Goal: Task Accomplishment & Management: Manage account settings

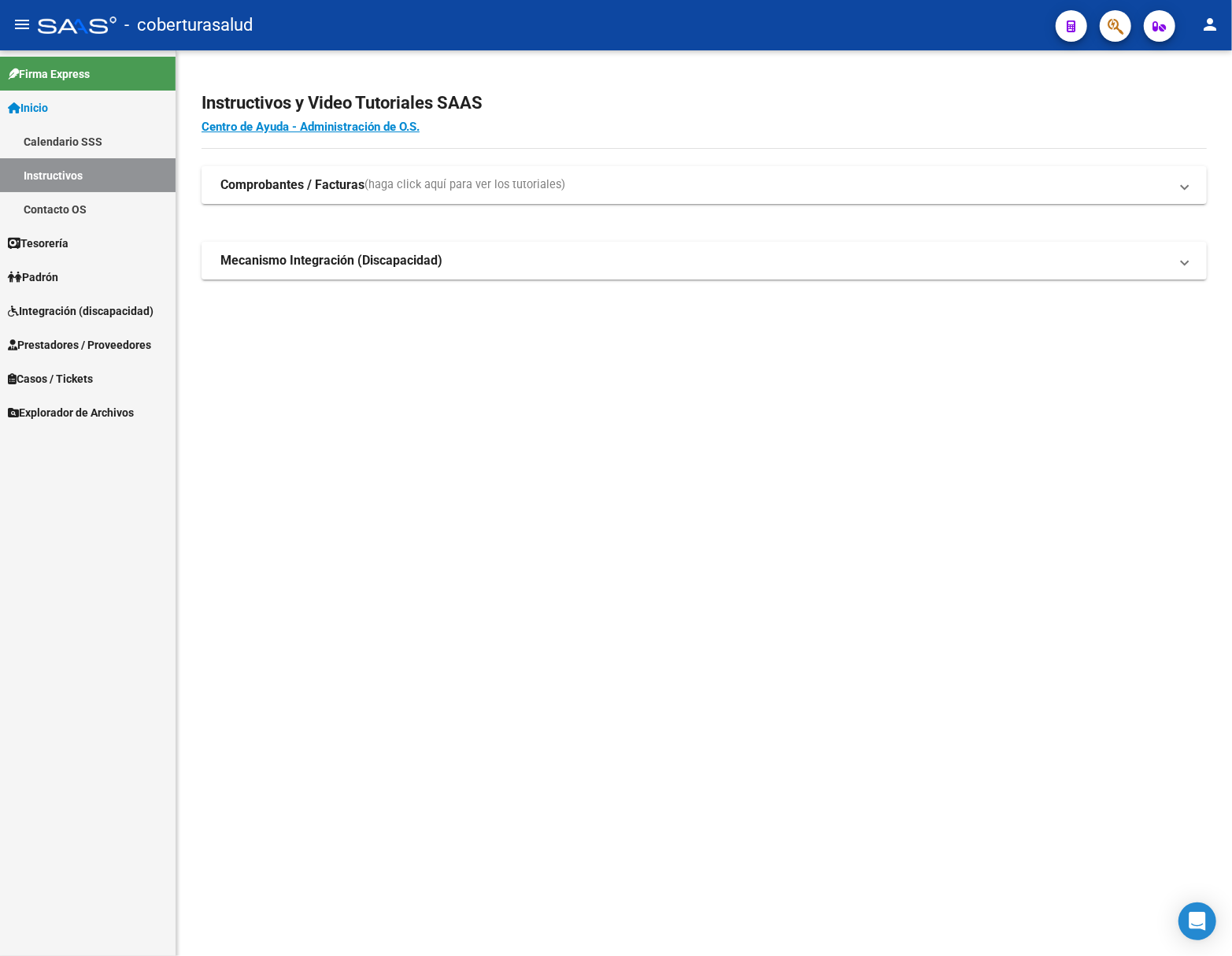
click at [76, 311] on span "Integración (discapacidad)" at bounding box center [80, 311] width 145 height 17
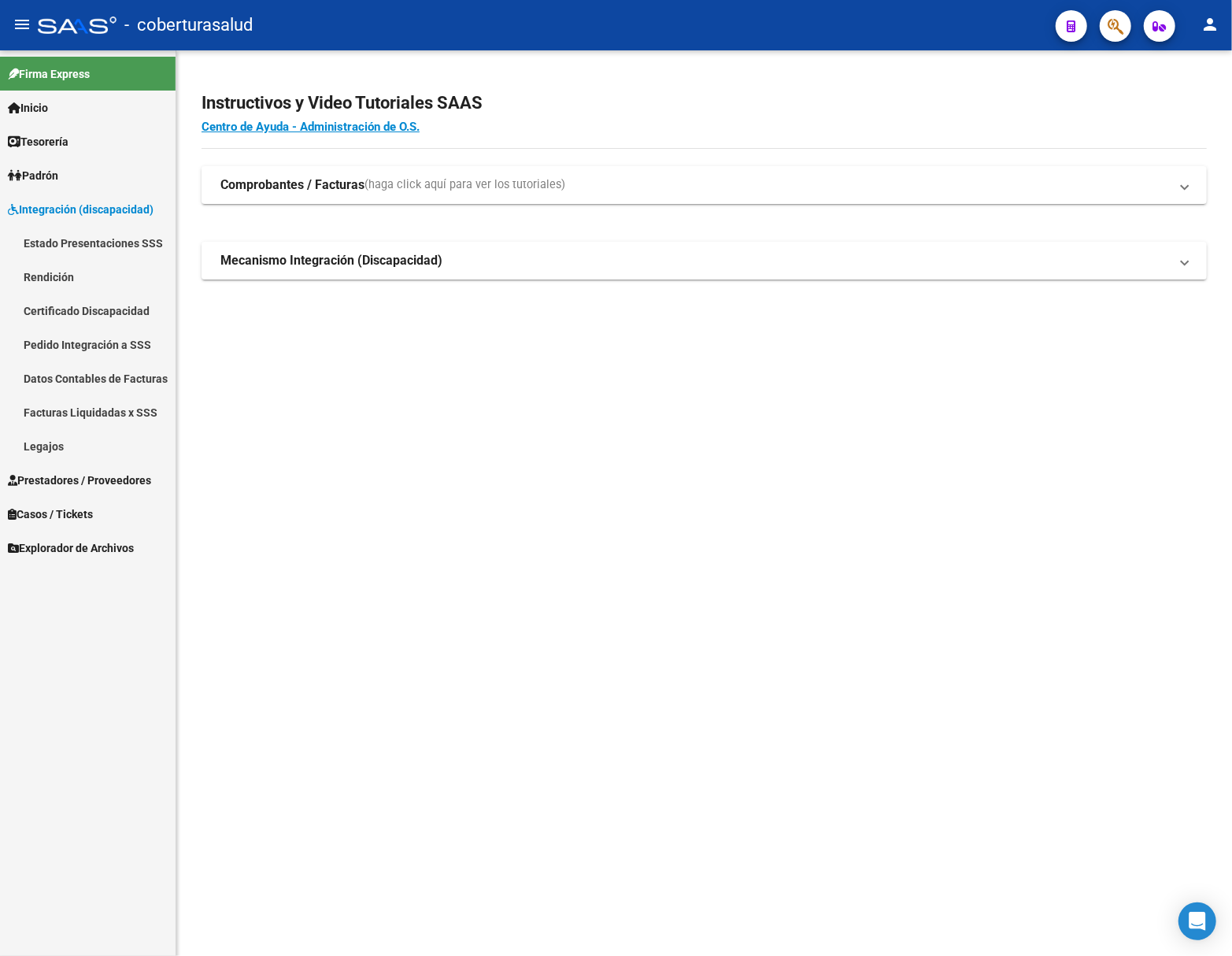
click at [79, 472] on span "Prestadores / Proveedores" at bounding box center [80, 480] width 144 height 17
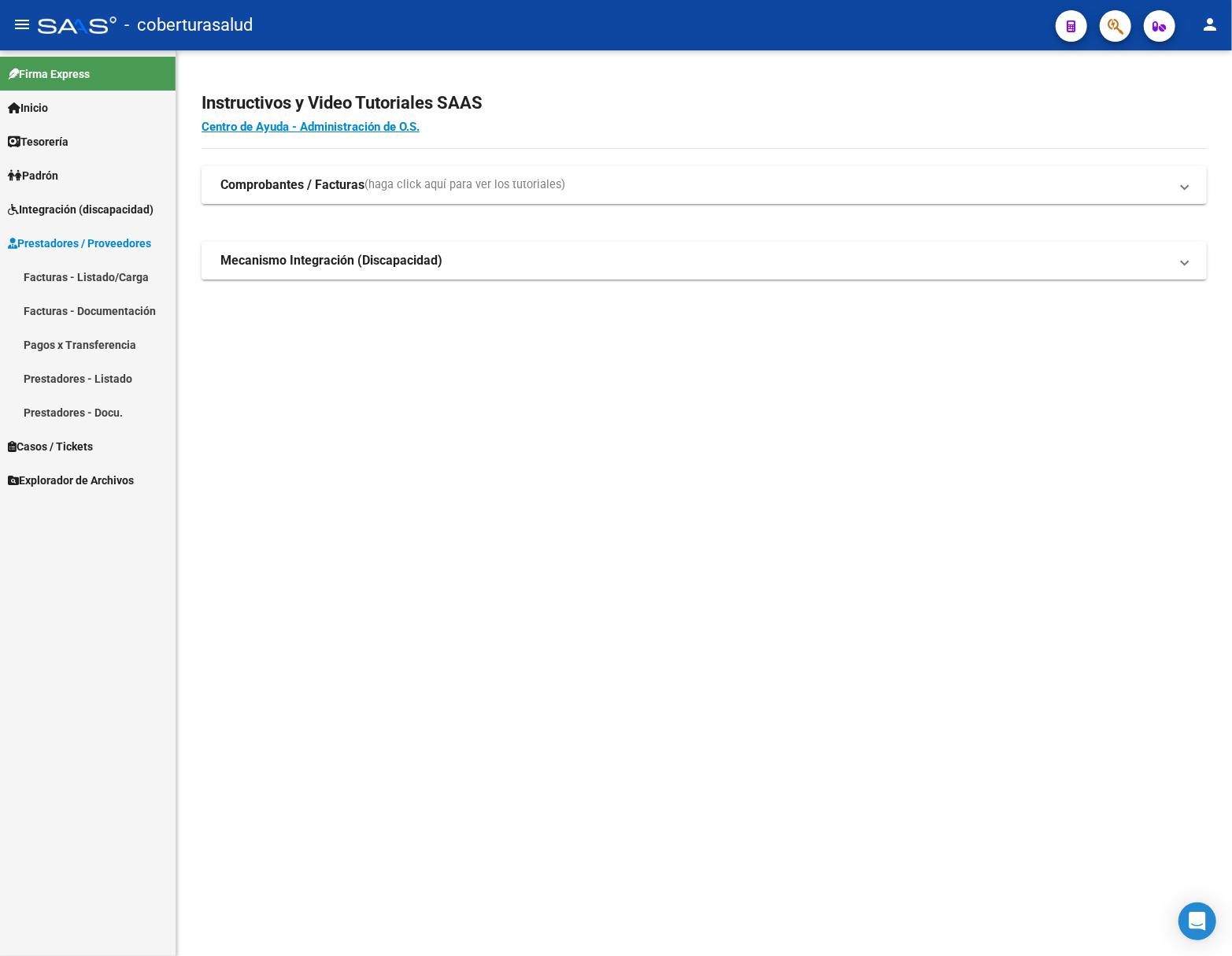
click at [95, 212] on span "Integración (discapacidad)" at bounding box center [80, 209] width 145 height 17
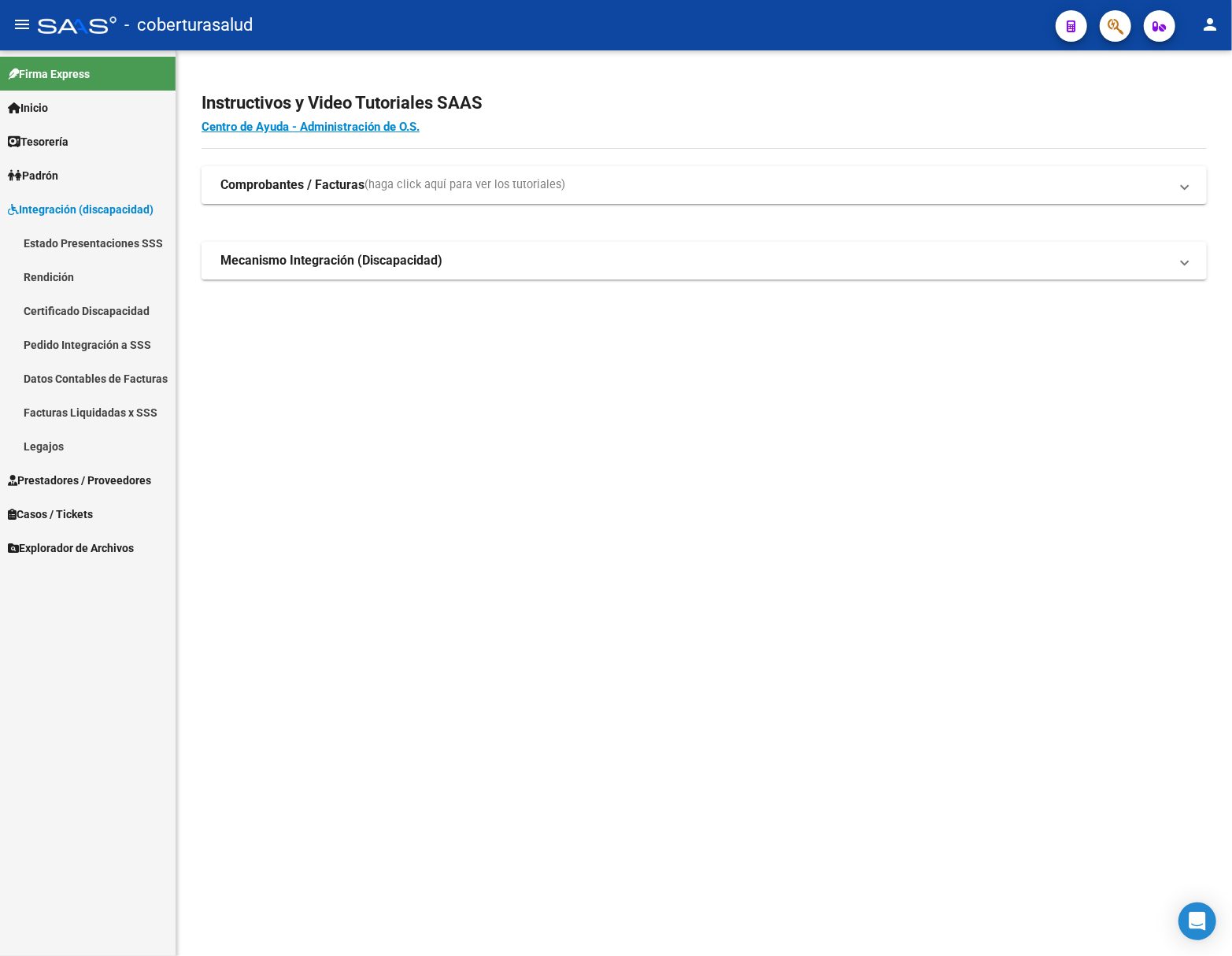
click at [95, 338] on link "Pedido Integración a SSS" at bounding box center [88, 344] width 176 height 34
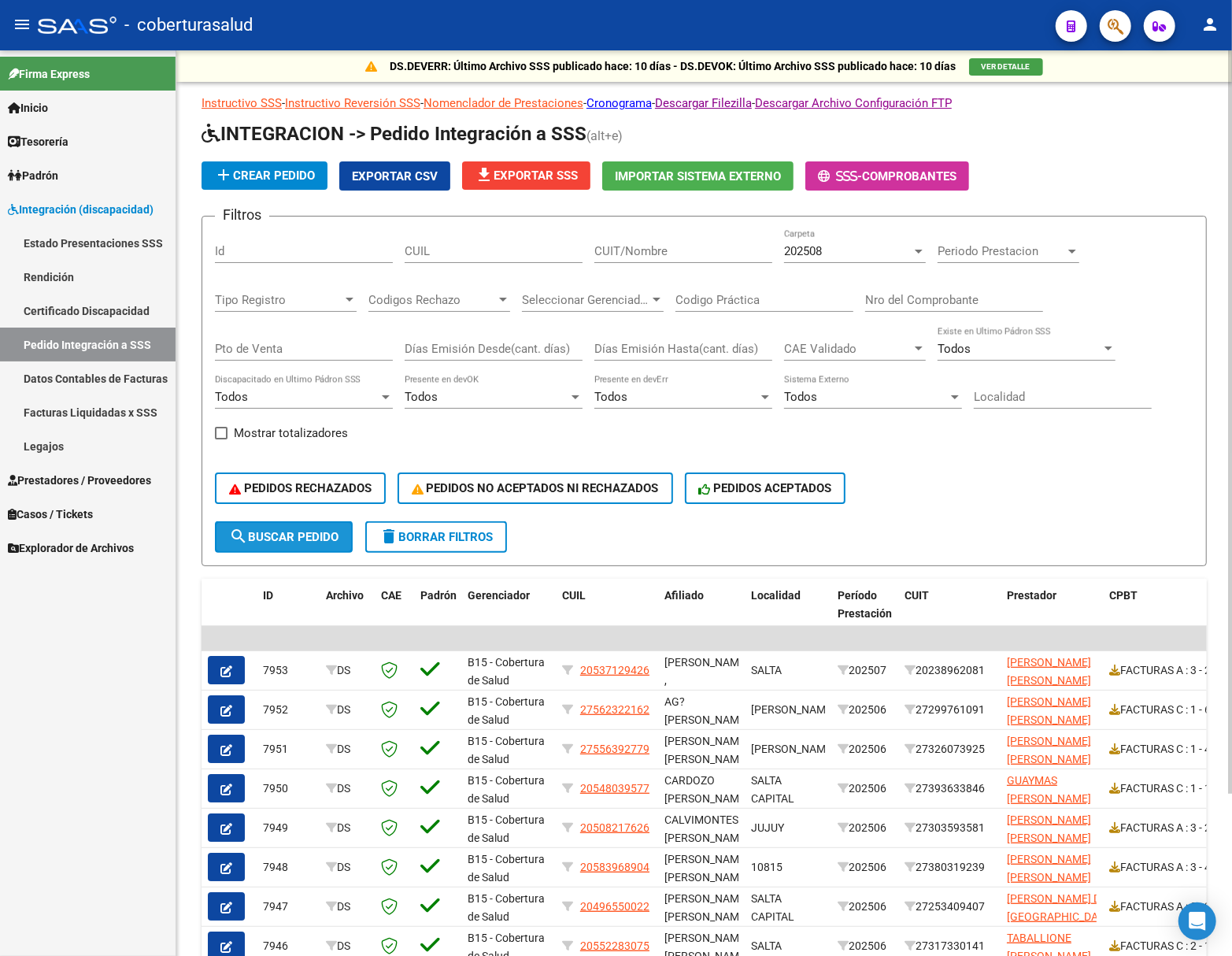
click at [275, 531] on span "search Buscar Pedido" at bounding box center [284, 537] width 109 height 14
click at [672, 249] on input "CUIT/Nombre" at bounding box center [682, 251] width 178 height 14
click at [816, 255] on span "202508" at bounding box center [802, 251] width 38 height 14
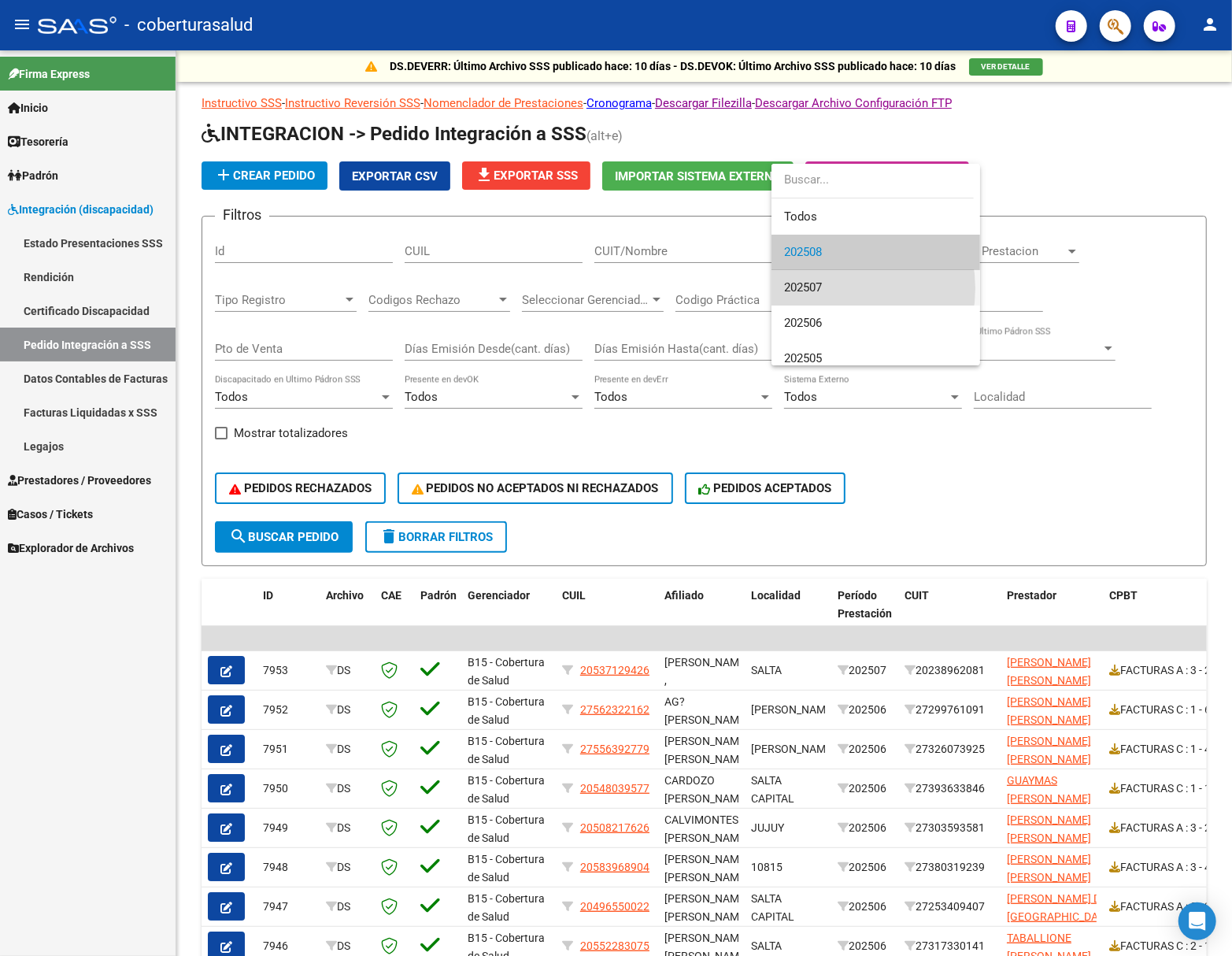
click at [832, 288] on span "202507" at bounding box center [876, 288] width 184 height 35
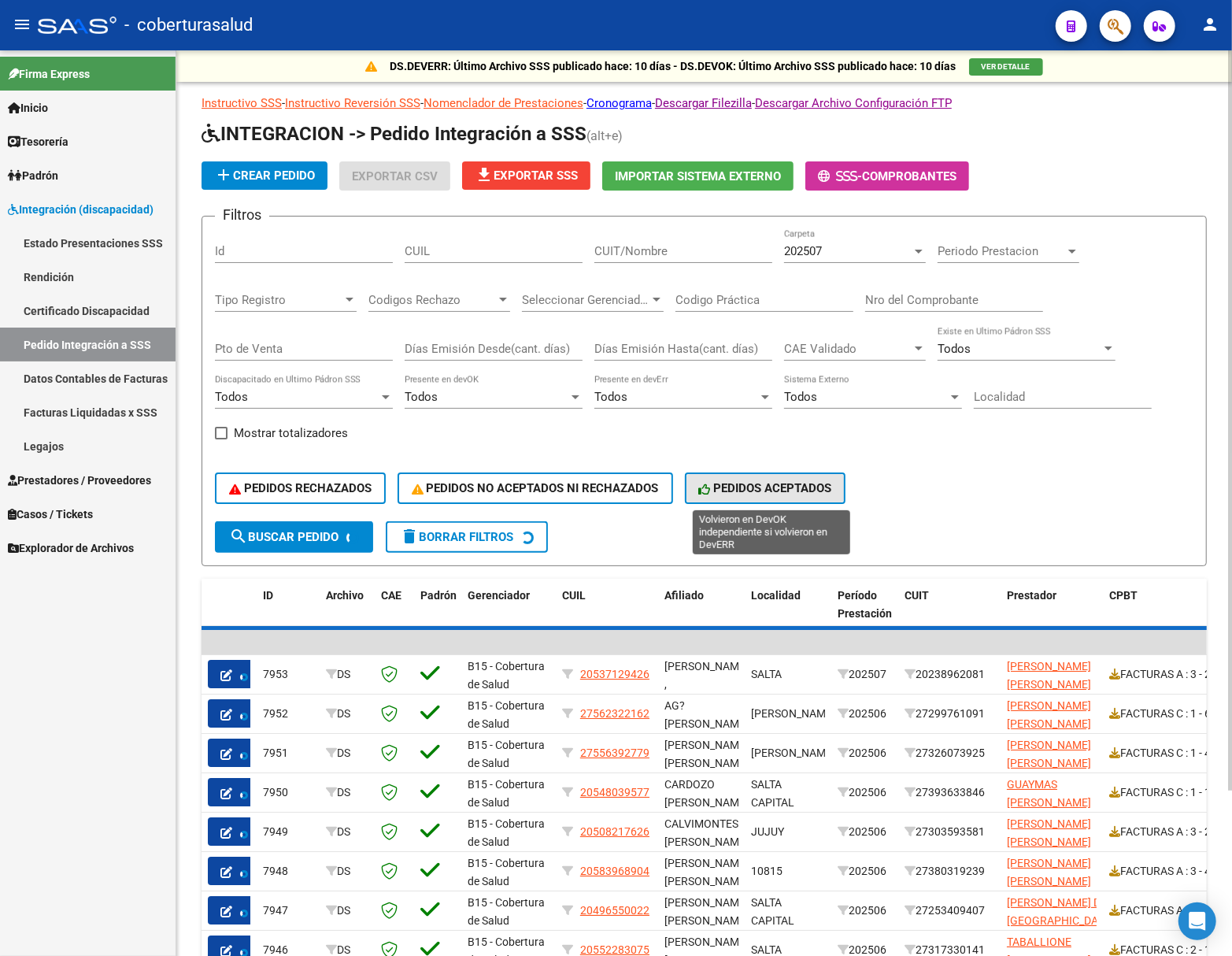
click at [736, 489] on span "PEDIDOS ACEPTADOS" at bounding box center [766, 488] width 133 height 14
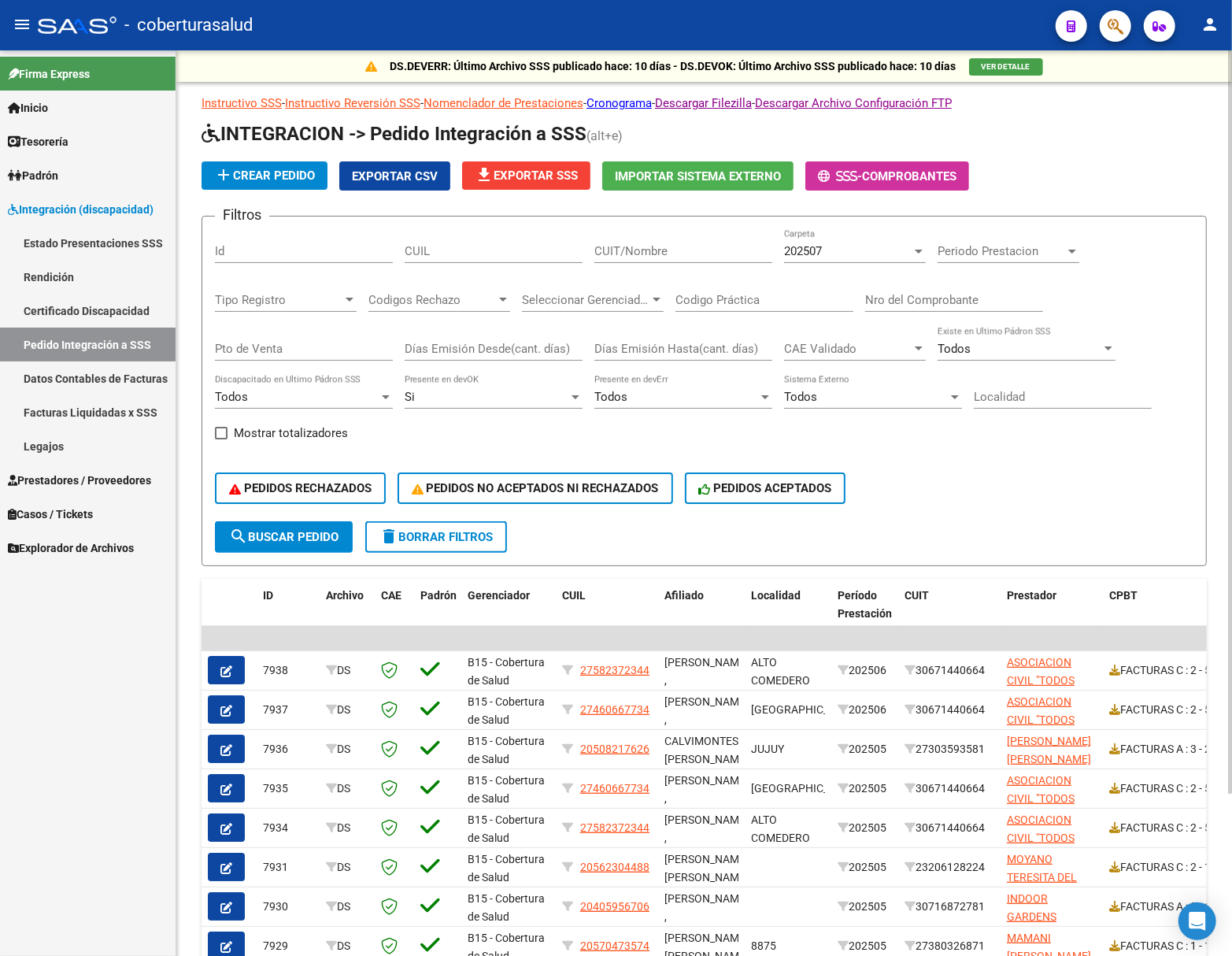
click at [319, 526] on button "search Buscar Pedido" at bounding box center [284, 537] width 137 height 31
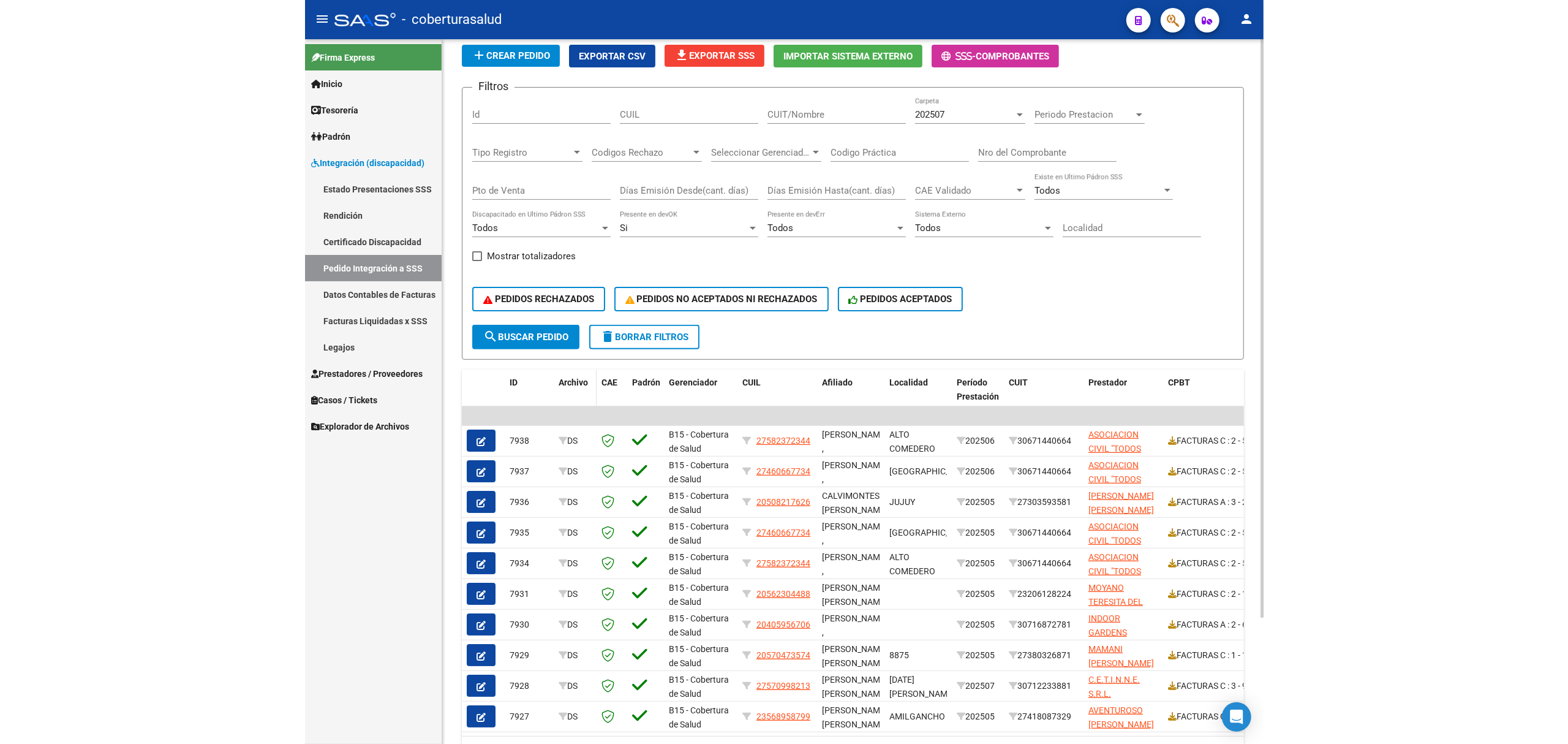
scroll to position [74, 0]
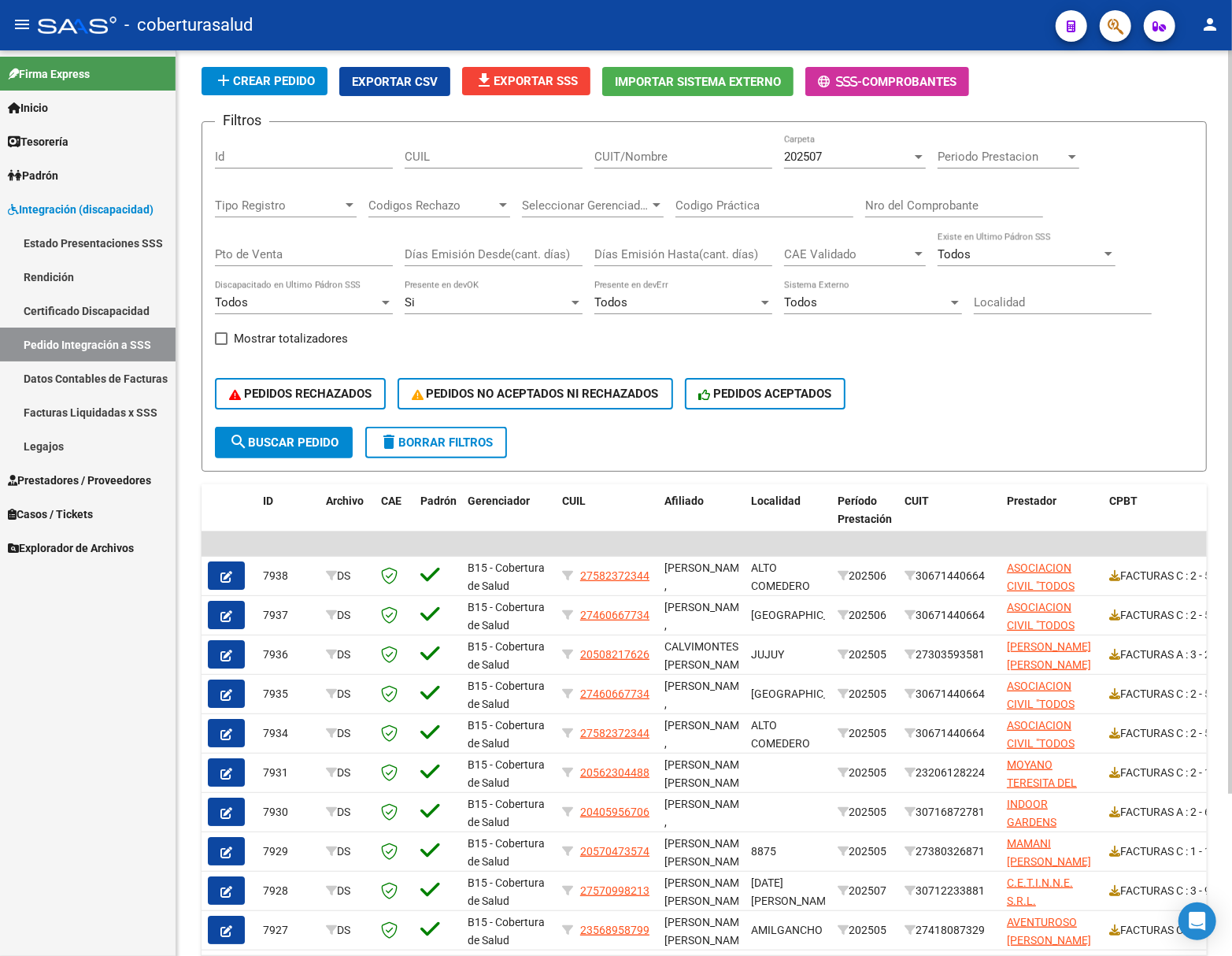
click at [388, 79] on span "Exportar CSV" at bounding box center [395, 81] width 86 height 14
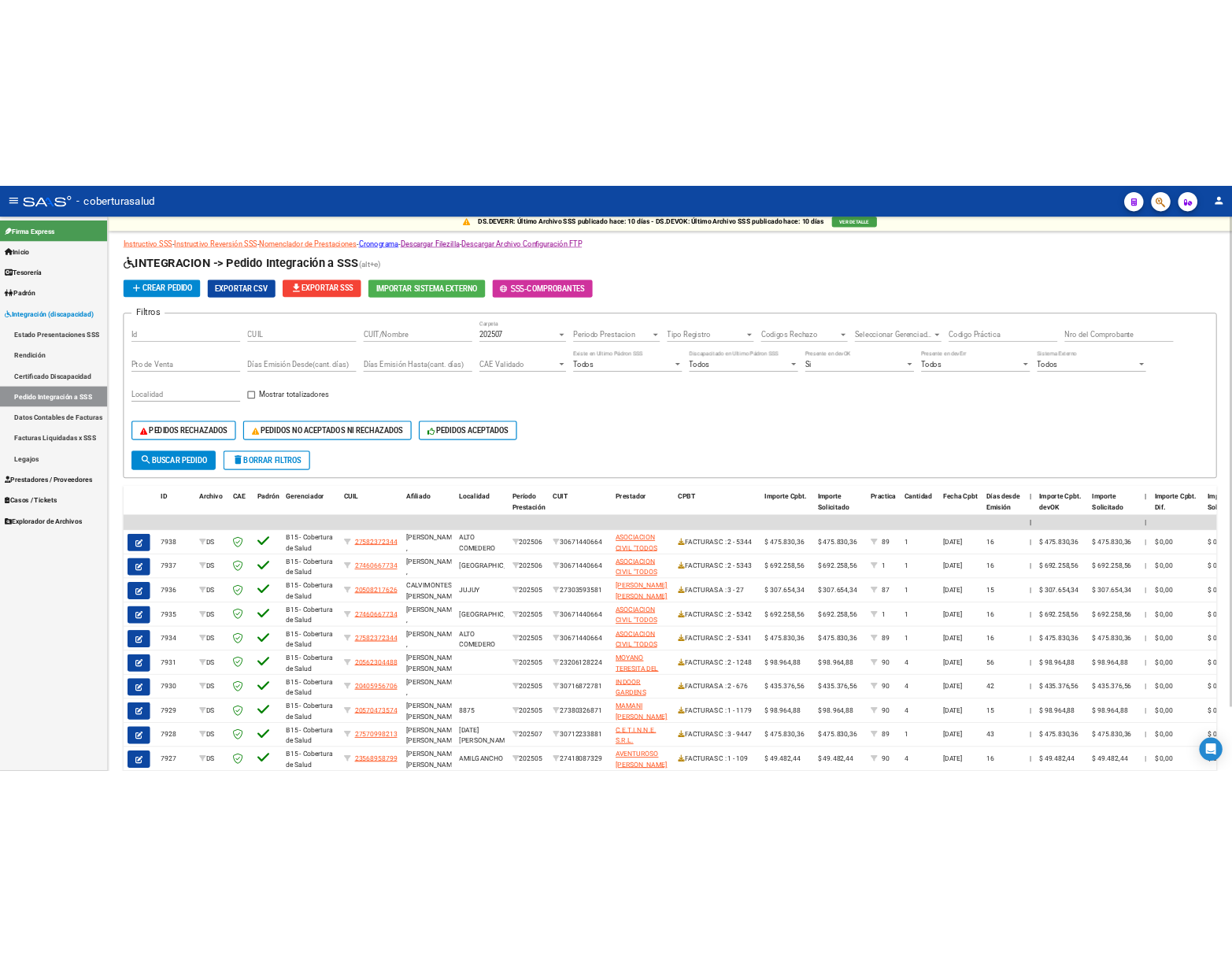
scroll to position [0, 0]
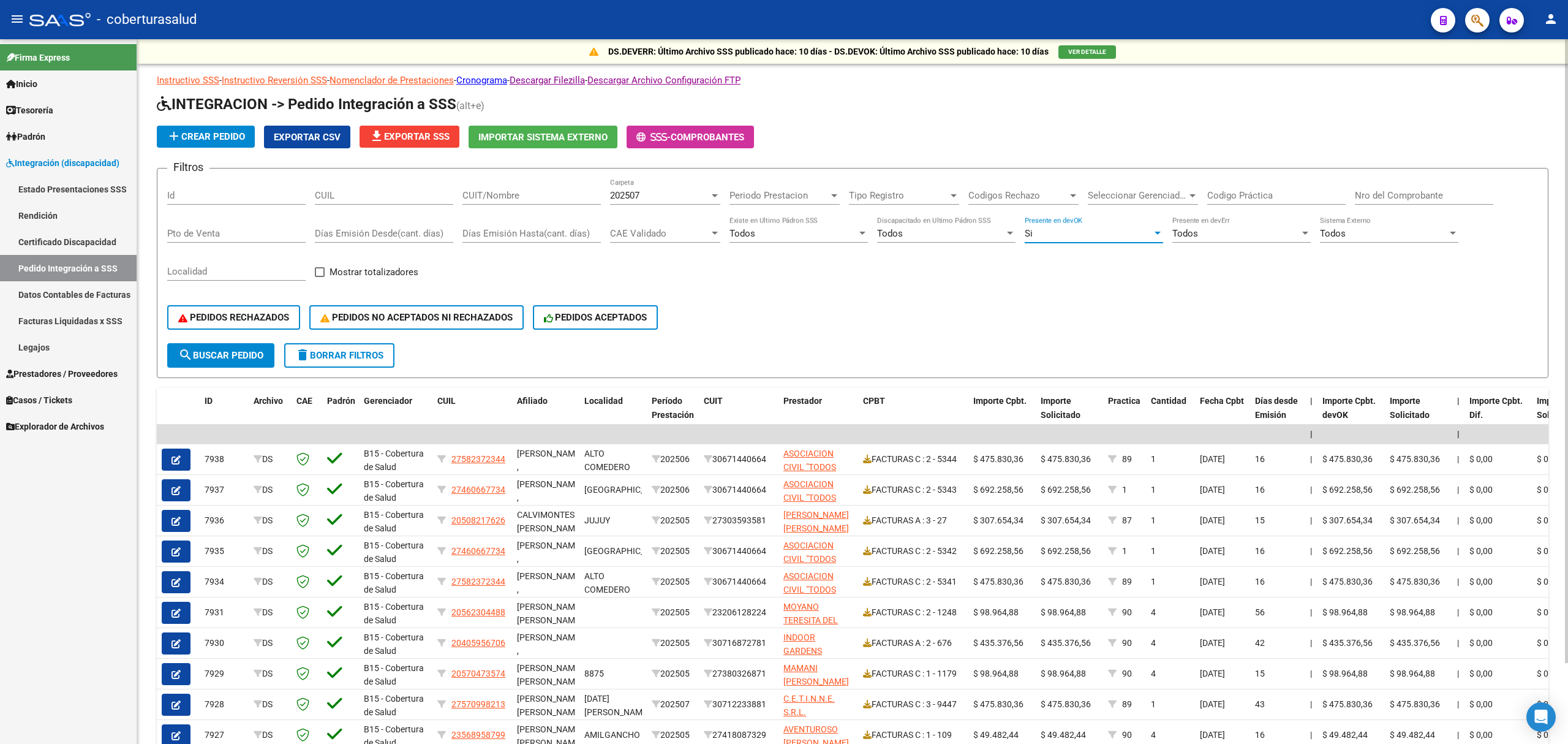
click at [958, 236] on div "Si" at bounding box center [1088, 233] width 127 height 11
click at [853, 308] on div at bounding box center [784, 372] width 1568 height 744
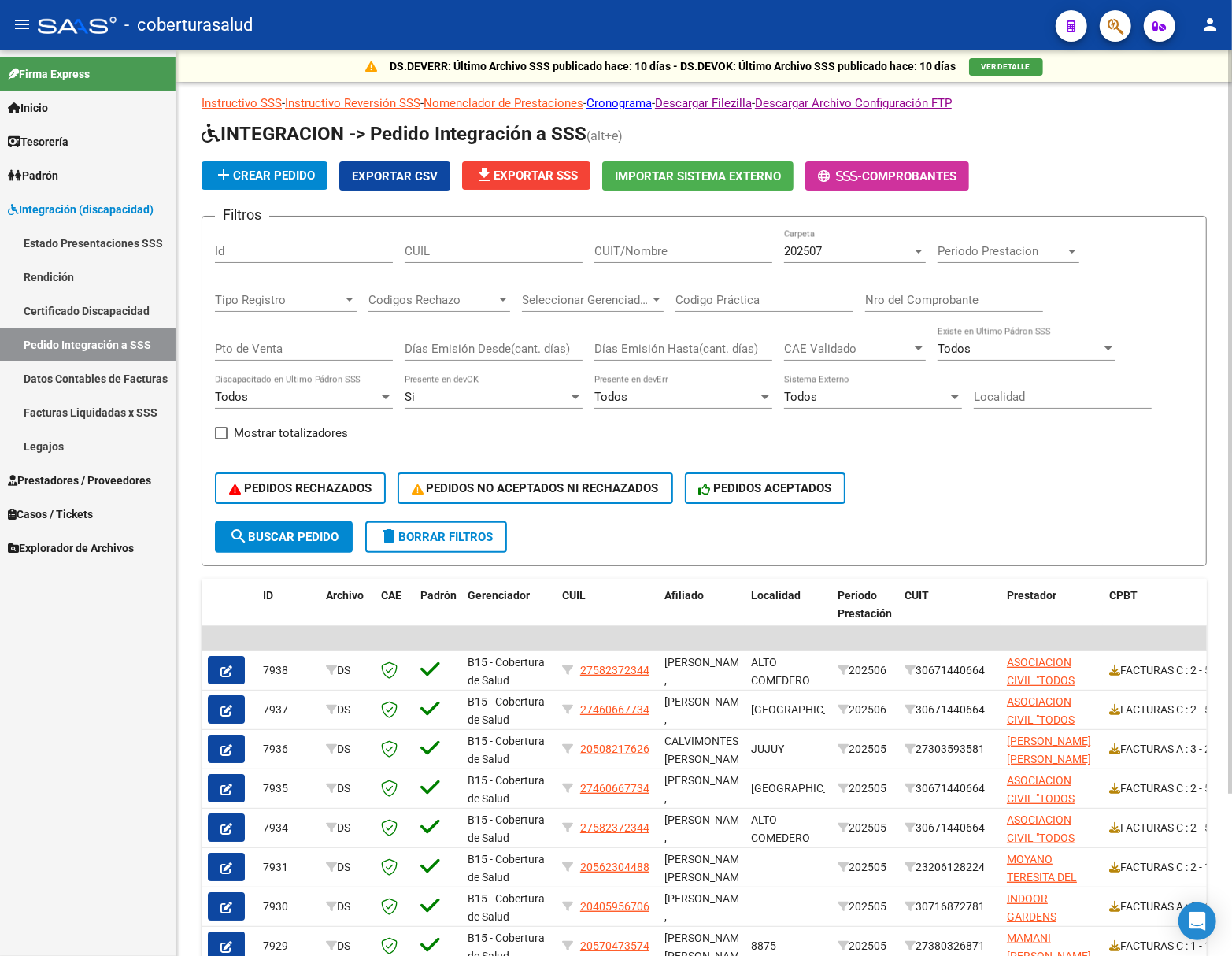
click at [1040, 249] on span "Periodo Prestacion" at bounding box center [1002, 251] width 128 height 14
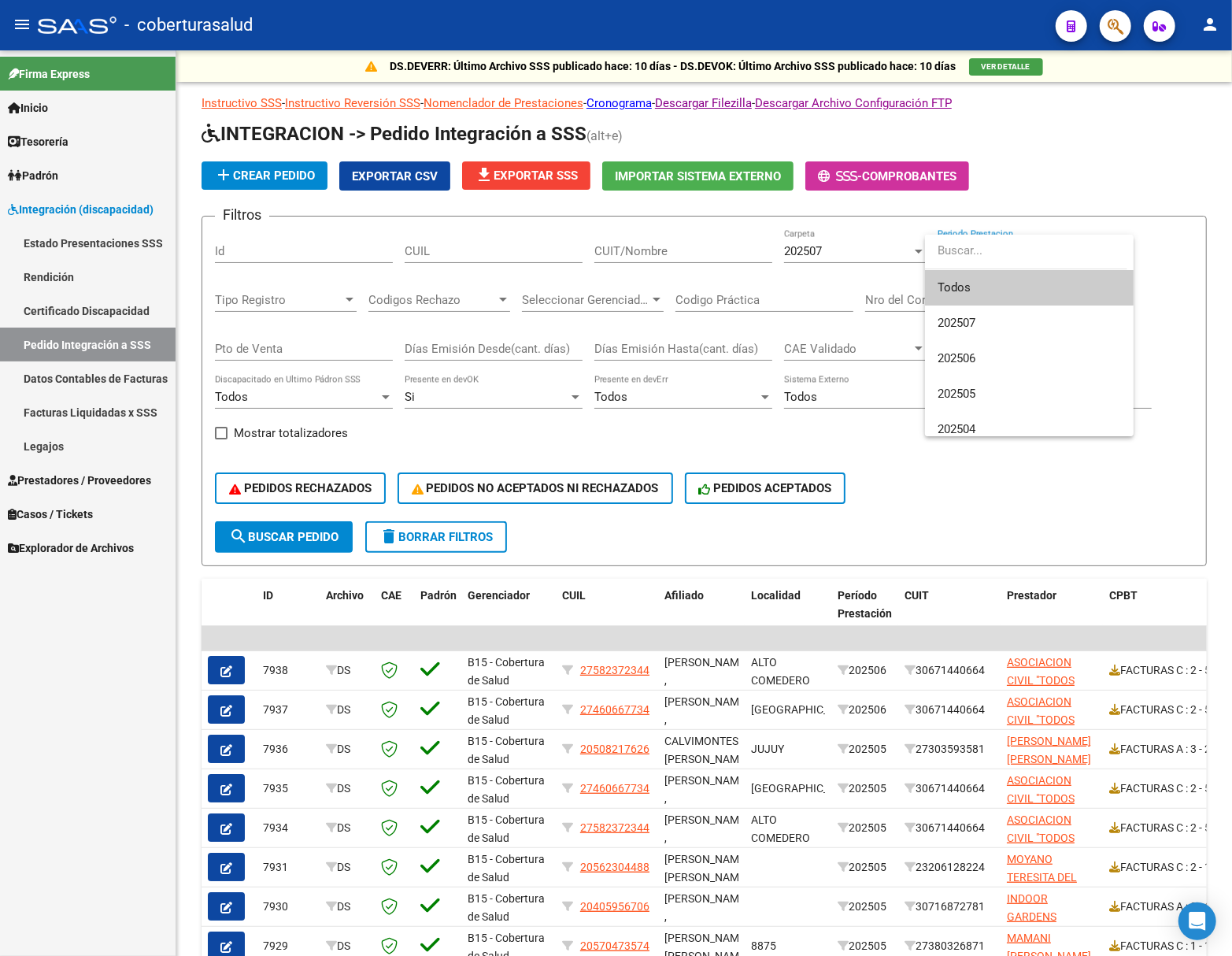
click at [871, 199] on div at bounding box center [616, 478] width 1232 height 956
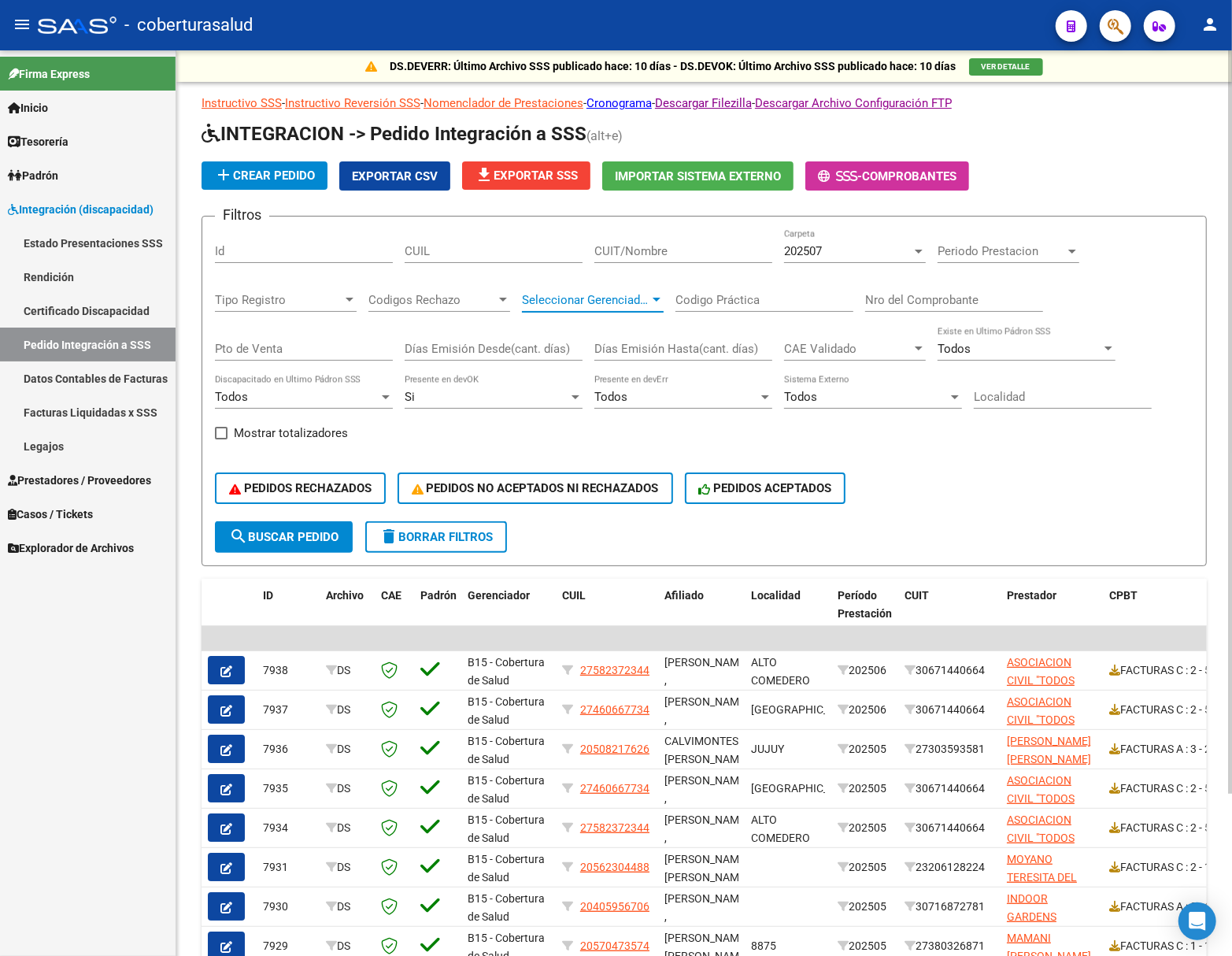
click at [619, 297] on span "Seleccionar Gerenciador" at bounding box center [586, 300] width 128 height 14
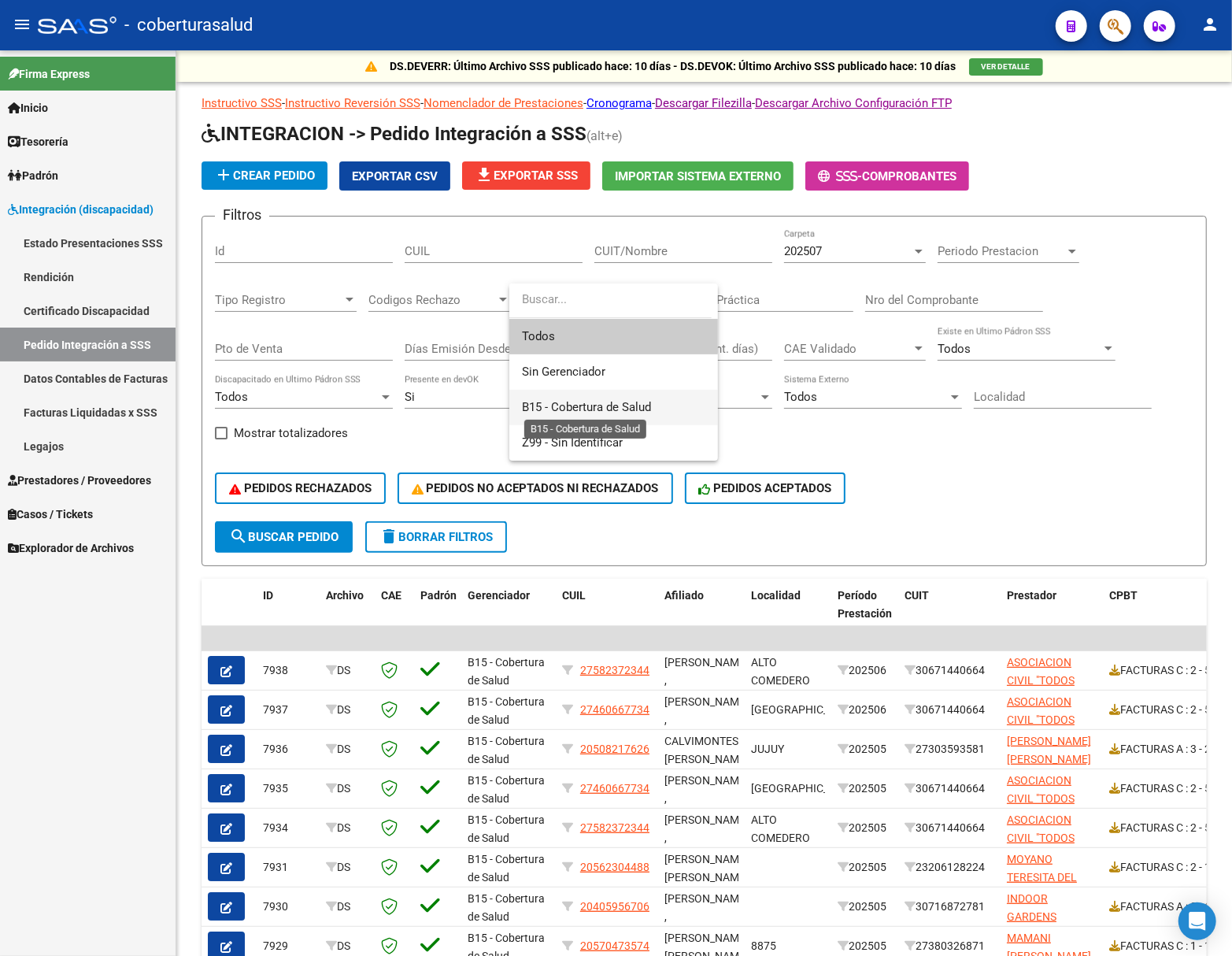
click at [610, 405] on span "B15 - Cobertura de Salud" at bounding box center [587, 407] width 130 height 14
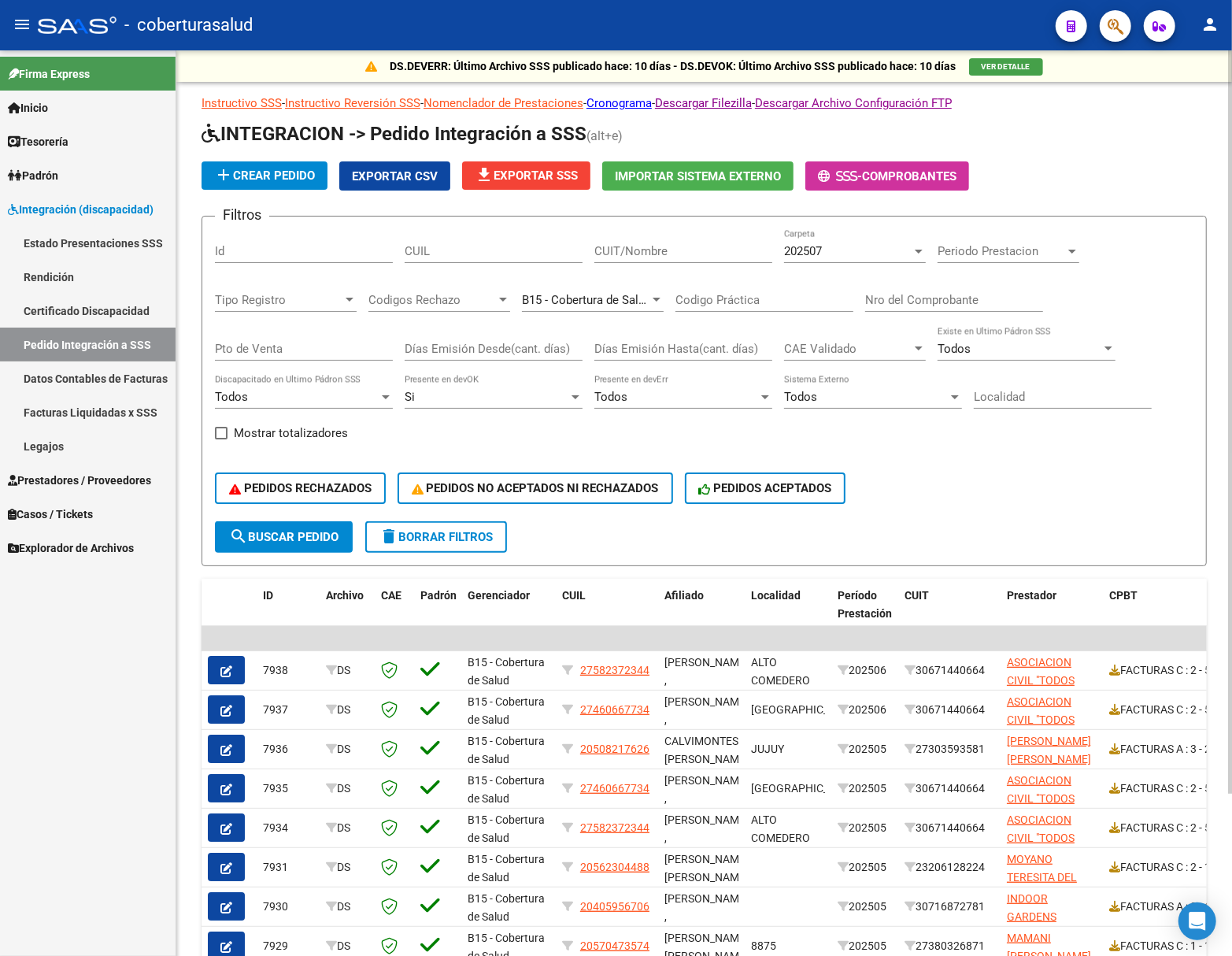
click at [303, 530] on span "search Buscar Pedido" at bounding box center [284, 537] width 109 height 14
click at [455, 527] on button "delete Borrar Filtros" at bounding box center [437, 537] width 142 height 31
drag, startPoint x: 291, startPoint y: 529, endPoint x: 360, endPoint y: 517, distance: 70.0
click at [293, 530] on span "search Buscar Pedido" at bounding box center [284, 537] width 109 height 14
click at [753, 484] on span "PEDIDOS ACEPTADOS" at bounding box center [766, 488] width 133 height 14
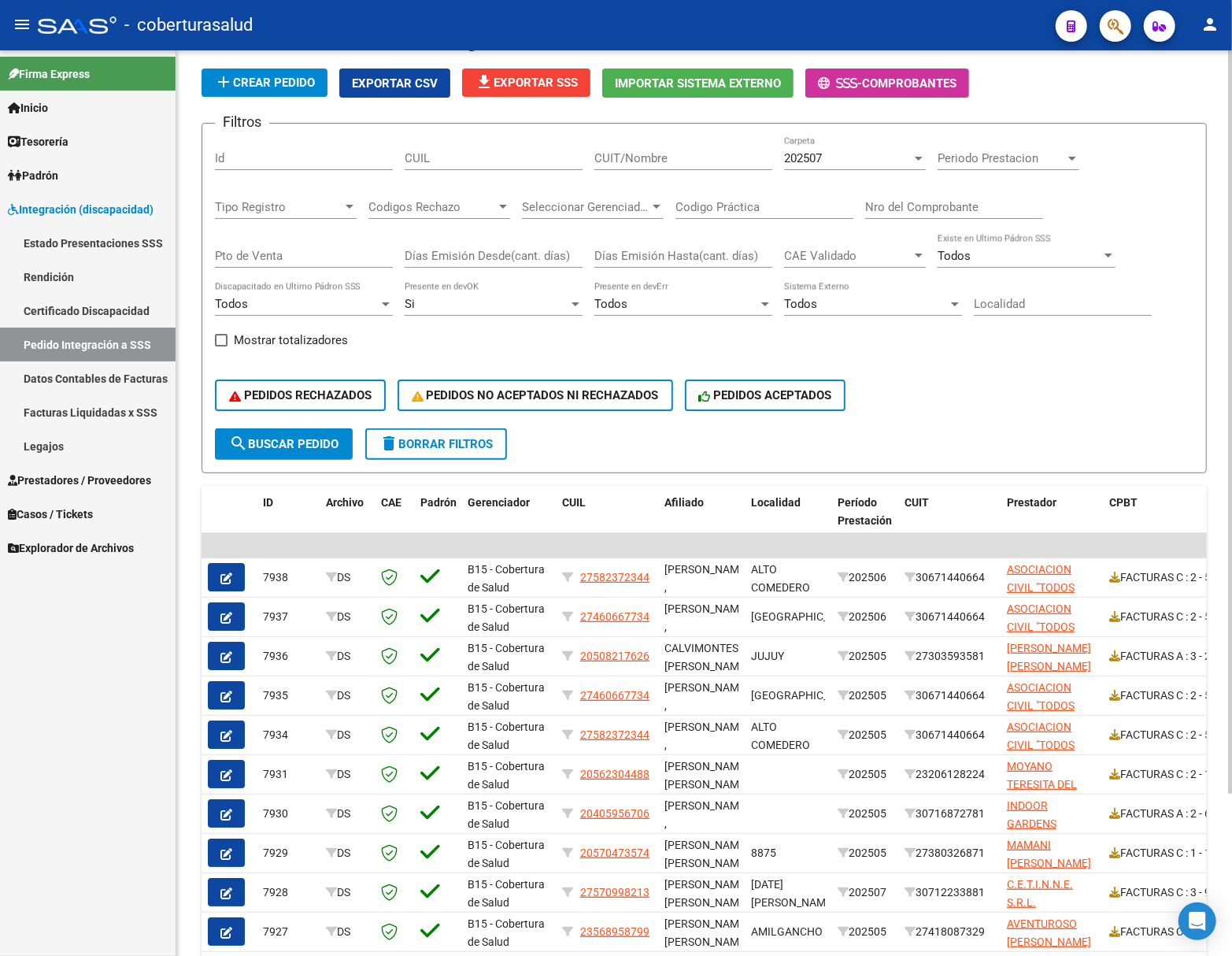
scroll to position [105, 0]
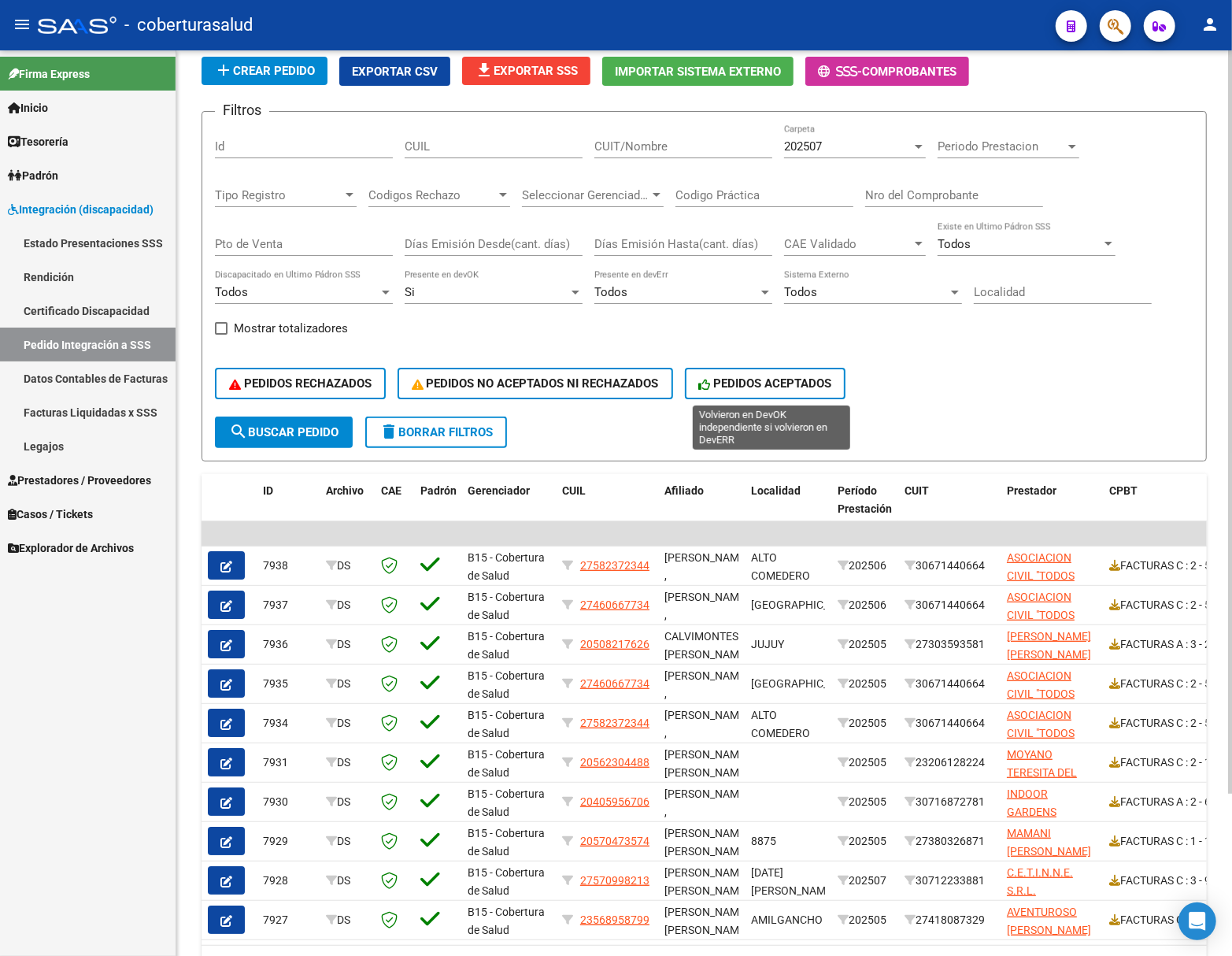
click at [748, 379] on span "PEDIDOS ACEPTADOS" at bounding box center [766, 383] width 133 height 14
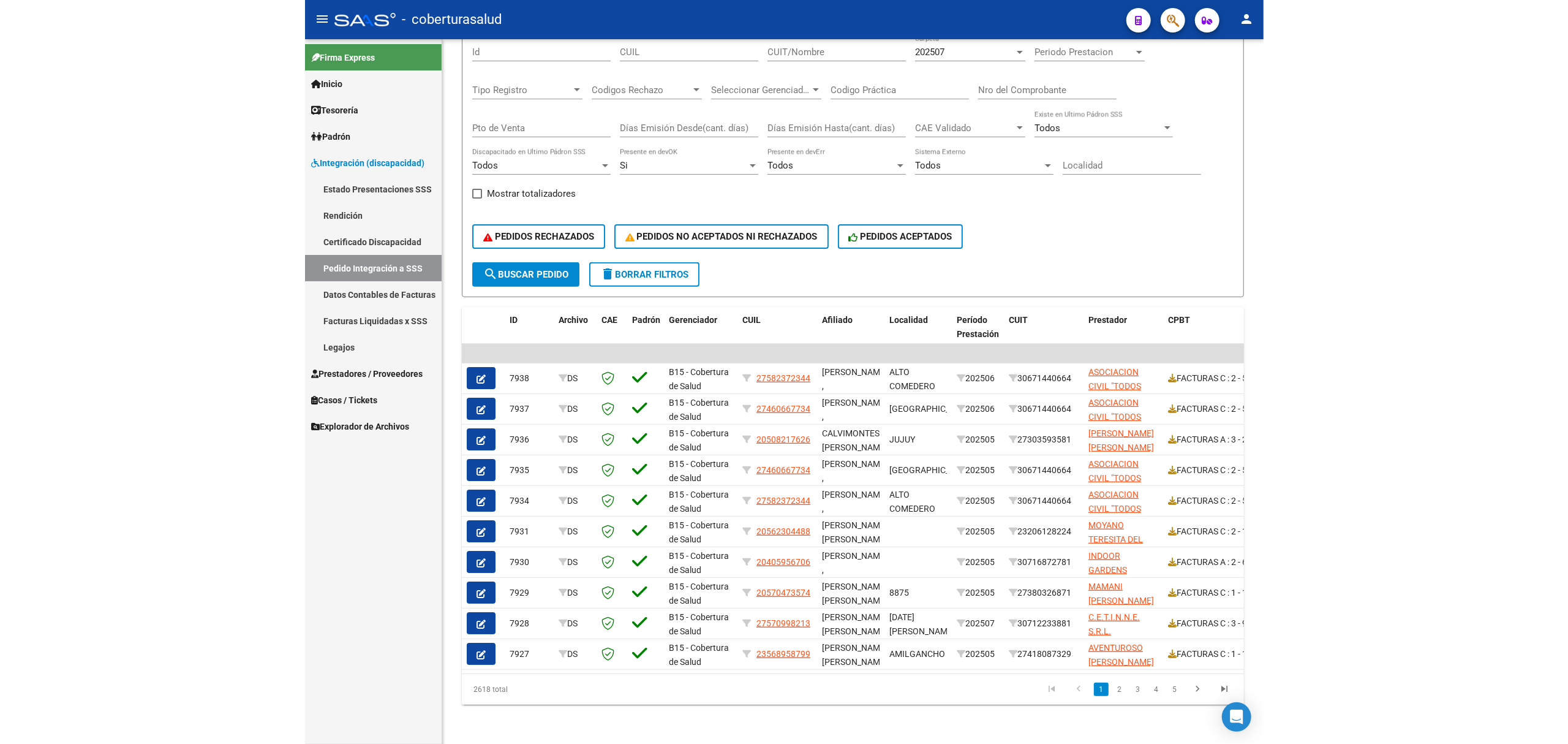
scroll to position [92, 0]
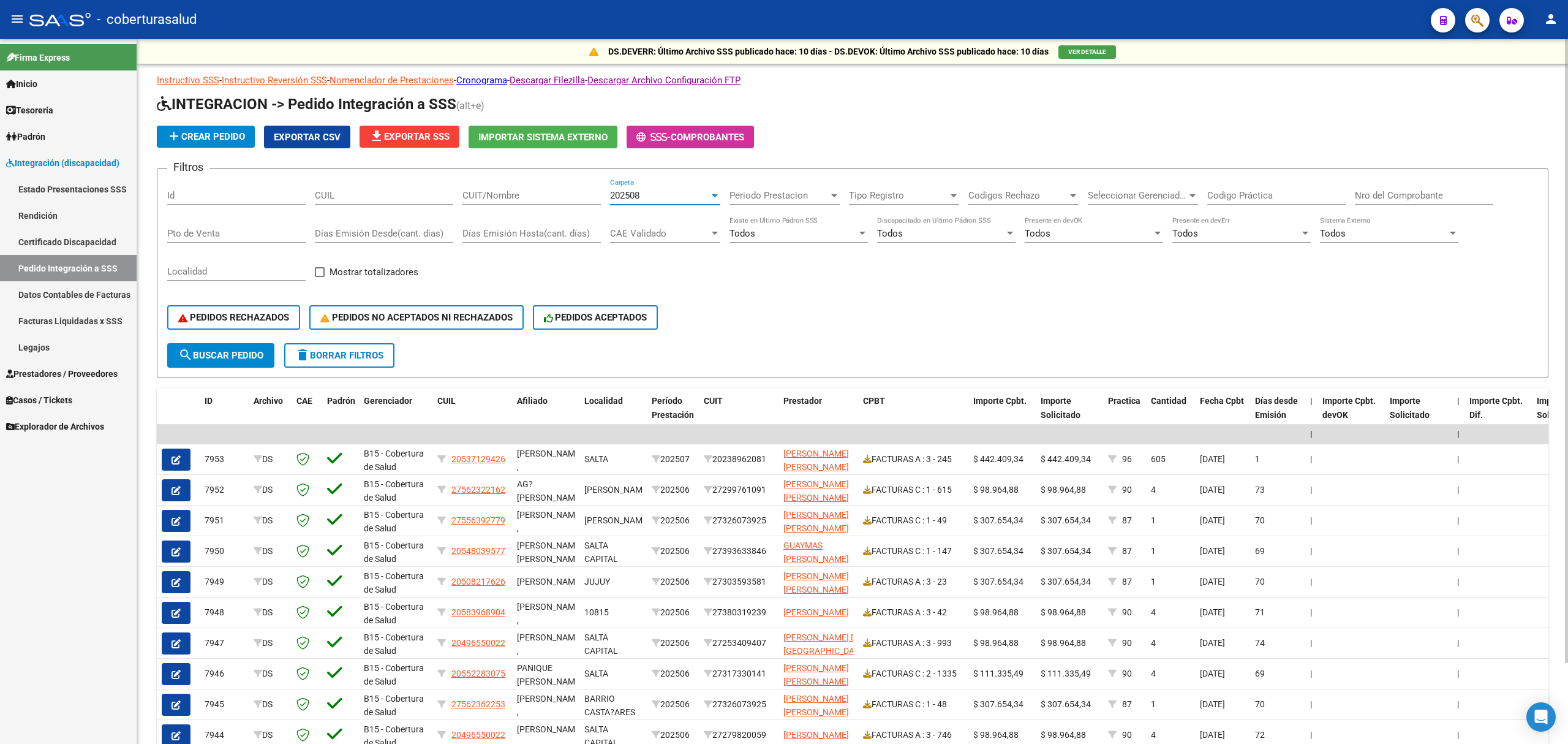
click at [640, 197] on span "202508" at bounding box center [624, 195] width 29 height 11
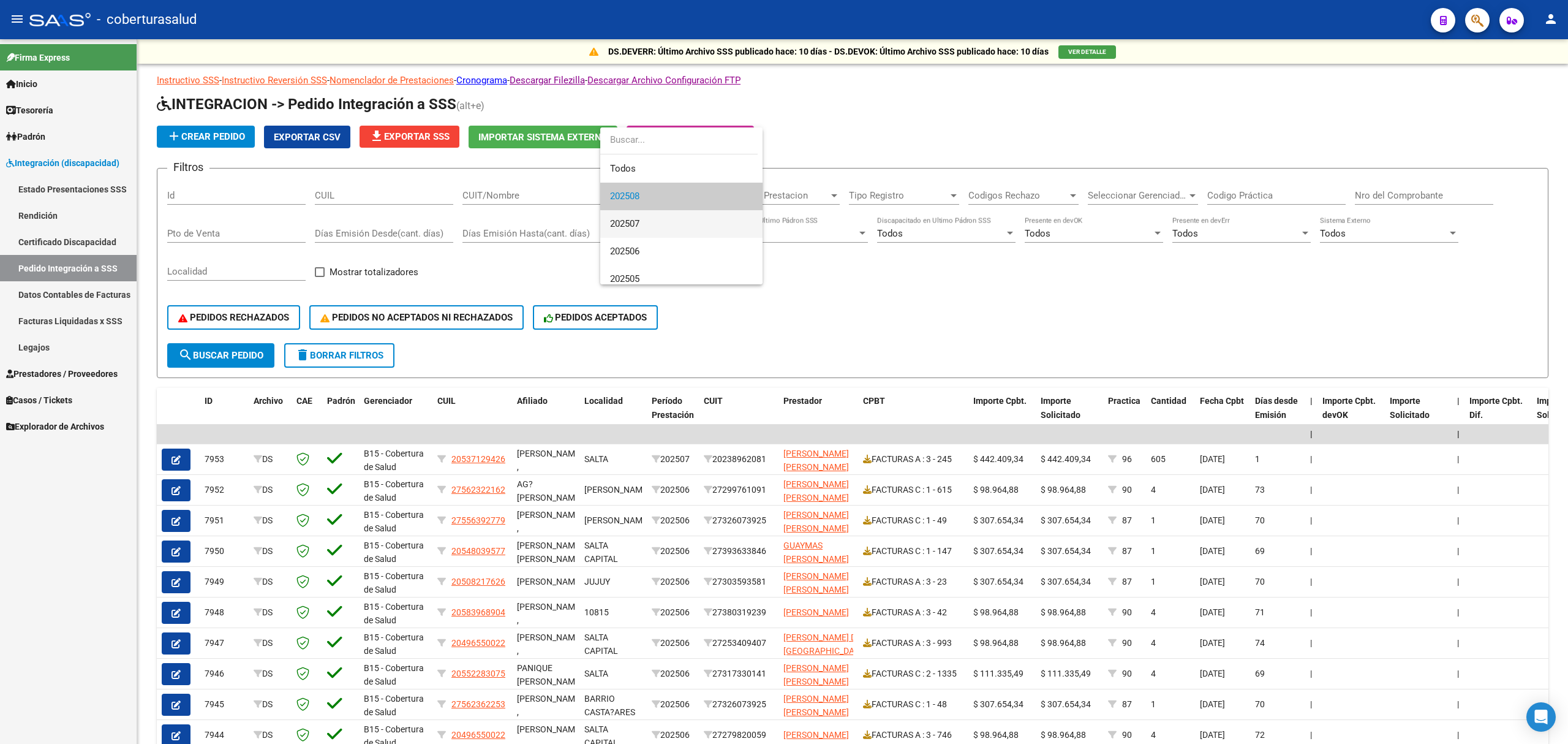
click at [640, 222] on span "202507" at bounding box center [624, 223] width 29 height 11
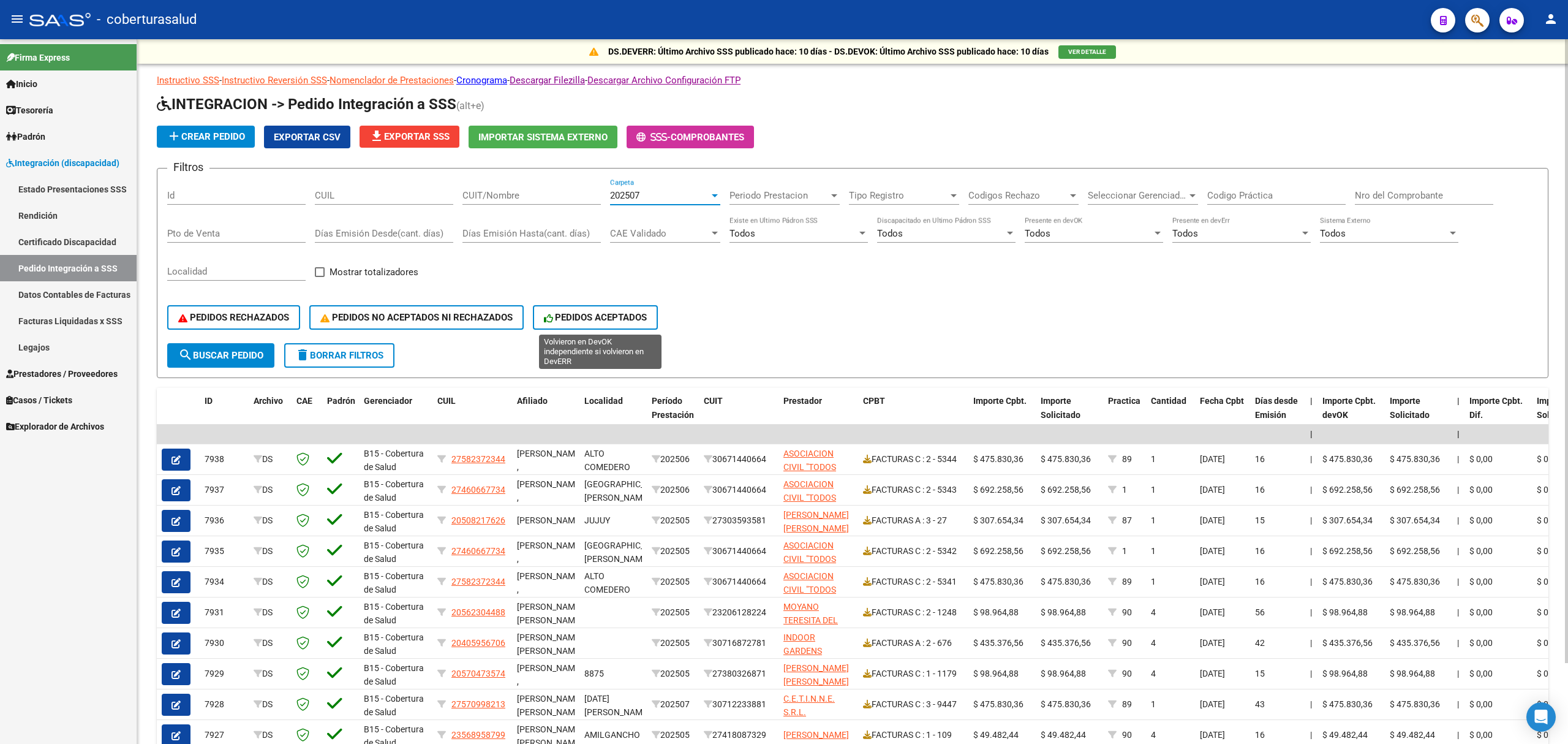
click at [567, 322] on span "PEDIDOS ACEPTADOS" at bounding box center [595, 317] width 103 height 11
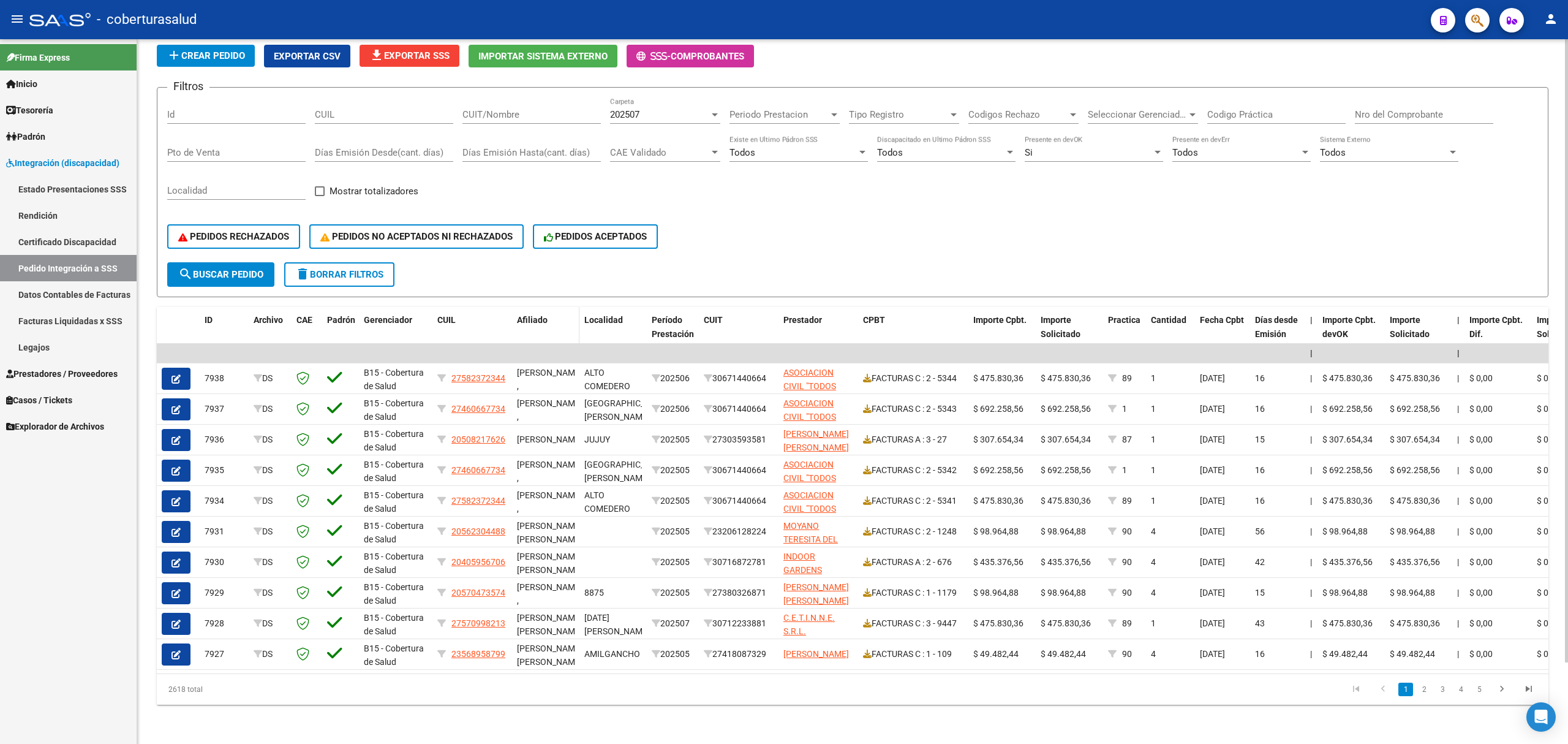
scroll to position [92, 0]
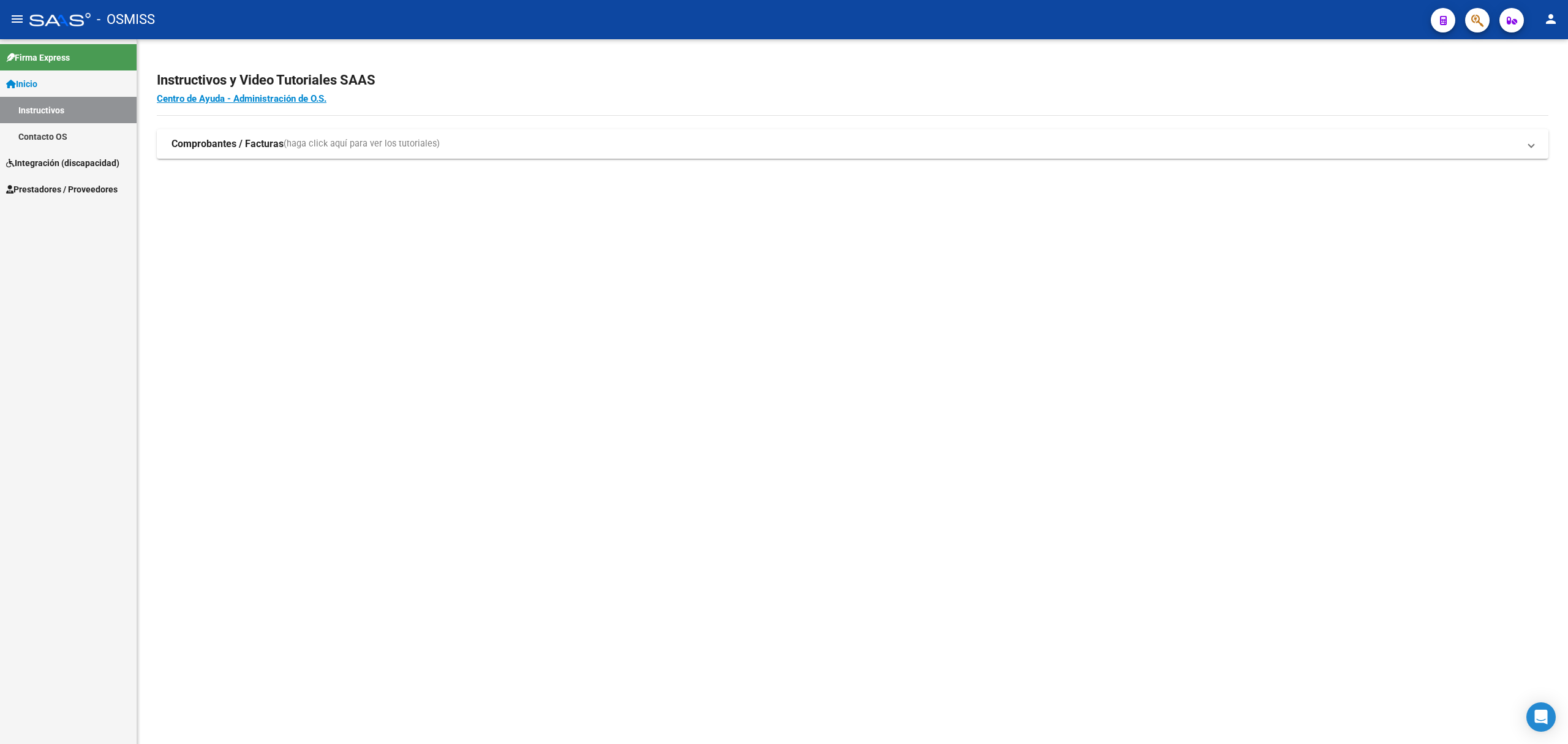
click at [88, 165] on span "Integración (discapacidad)" at bounding box center [63, 163] width 113 height 14
click at [67, 165] on span "Prestadores / Proveedores" at bounding box center [62, 163] width 112 height 14
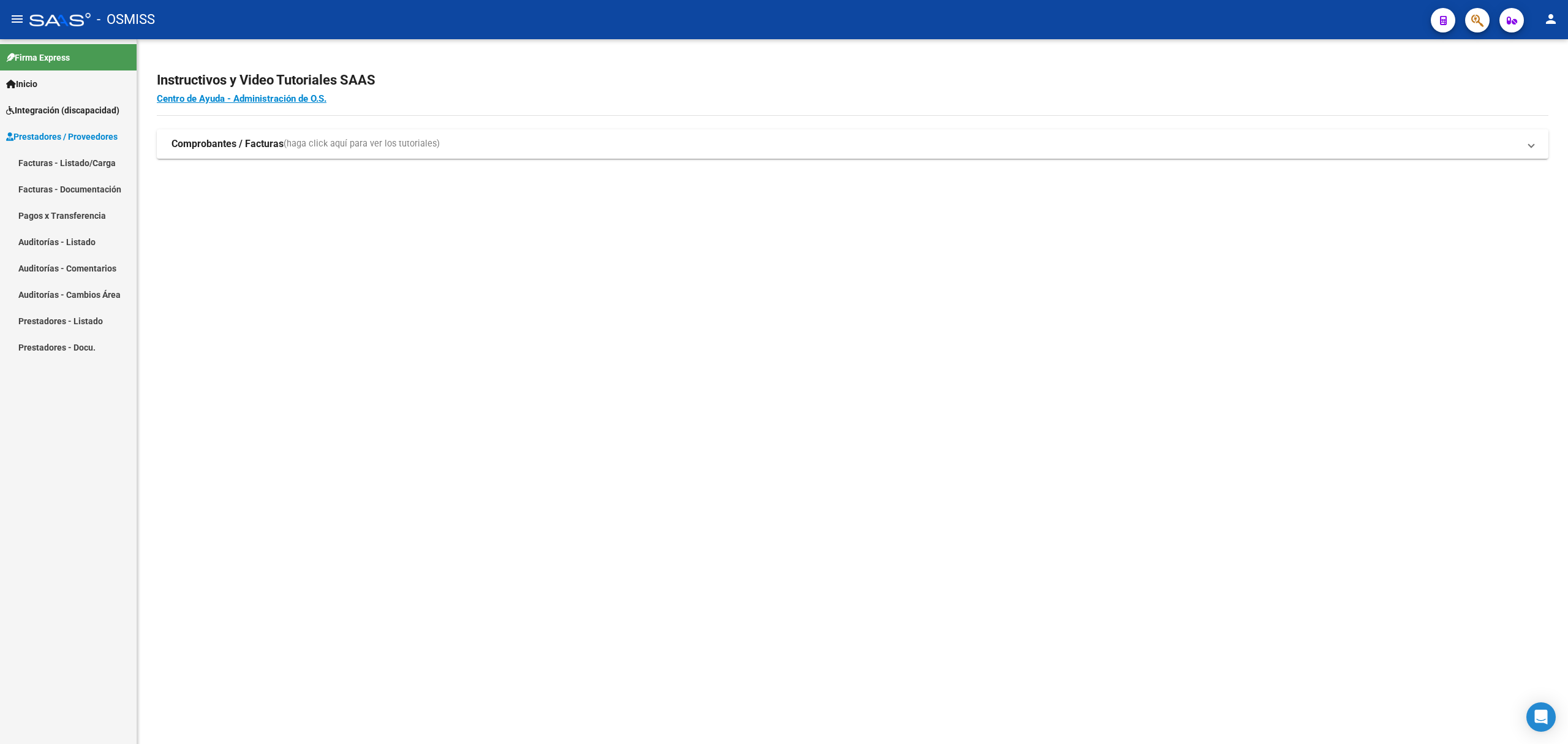
click at [67, 157] on link "Facturas - Listado/Carga" at bounding box center [68, 163] width 137 height 27
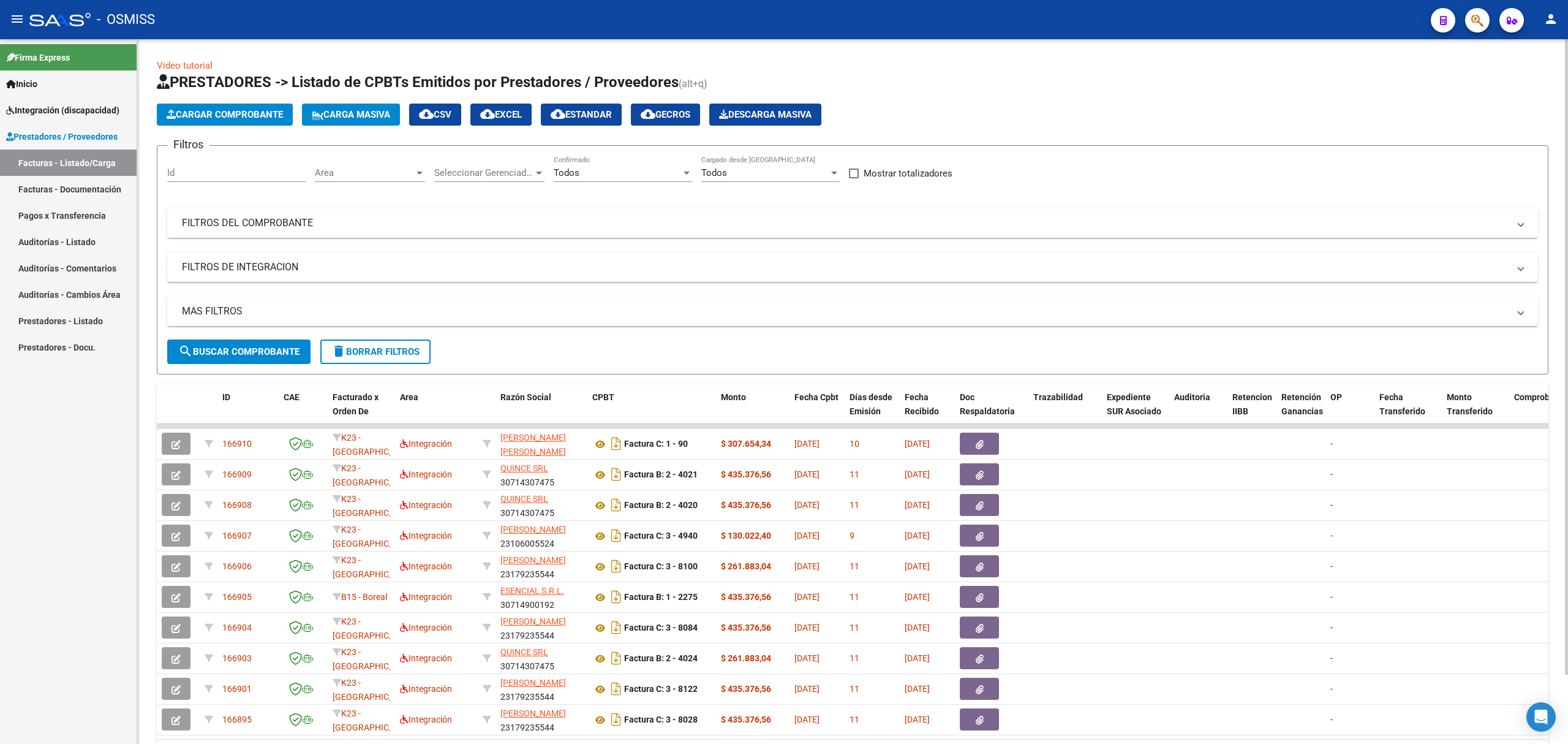
click at [372, 219] on mat-panel-title "FILTROS DEL COMPROBANTE" at bounding box center [845, 223] width 1326 height 14
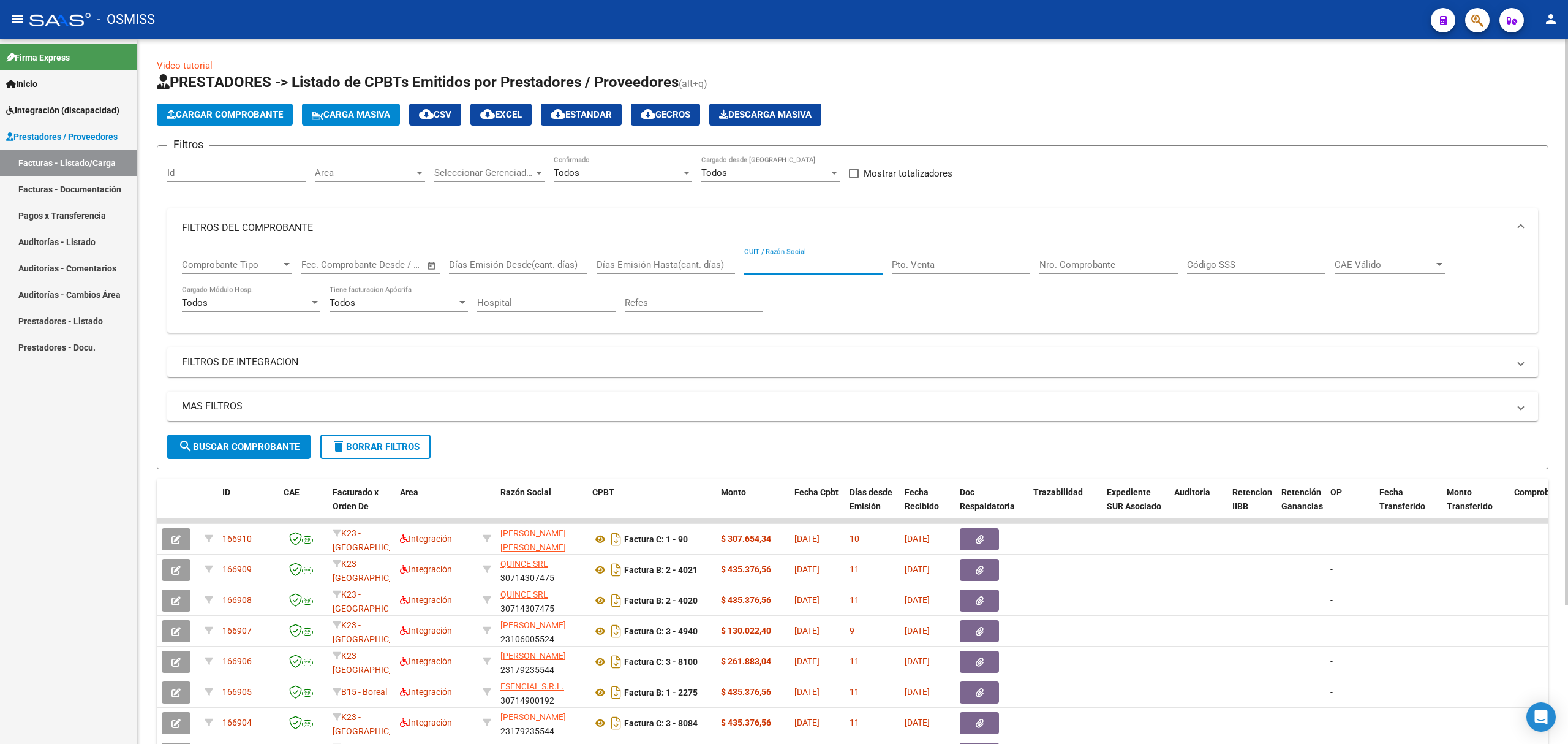
click at [764, 262] on input "CUIT / Razón Social" at bounding box center [813, 265] width 138 height 11
paste input "30712233881"
type input "30712233881"
click at [251, 456] on button "search Buscar Comprobante" at bounding box center [239, 447] width 144 height 25
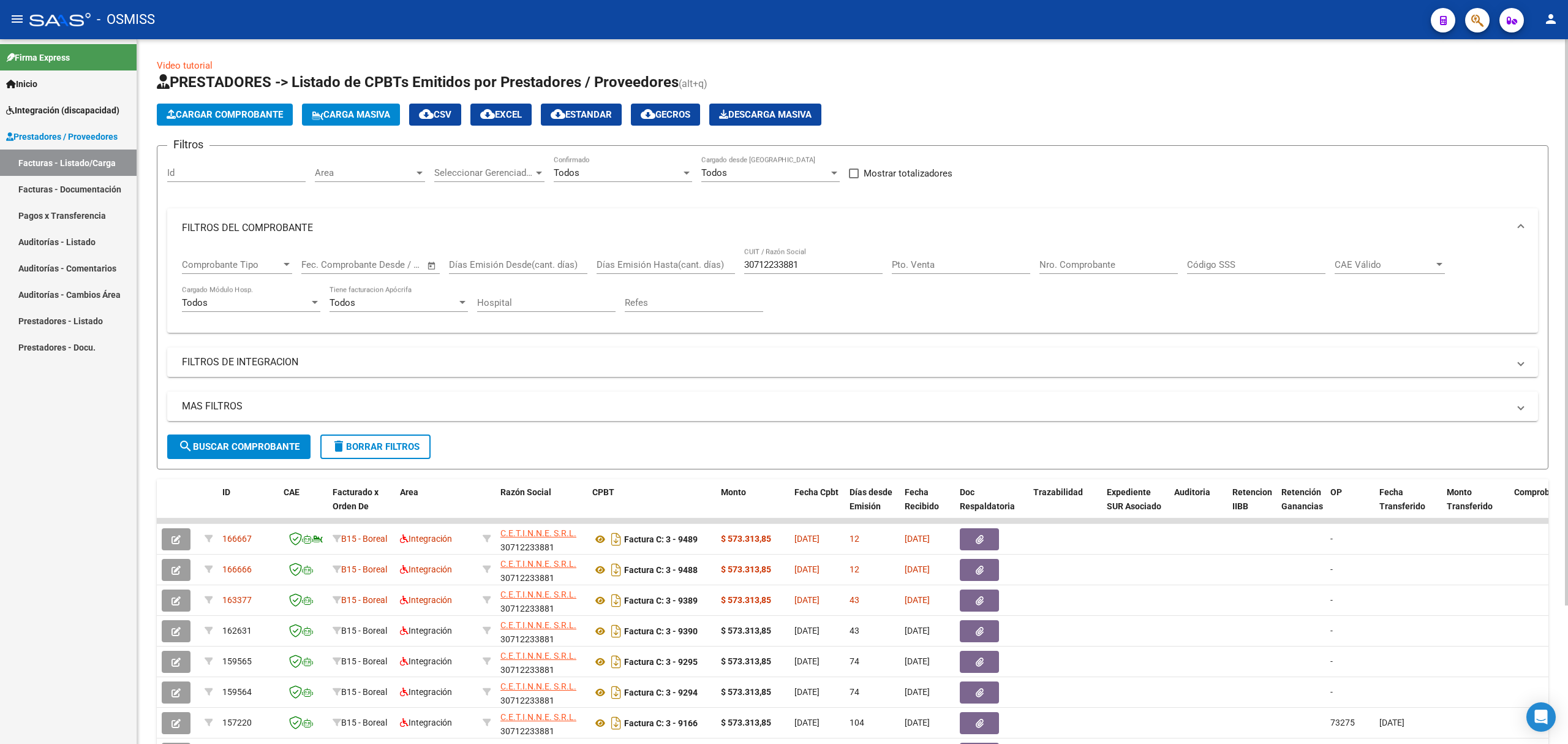
click at [1143, 265] on input "Nro. Comprobante" at bounding box center [1108, 265] width 138 height 11
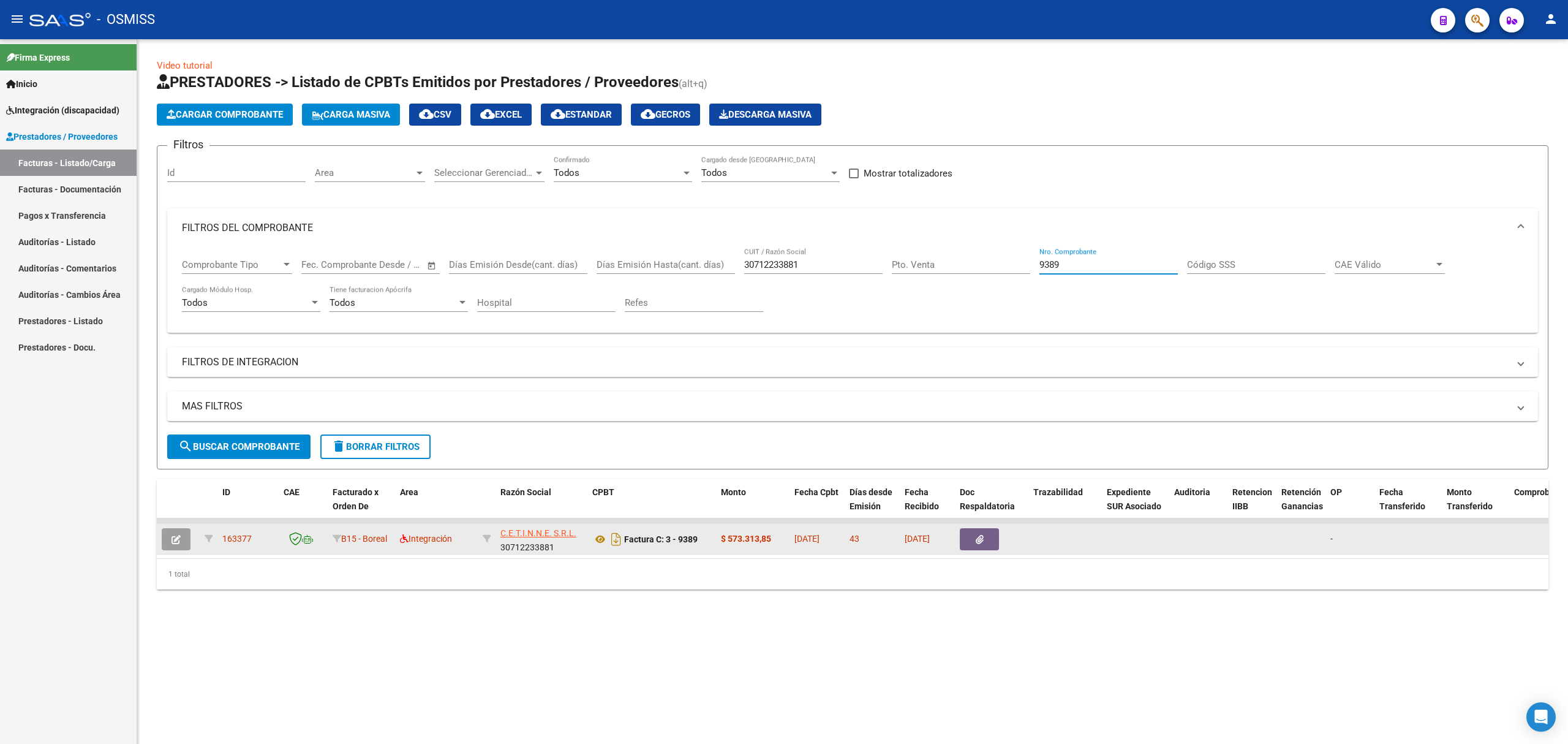
type input "9389"
click at [173, 536] on icon "button" at bounding box center [176, 539] width 9 height 9
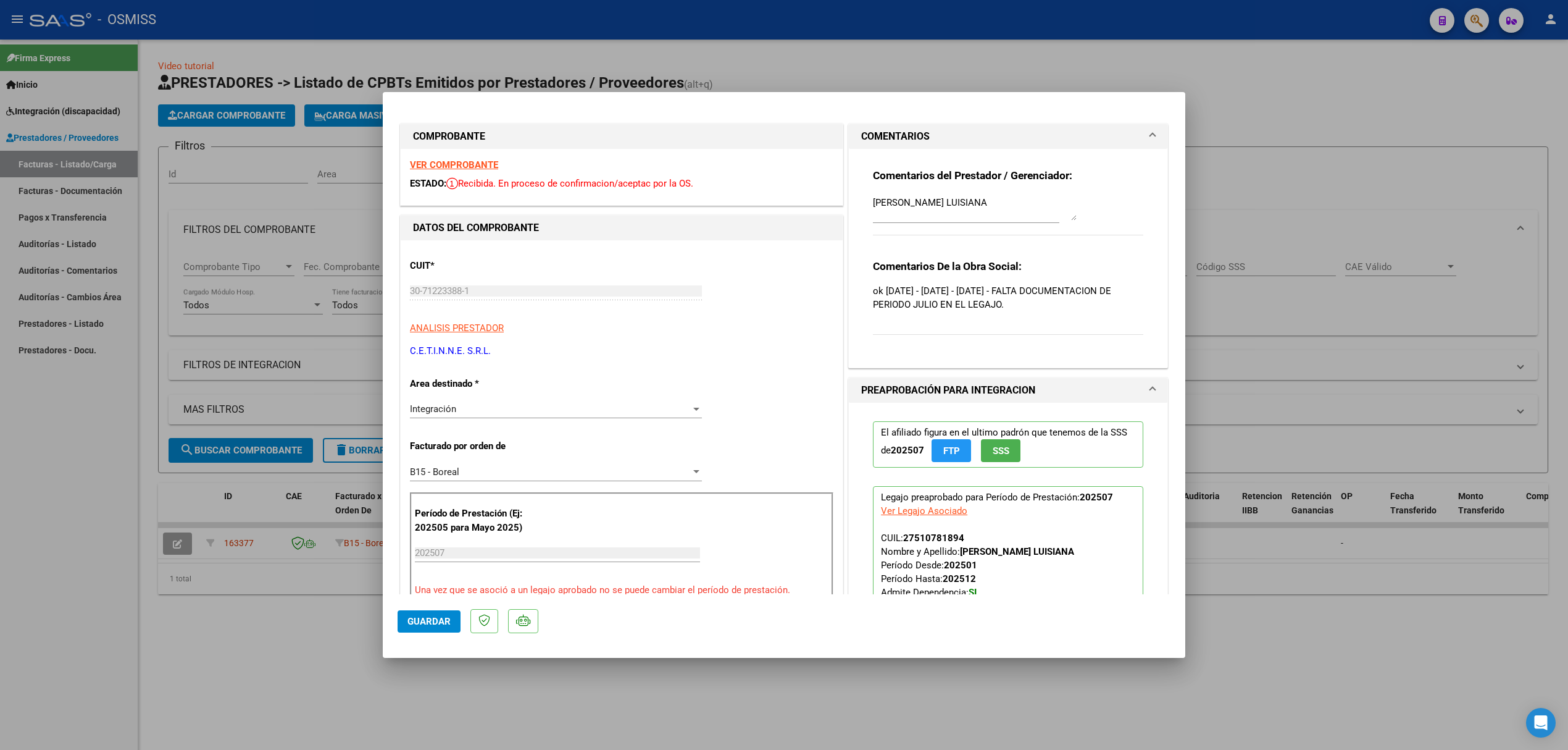
click at [269, 582] on div at bounding box center [784, 375] width 1568 height 750
type input "$ 0,00"
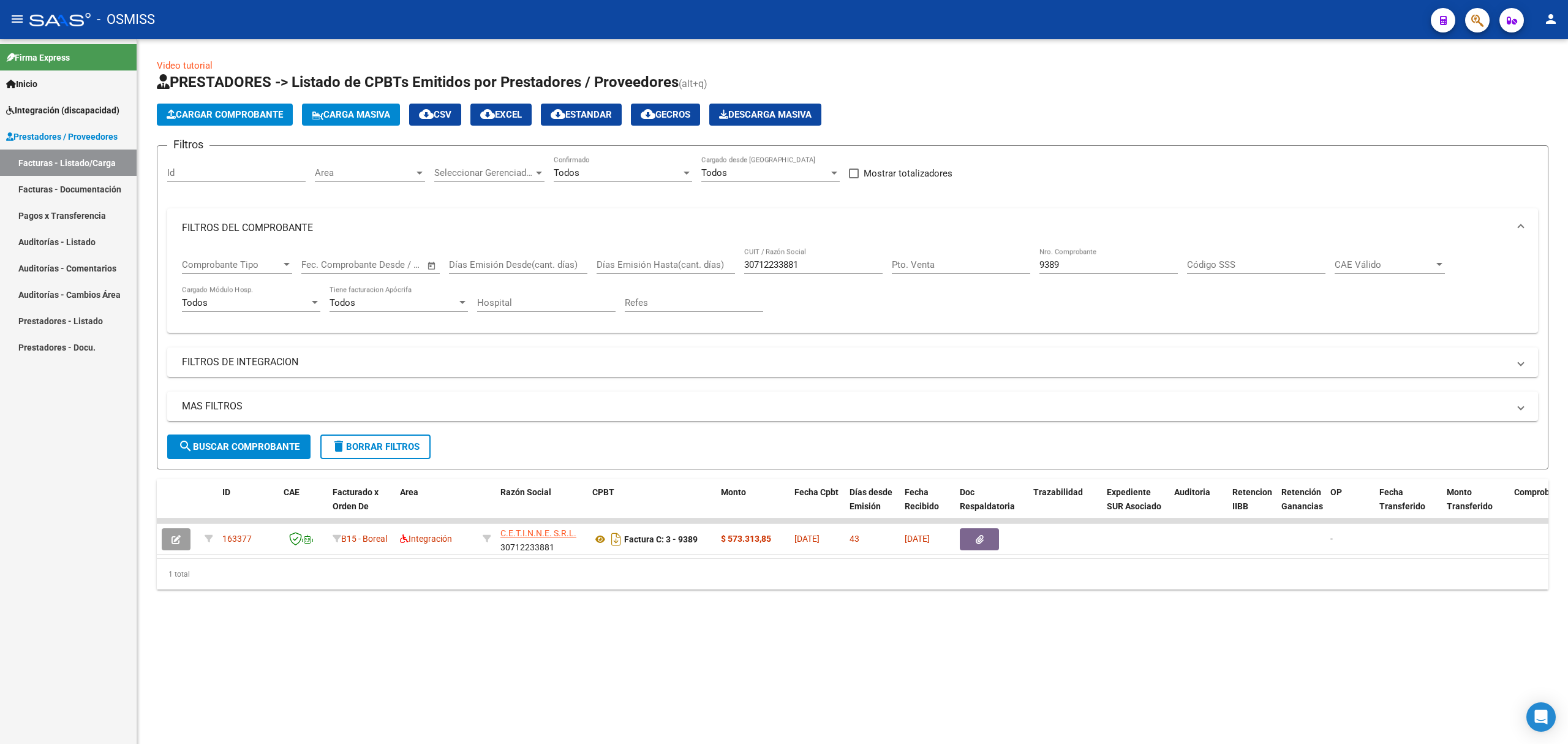
click at [756, 263] on input "30712233881" at bounding box center [813, 265] width 138 height 11
paste input "23179235544"
type input "23179235544"
click at [1045, 260] on input "9389" at bounding box center [1108, 265] width 138 height 11
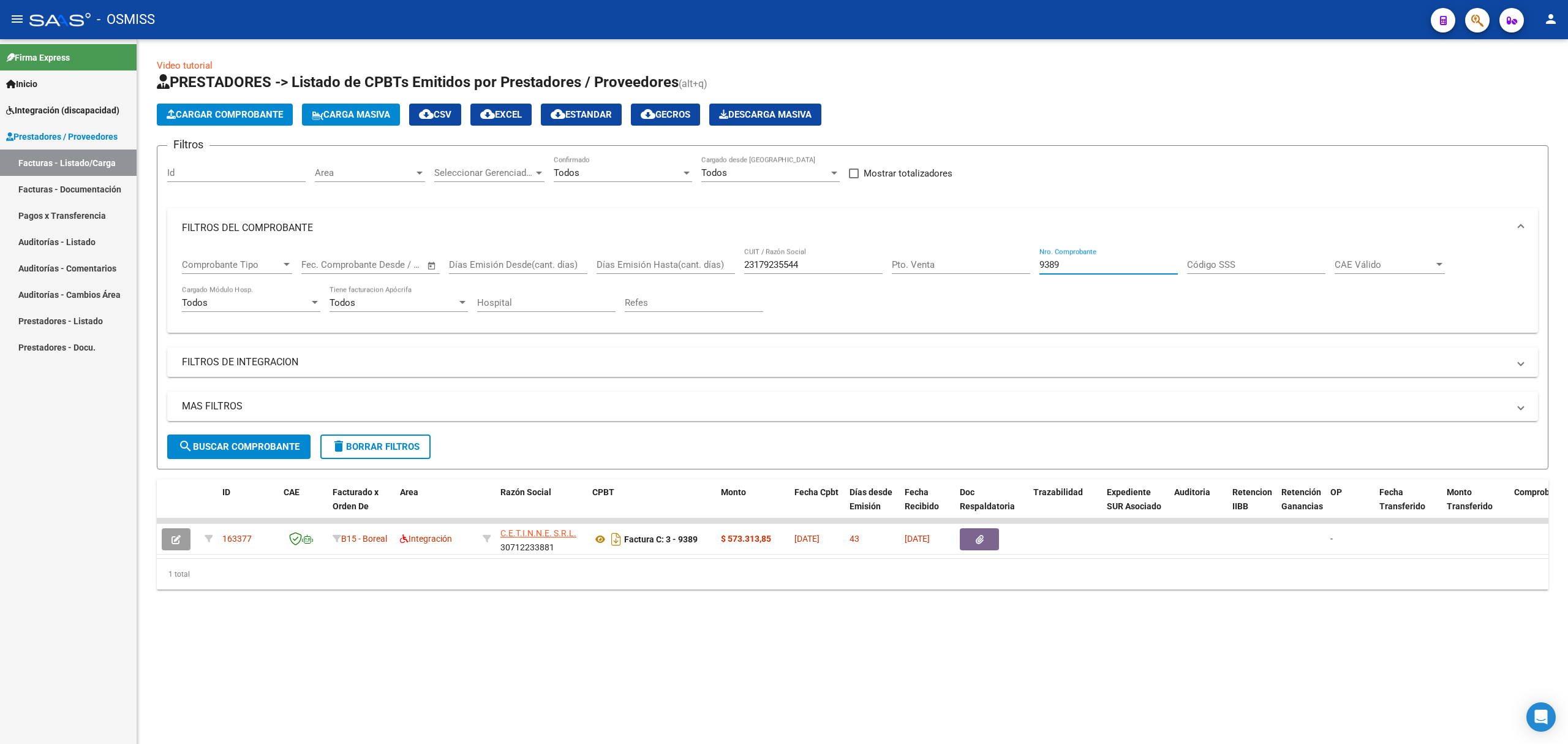
click at [1045, 260] on input "9389" at bounding box center [1108, 265] width 138 height 11
click at [279, 449] on span "search Buscar Comprobante" at bounding box center [239, 447] width 121 height 11
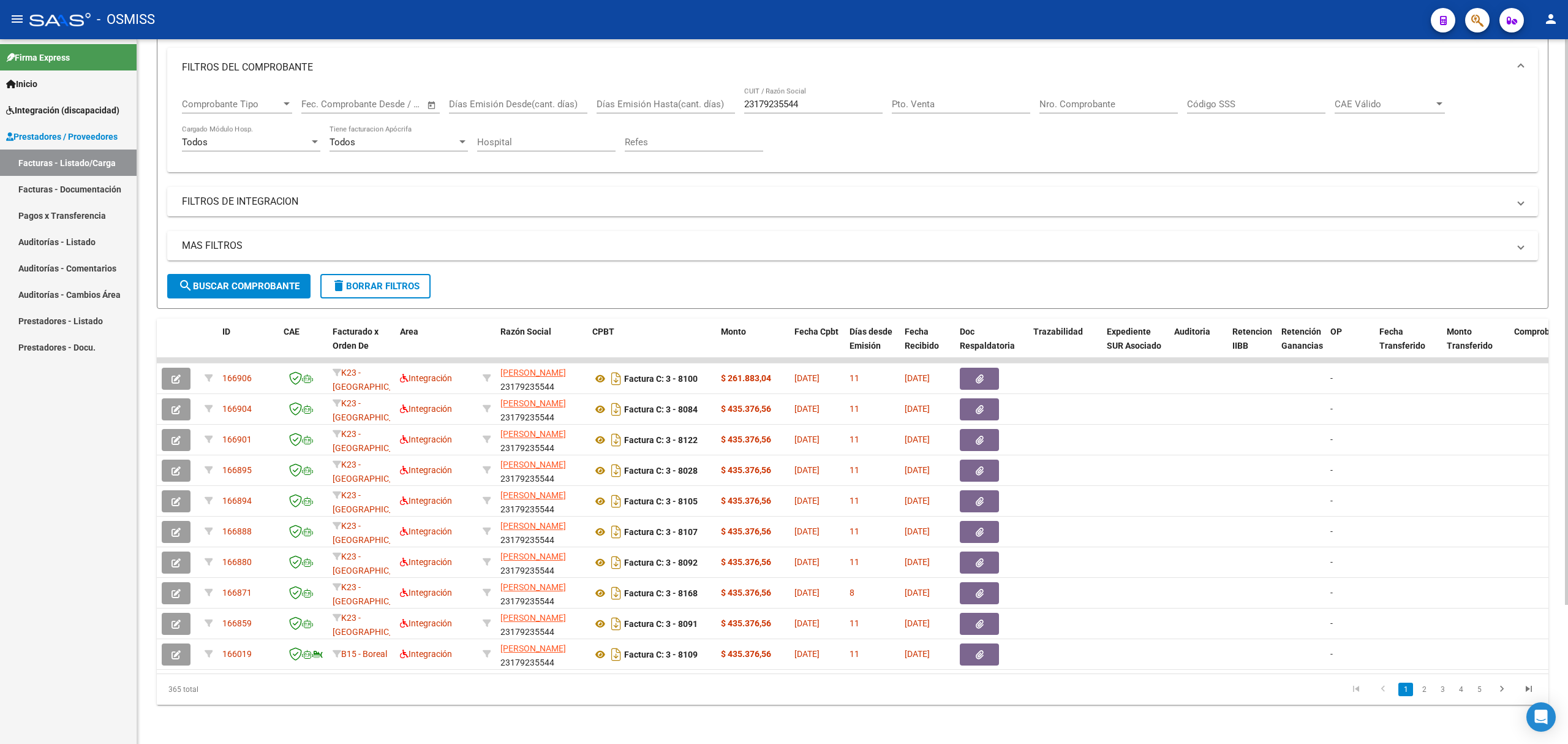
scroll to position [173, 0]
click at [1421, 689] on link "2" at bounding box center [1424, 690] width 15 height 14
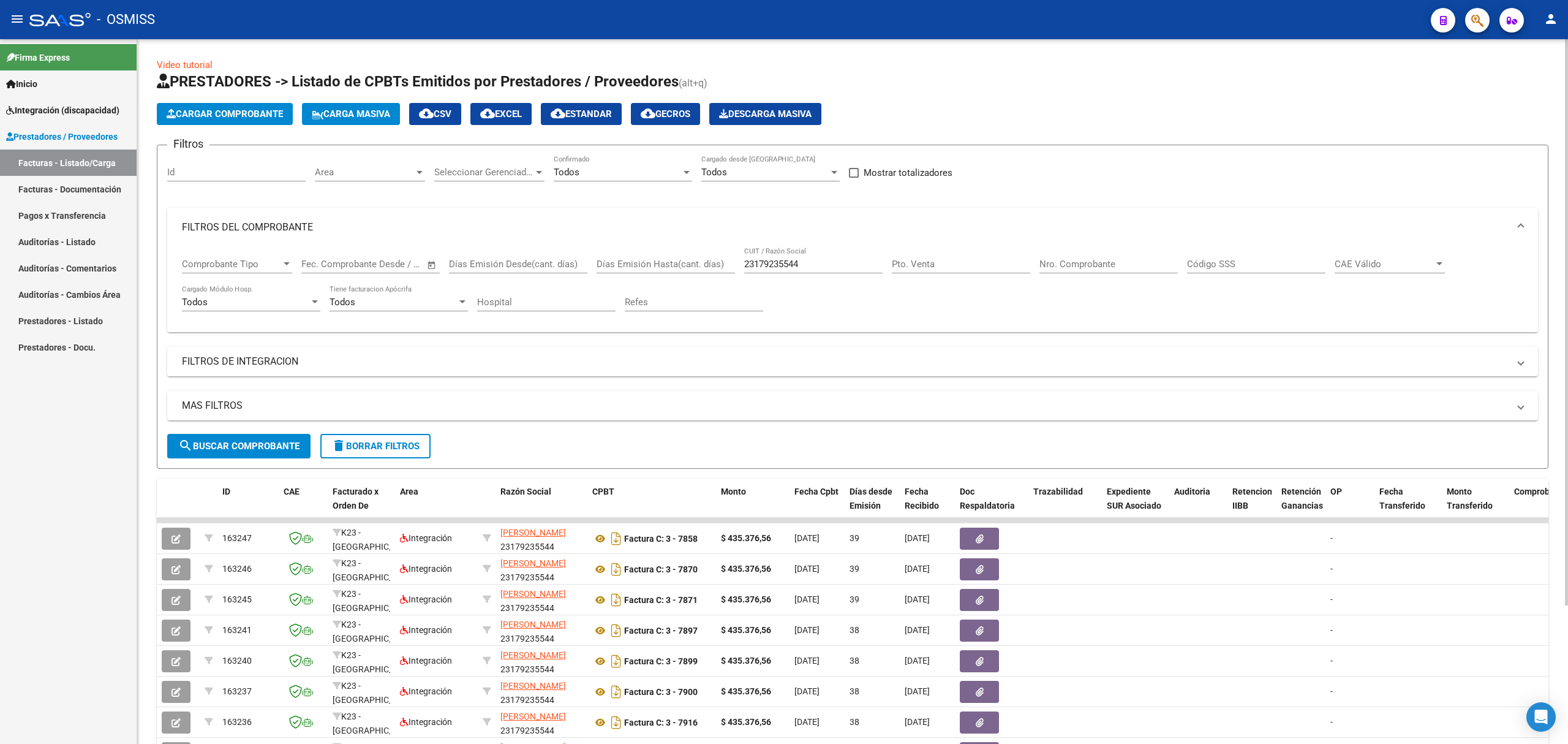
scroll to position [0, 0]
click at [1089, 260] on input "Nro. Comprobante" at bounding box center [1108, 265] width 138 height 11
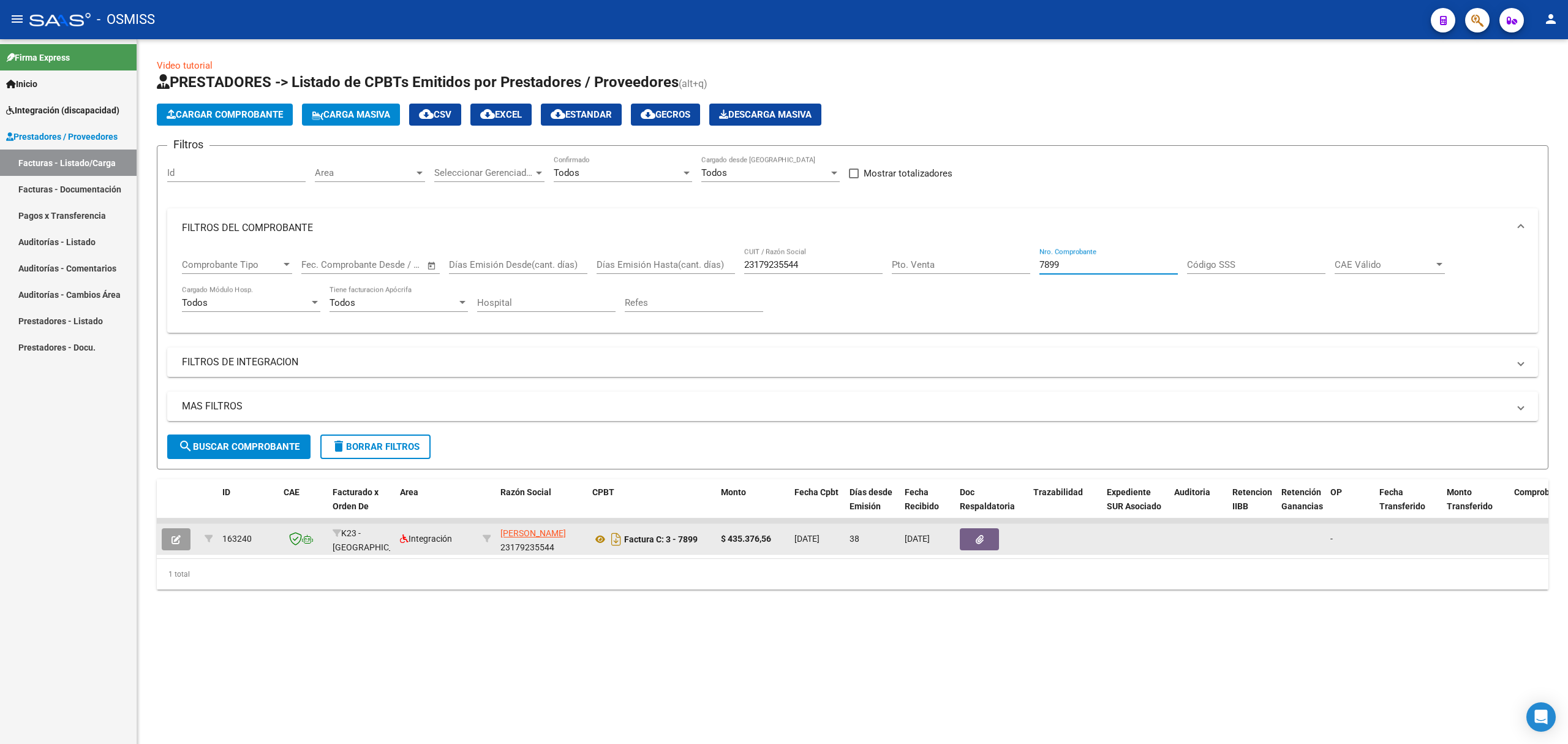
type input "7899"
click at [182, 539] on button "button" at bounding box center [176, 539] width 29 height 22
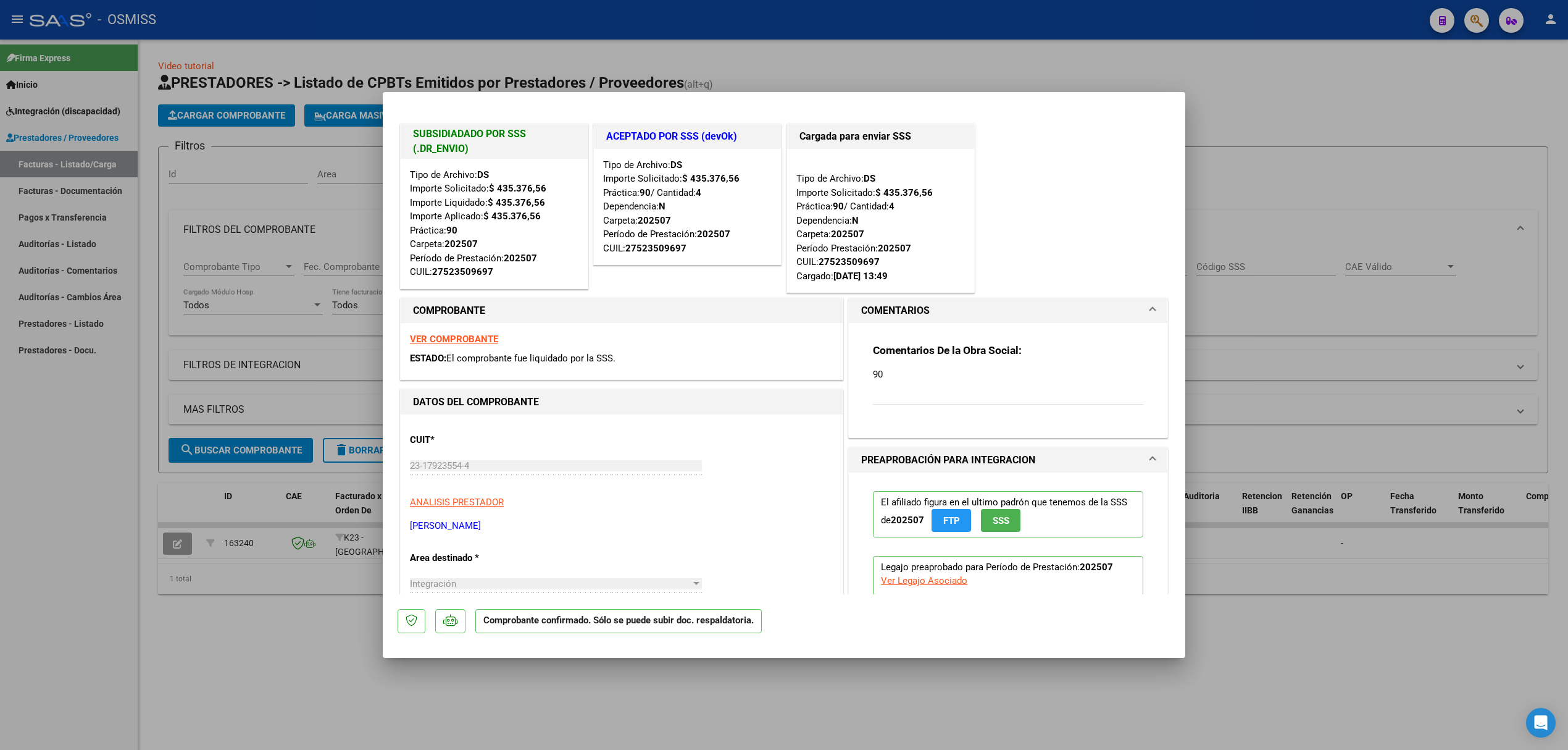
click at [57, 159] on div at bounding box center [784, 375] width 1568 height 750
type input "$ 0,00"
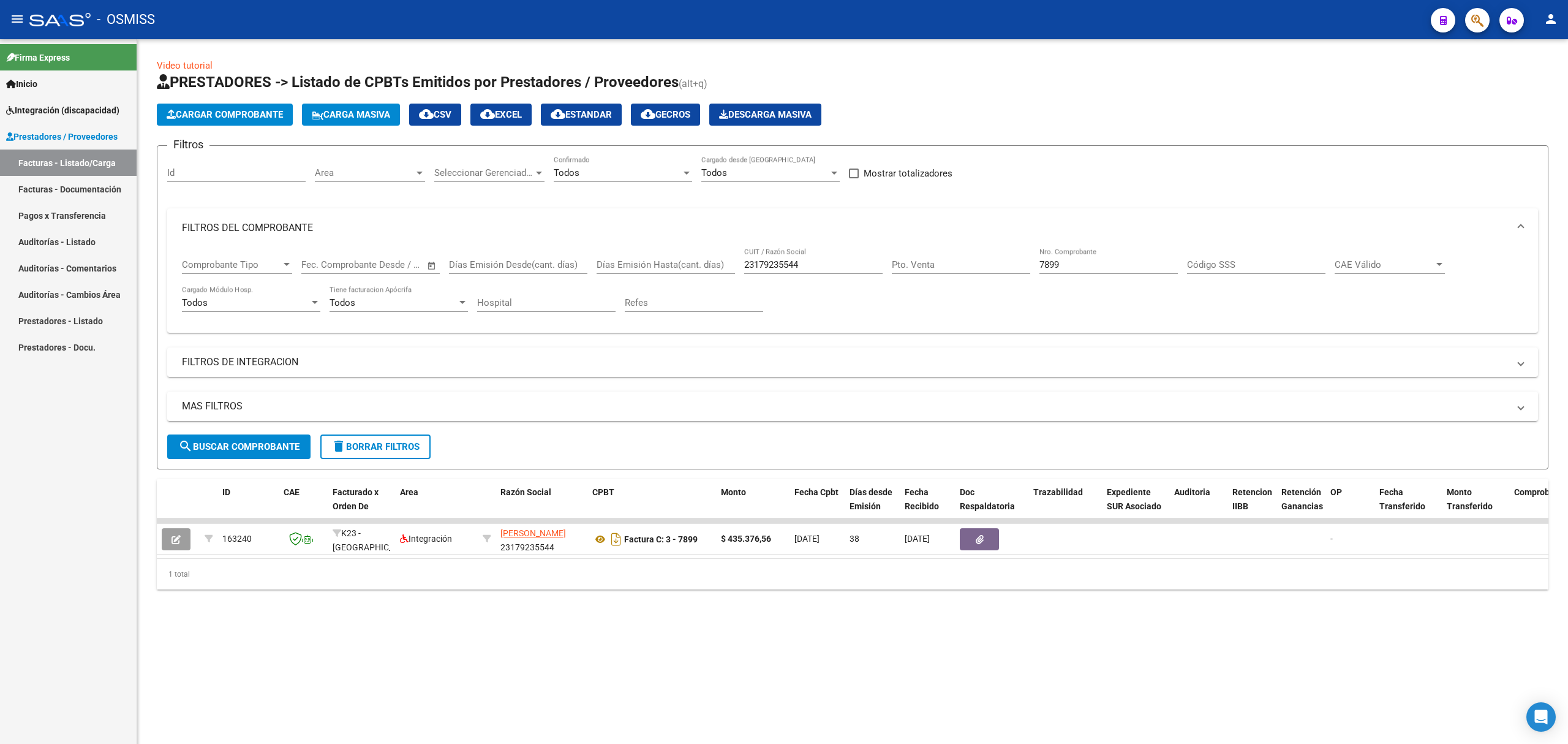
click at [67, 113] on span "Integración (discapacidad)" at bounding box center [63, 110] width 113 height 14
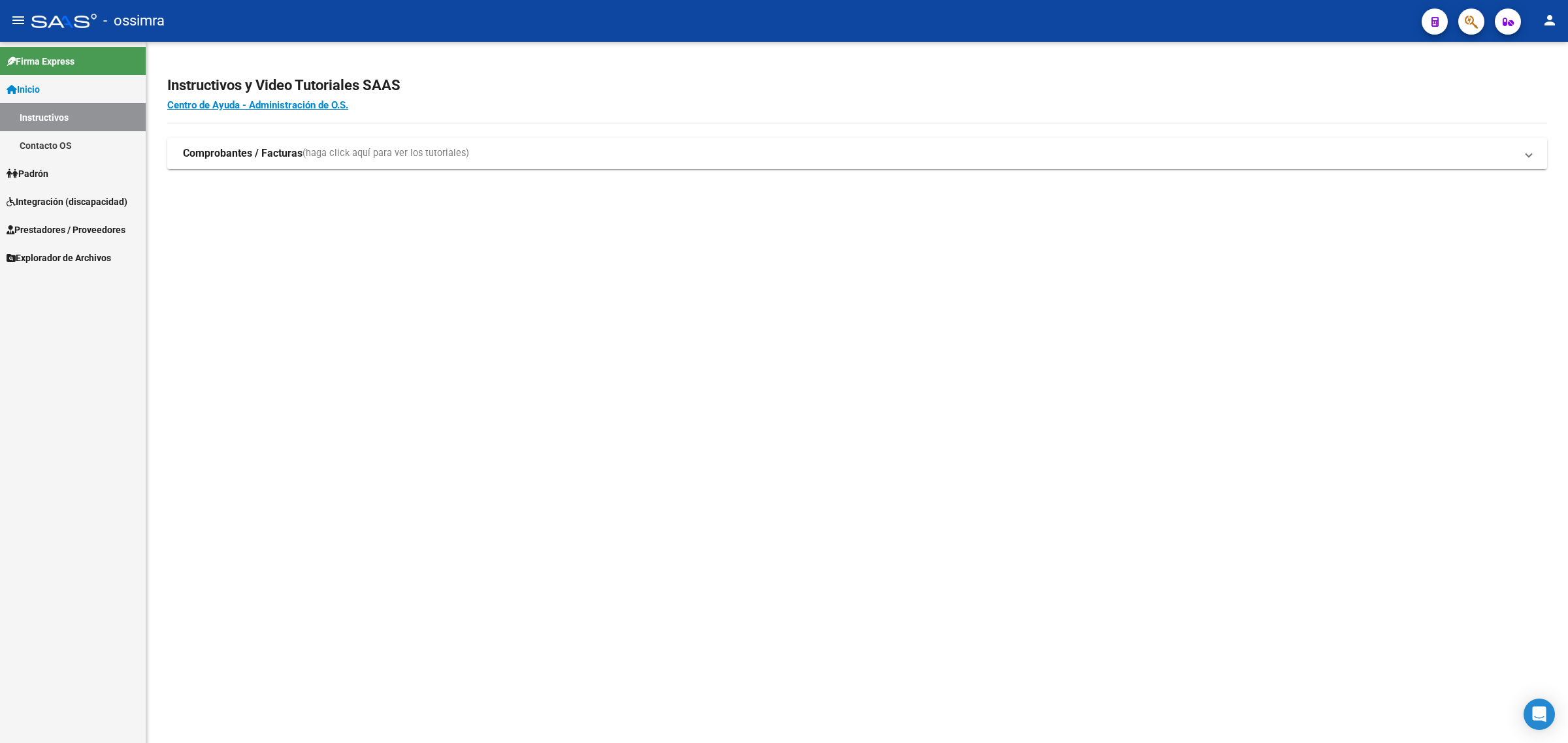
click at [53, 190] on link "Integración (discapacidad)" at bounding box center [73, 201] width 146 height 28
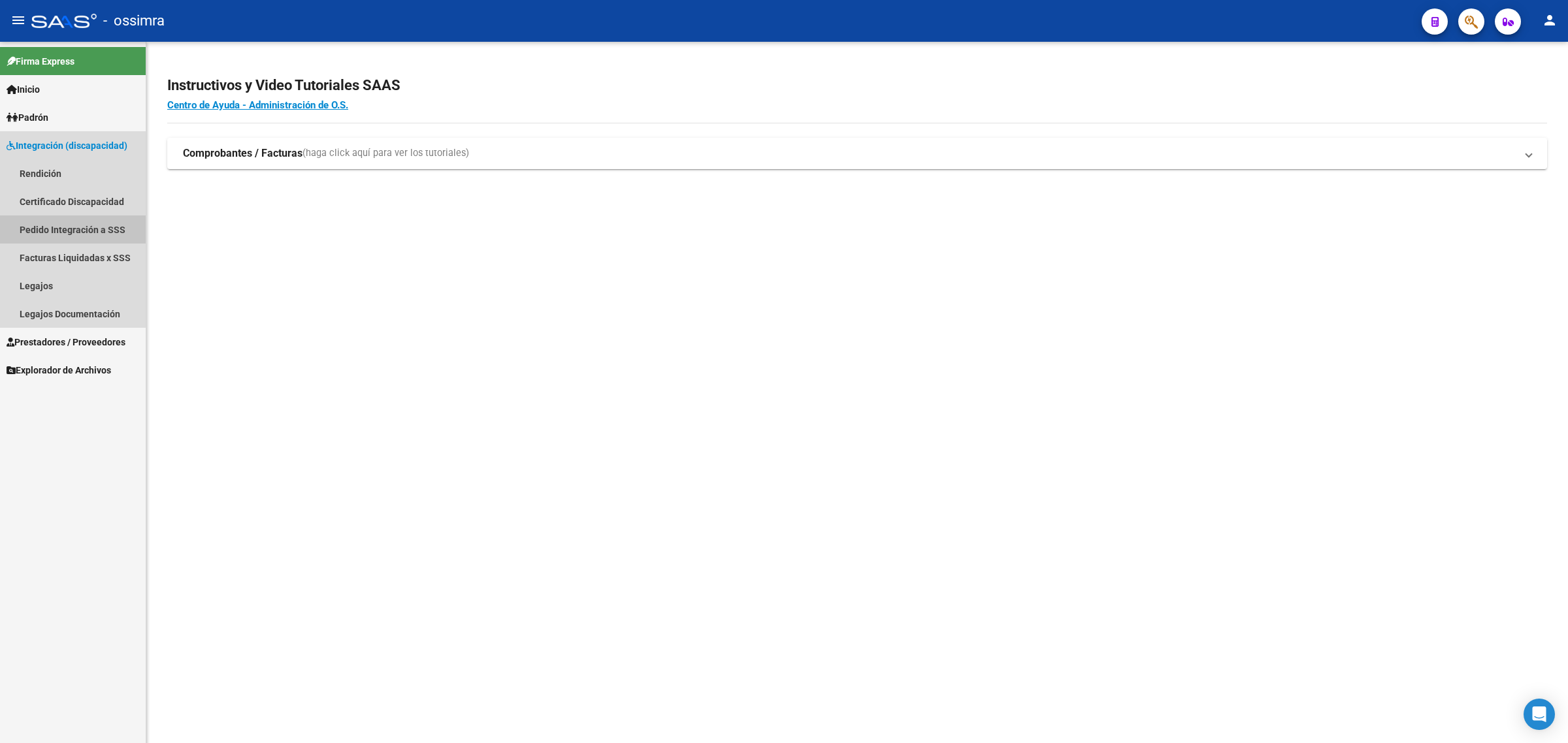
click at [40, 218] on link "Pedido Integración a SSS" at bounding box center [73, 229] width 146 height 28
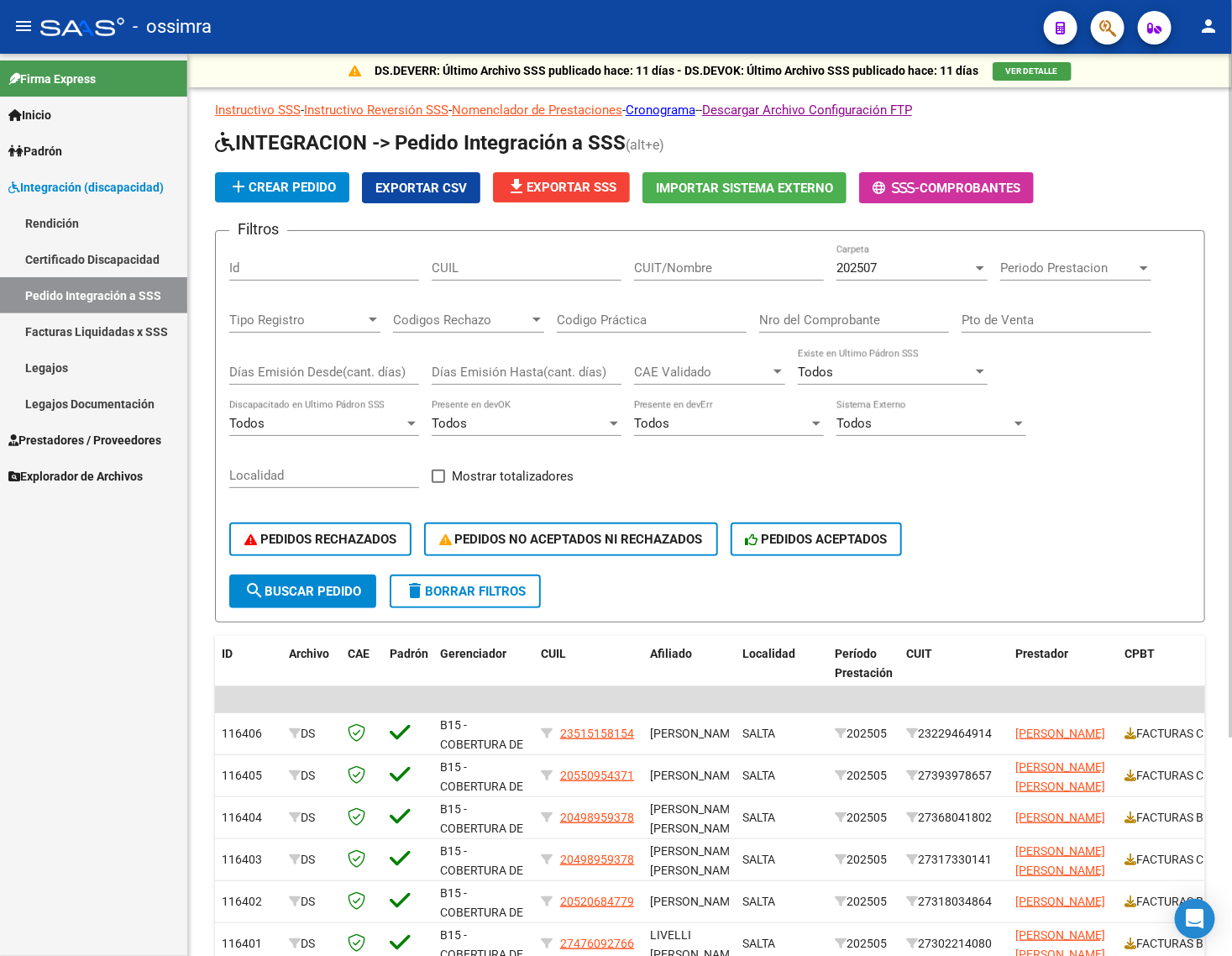
click at [364, 317] on span "Tipo Registro" at bounding box center [298, 320] width 136 height 15
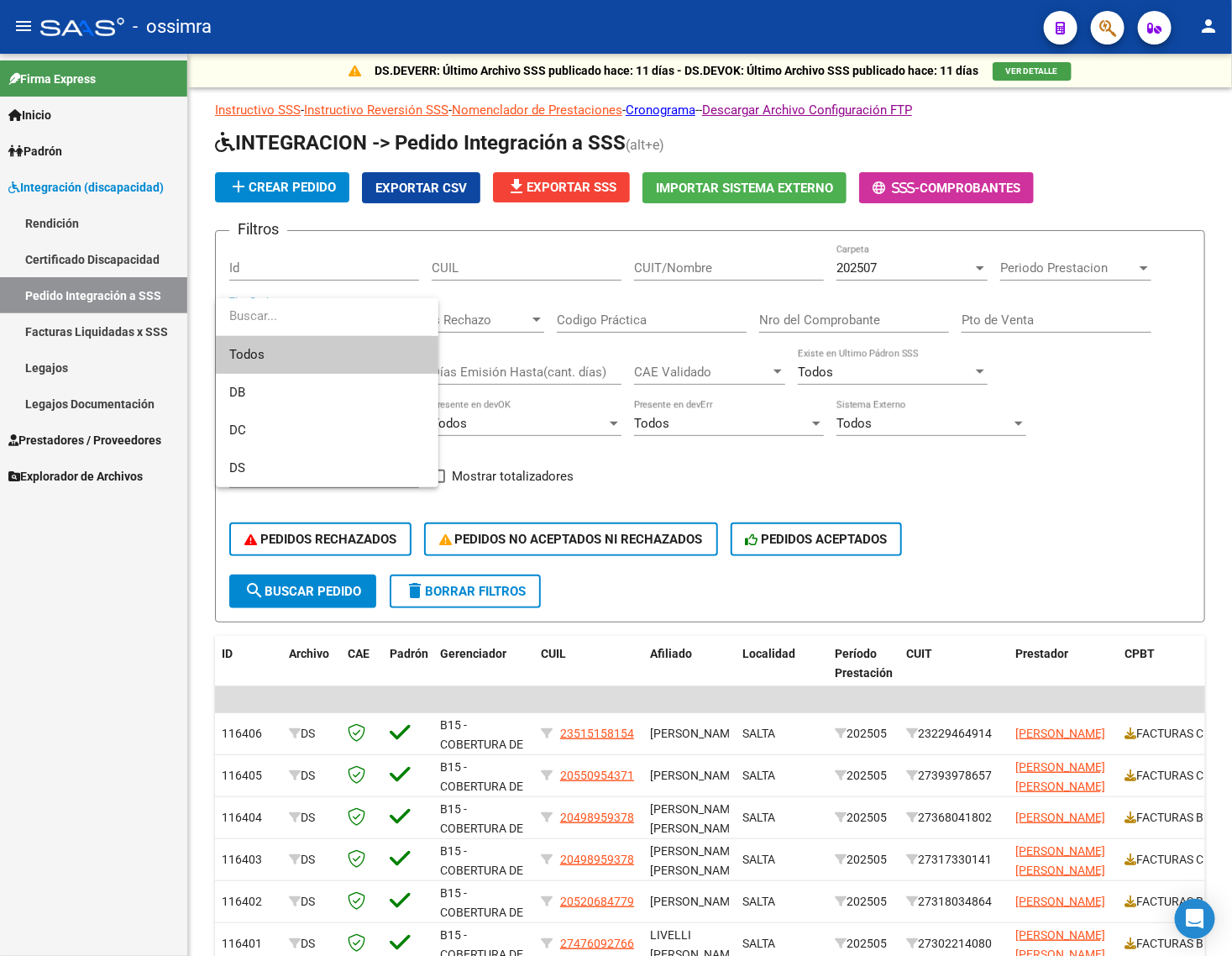
click at [484, 316] on div at bounding box center [616, 478] width 1232 height 956
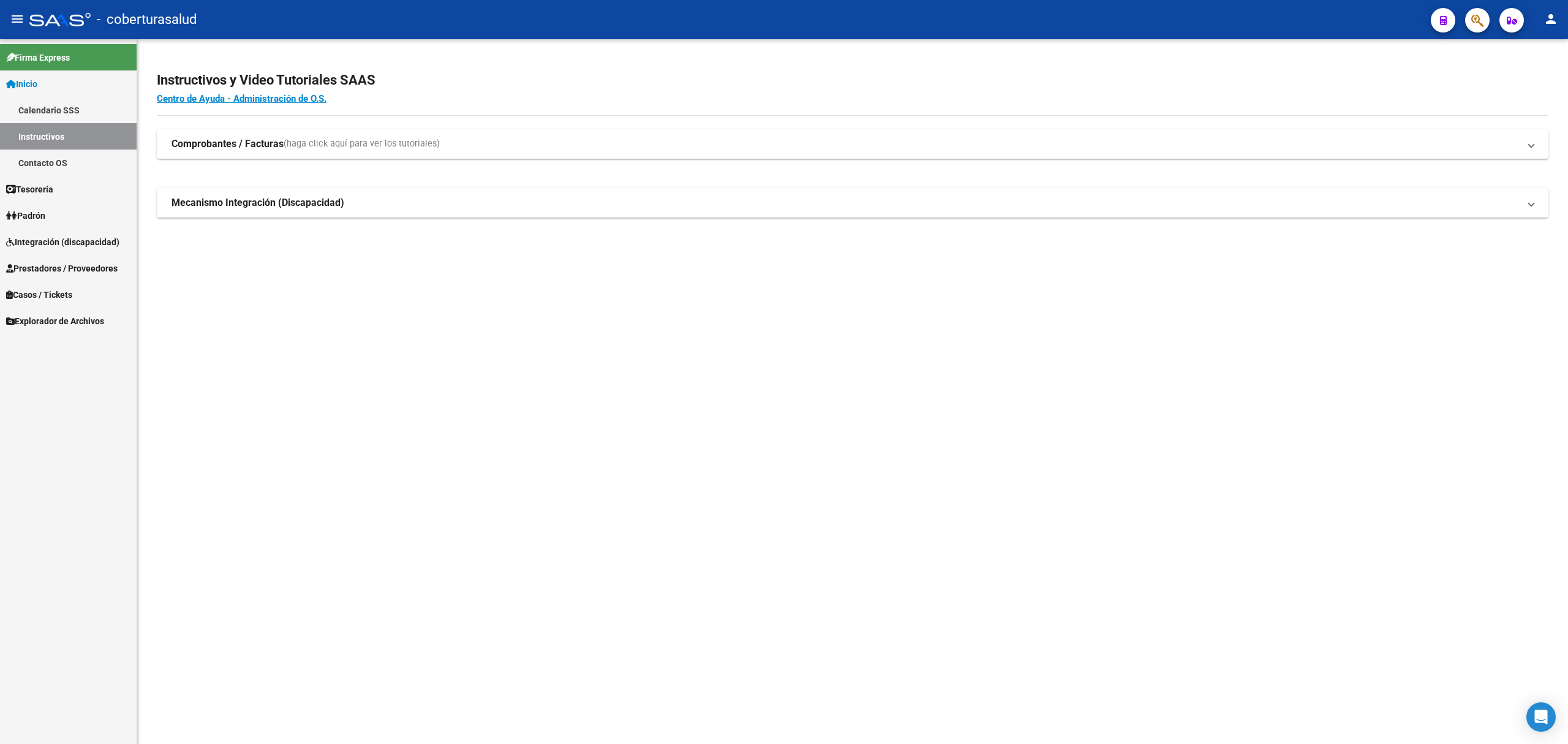
click at [40, 241] on span "Integración (discapacidad)" at bounding box center [63, 242] width 113 height 14
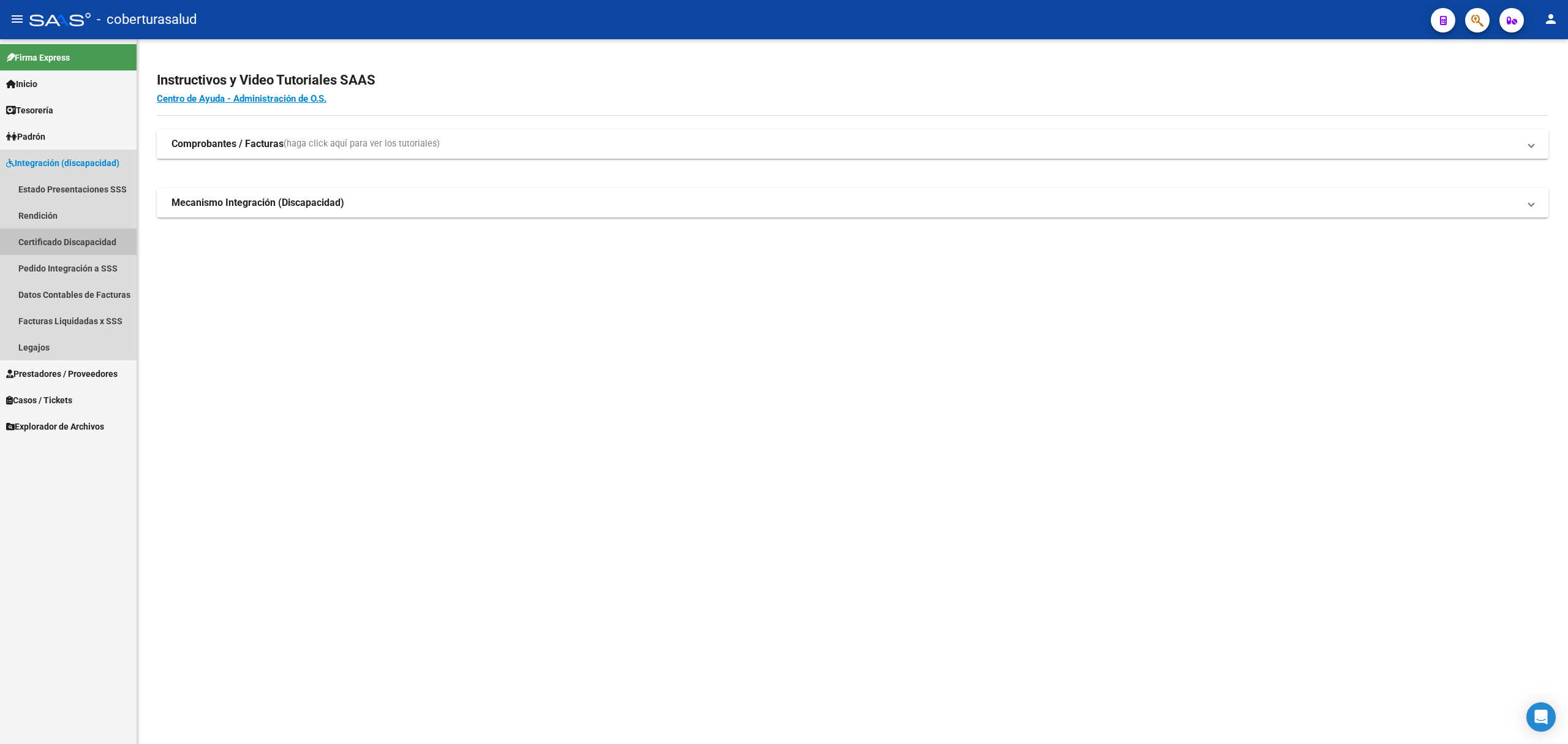
click at [57, 238] on link "Certificado Discapacidad" at bounding box center [68, 242] width 137 height 27
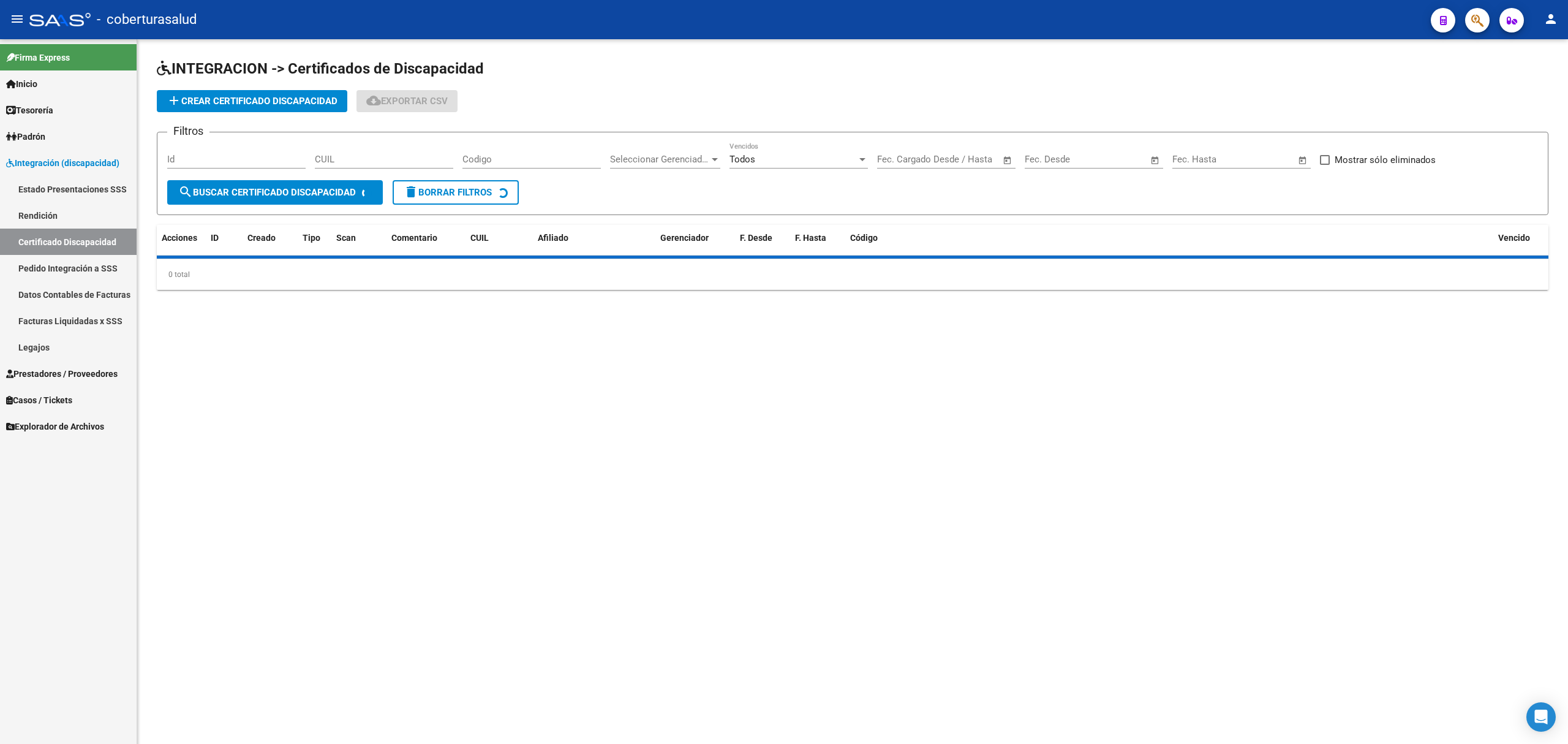
click at [61, 258] on link "Pedido Integración a SSS" at bounding box center [68, 268] width 137 height 27
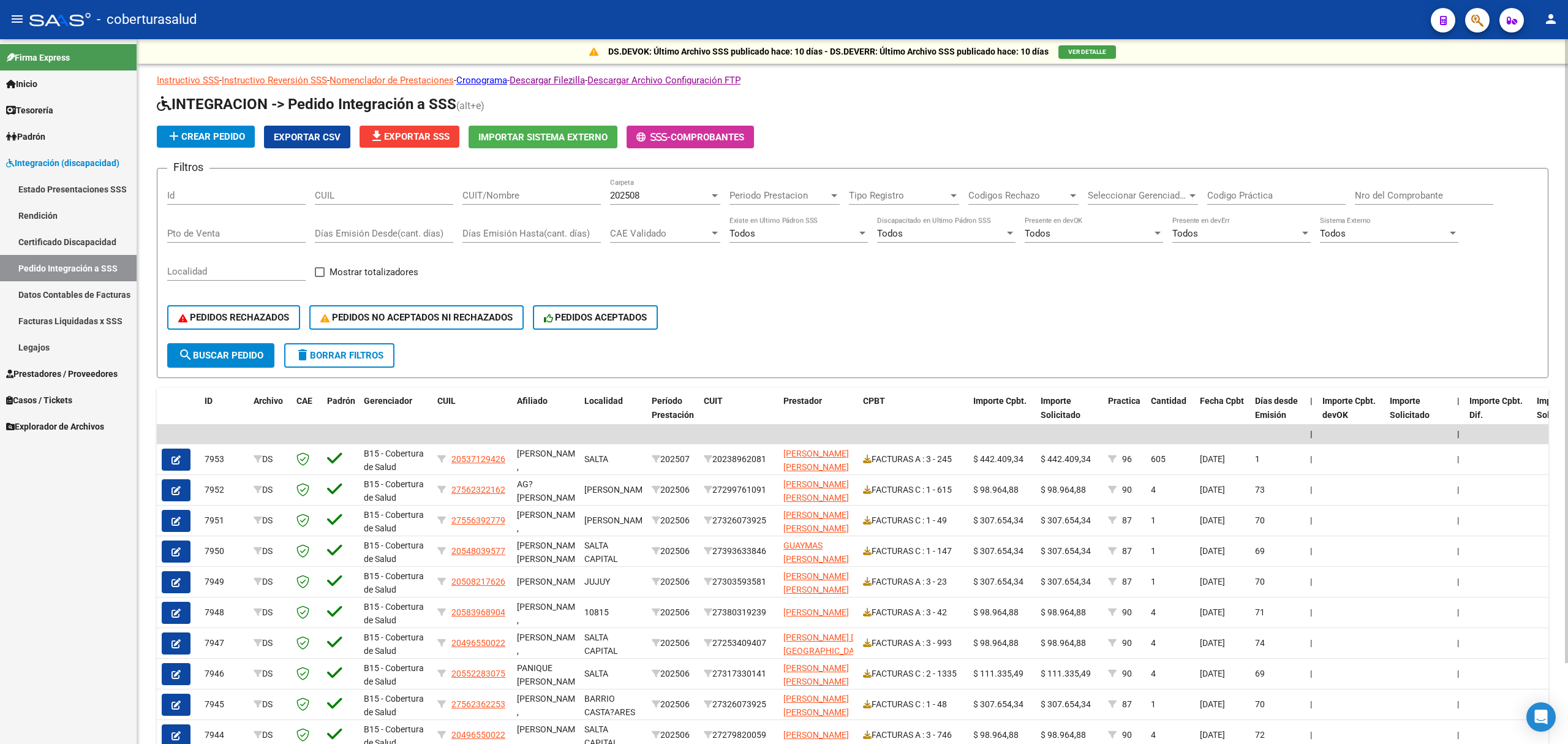
click at [1140, 194] on span "Seleccionar Gerenciador" at bounding box center [1137, 195] width 99 height 11
click at [1113, 301] on span "Z99 - Sin Identificar" at bounding box center [1126, 306] width 78 height 11
click at [236, 343] on button "search Buscar Pedido" at bounding box center [220, 355] width 107 height 25
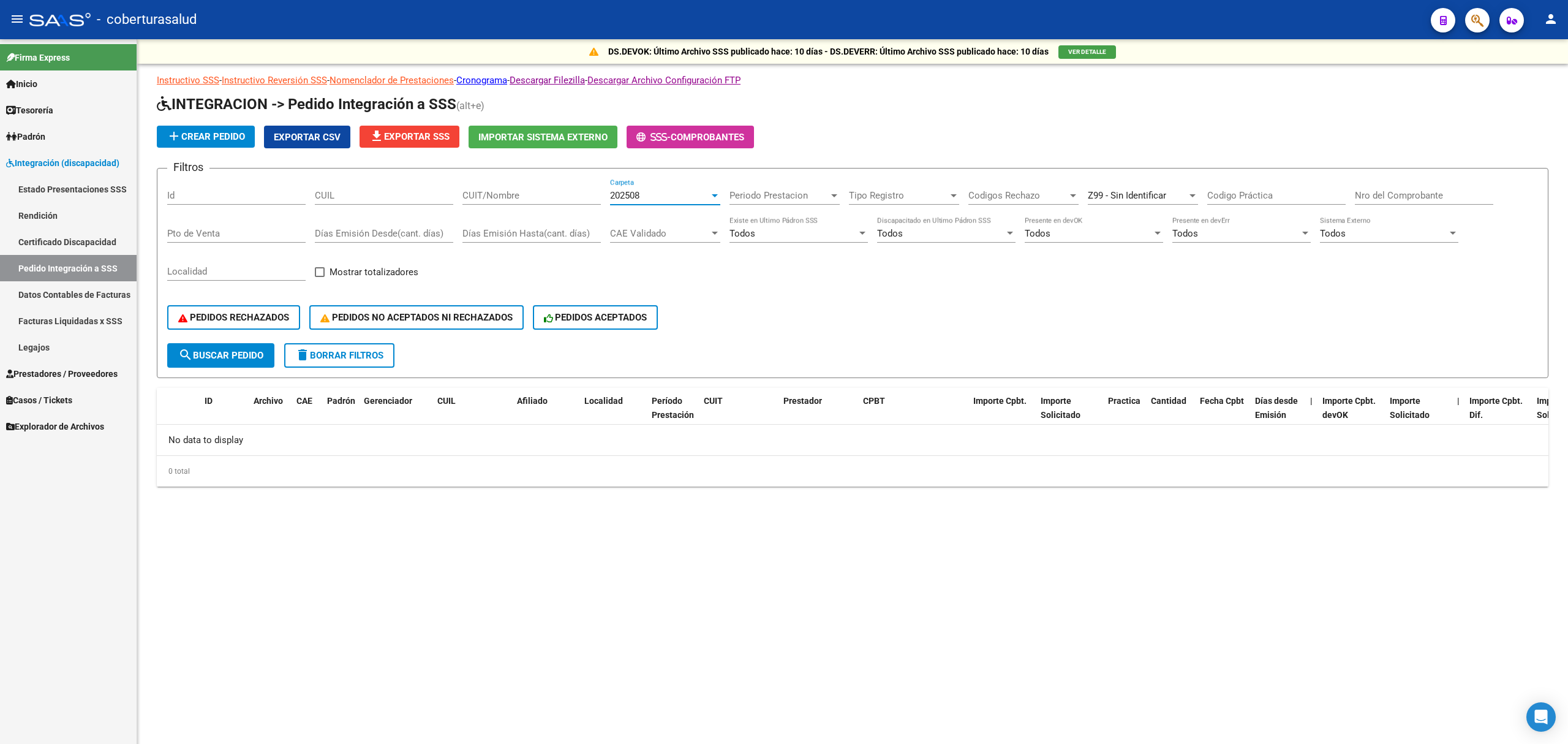
click at [684, 199] on div "202508" at bounding box center [659, 195] width 99 height 11
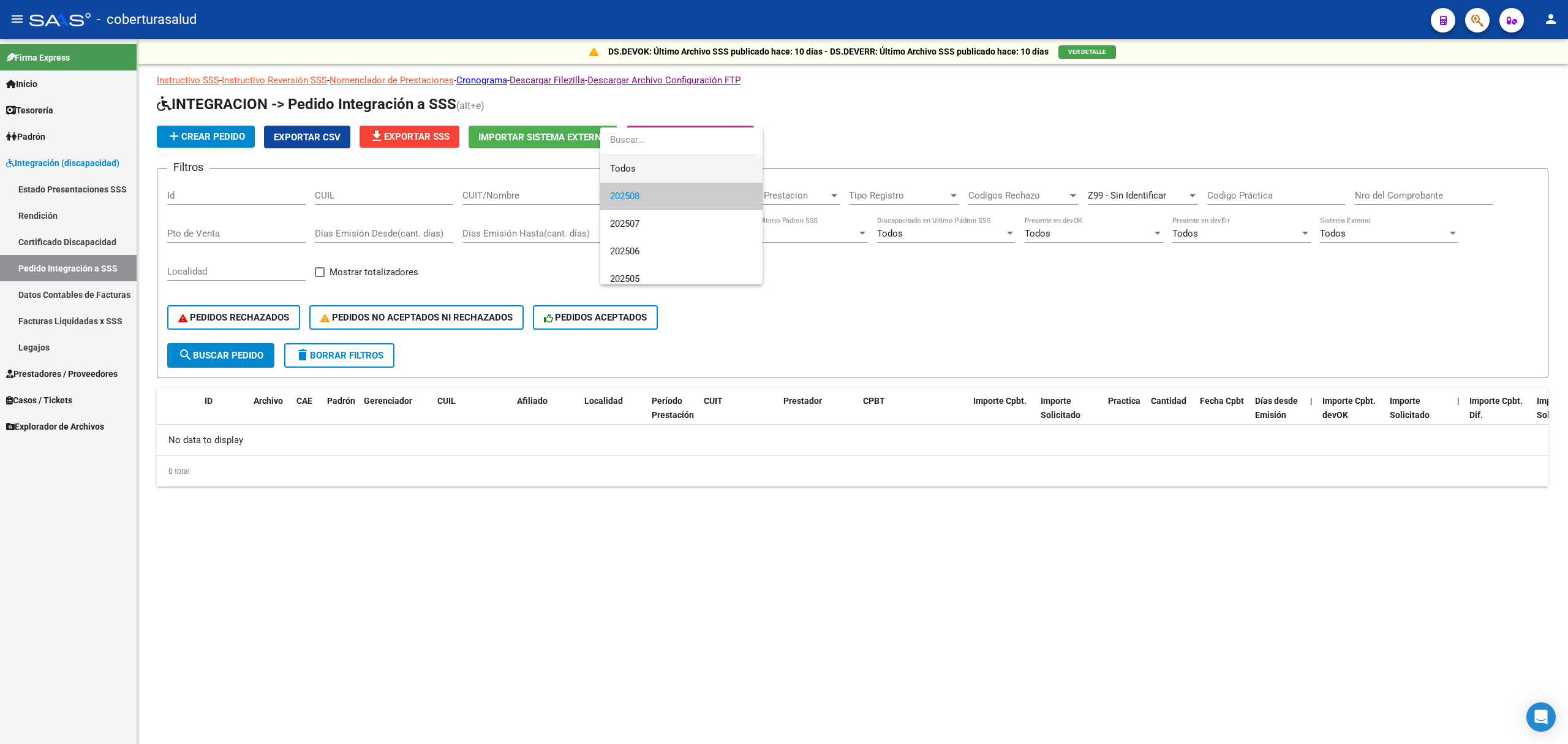
click at [645, 169] on span "Todos" at bounding box center [681, 169] width 143 height 27
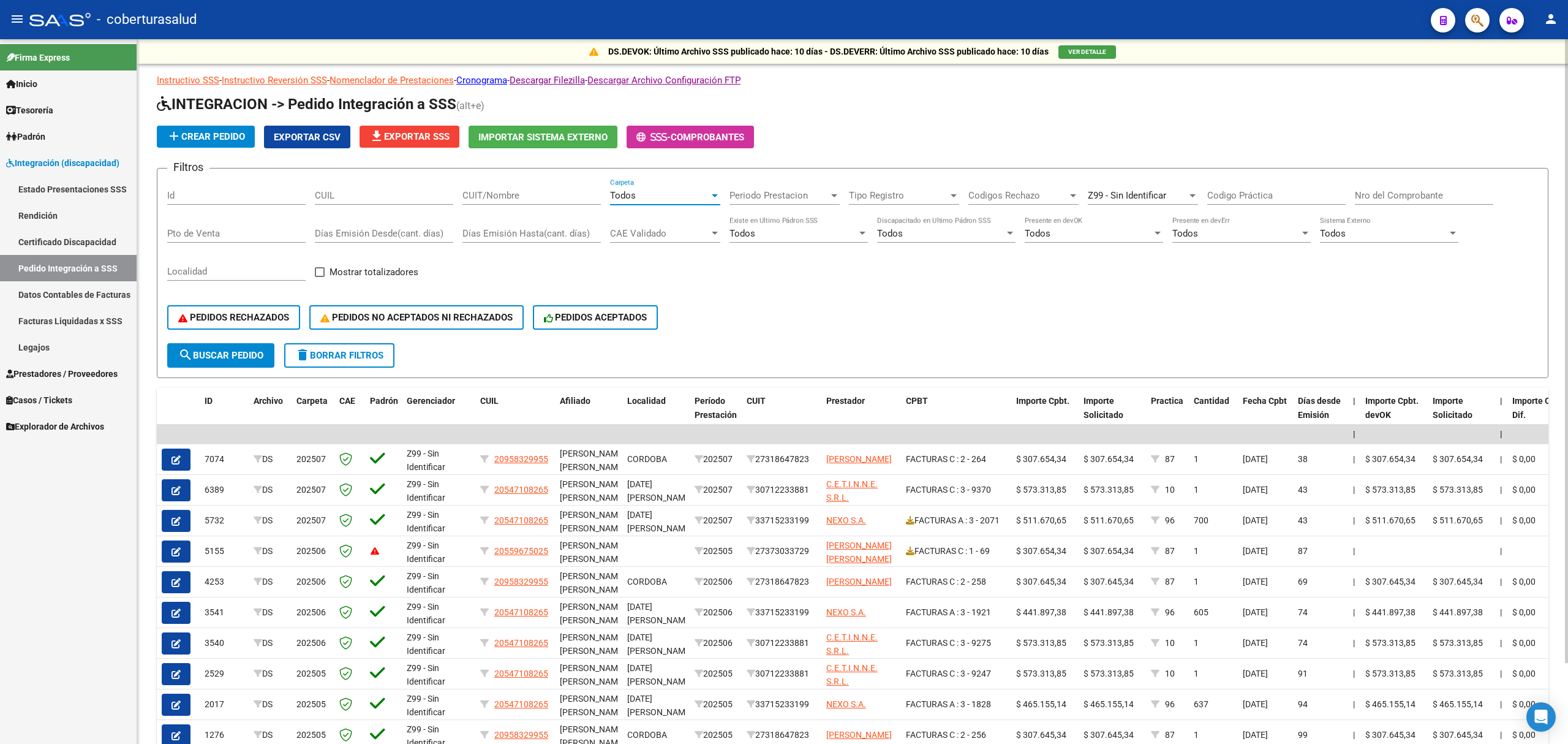
click at [1101, 194] on span "Z99 - Sin Identificar" at bounding box center [1126, 195] width 78 height 11
click at [1128, 157] on span "B15 - Cobertura de Salud" at bounding box center [1159, 169] width 143 height 27
click at [240, 348] on button "search Buscar Pedido" at bounding box center [220, 355] width 107 height 25
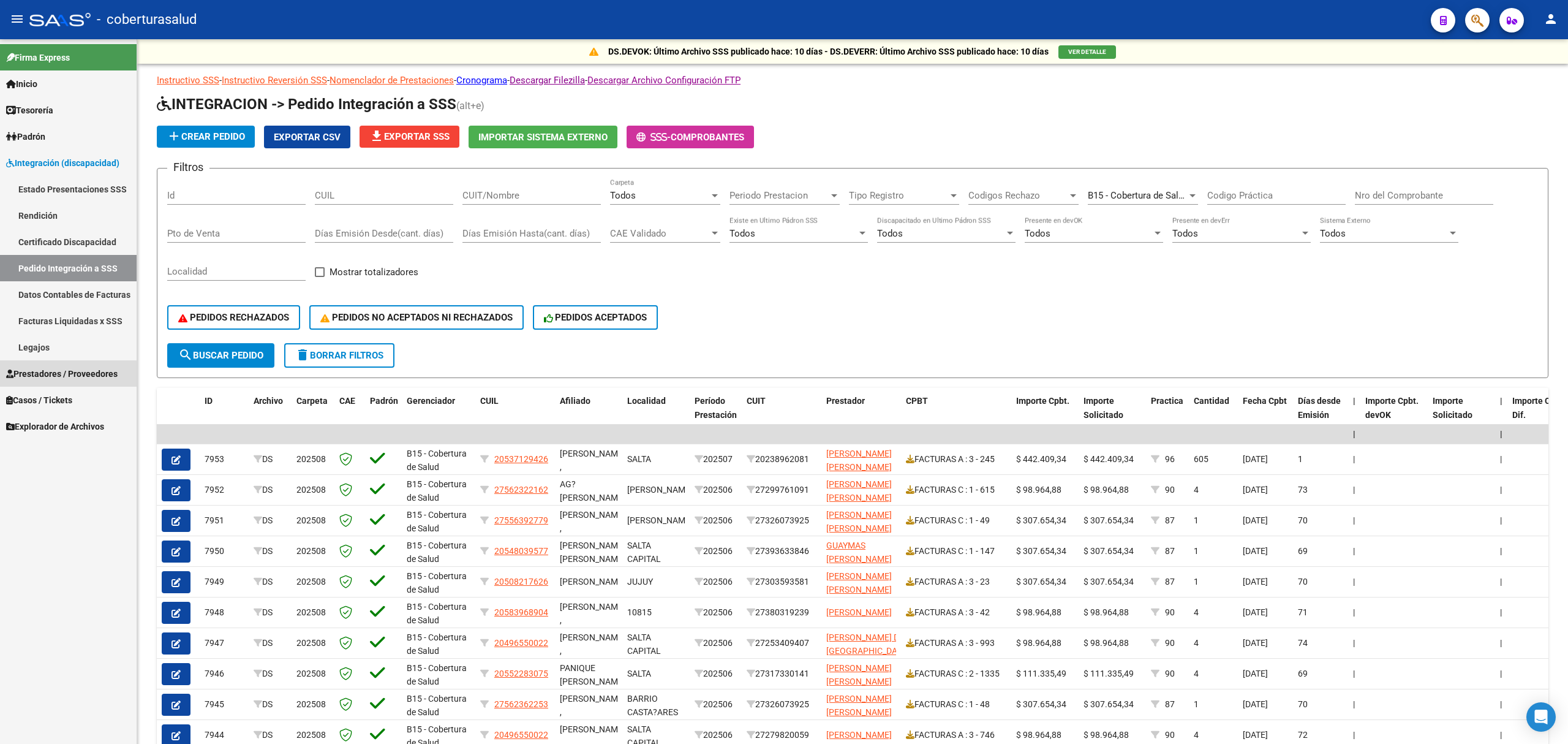
click at [46, 376] on span "Prestadores / Proveedores" at bounding box center [62, 374] width 112 height 14
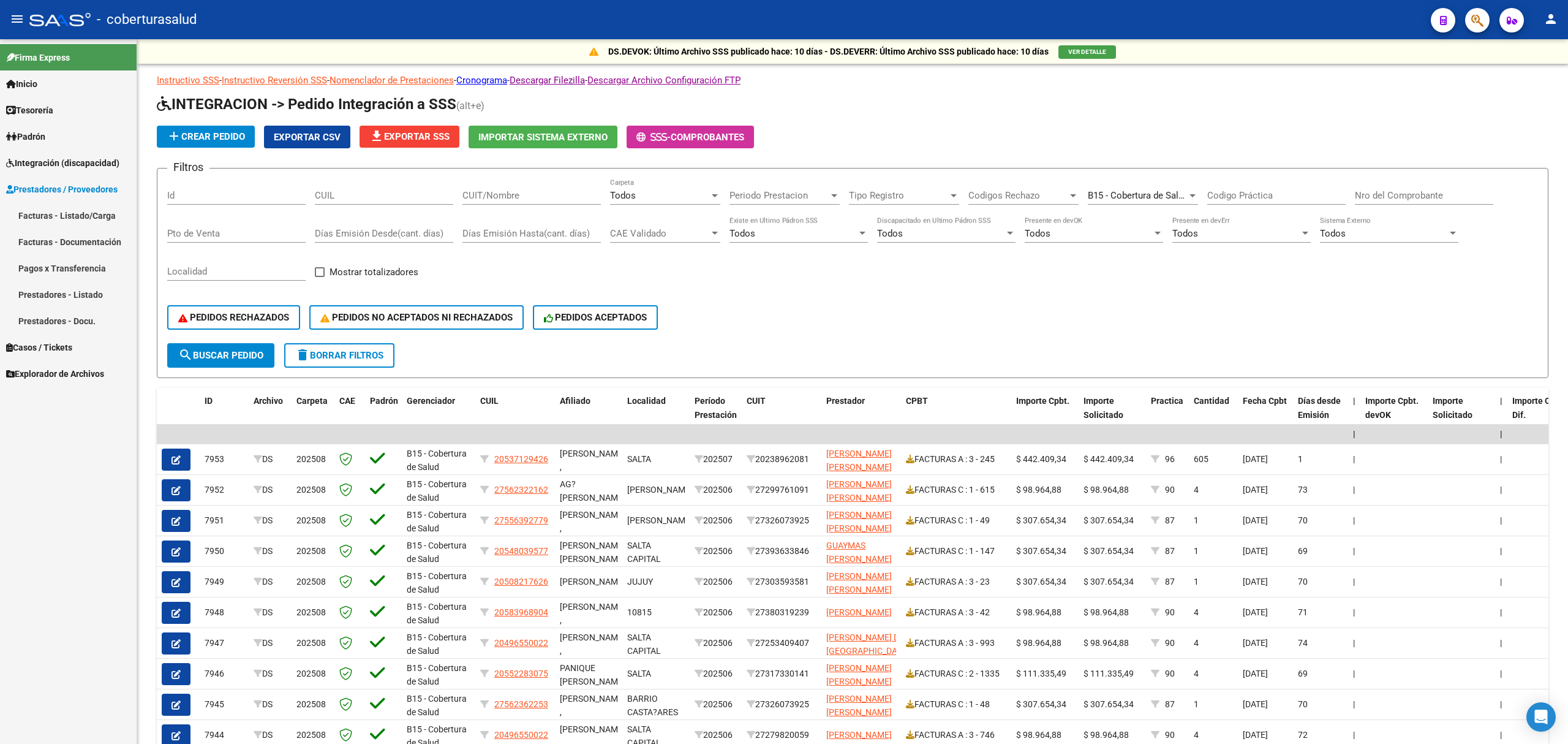
click at [60, 223] on link "Facturas - Listado/Carga" at bounding box center [68, 215] width 137 height 27
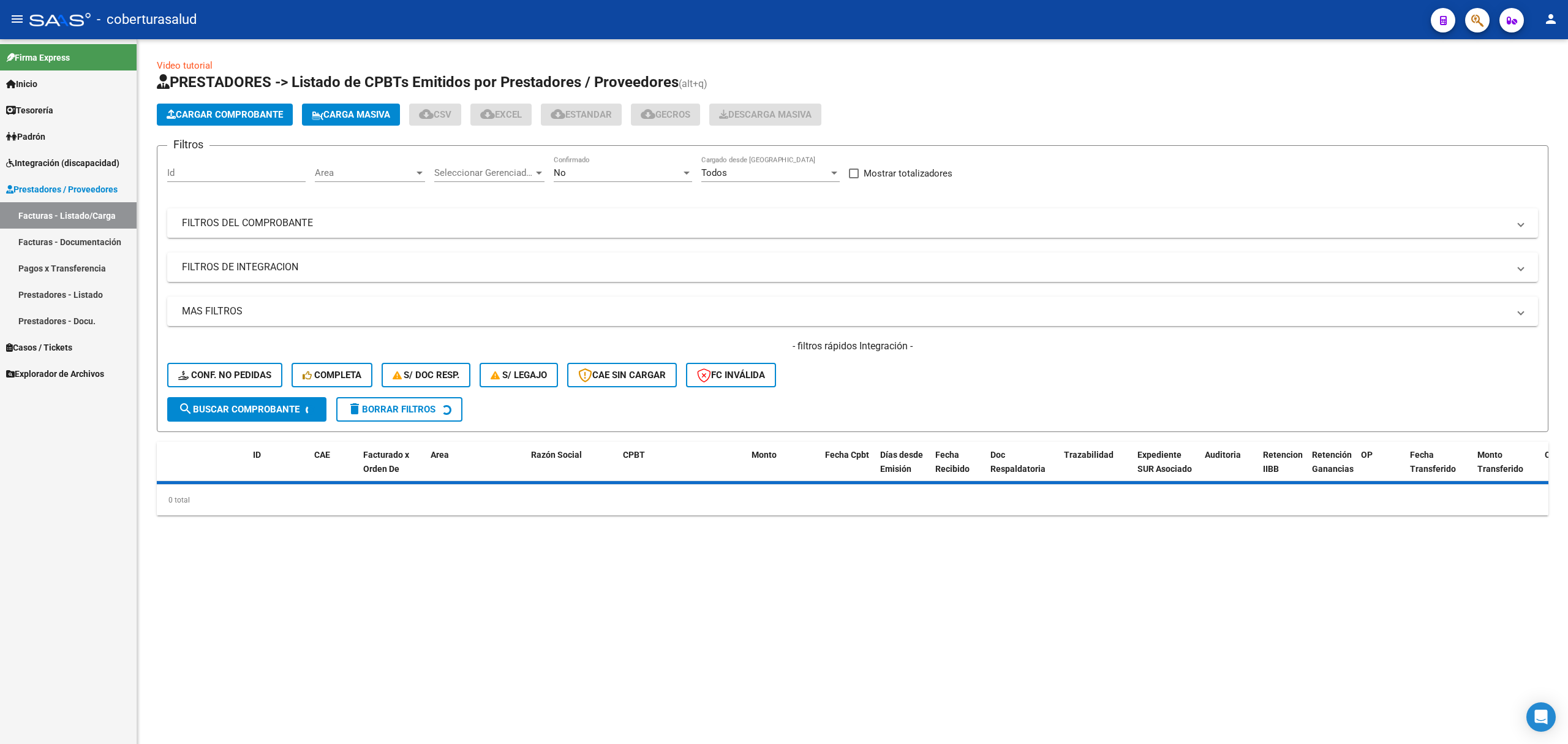
click at [493, 165] on div "Seleccionar Gerenciador Seleccionar Gerenciador" at bounding box center [489, 169] width 110 height 27
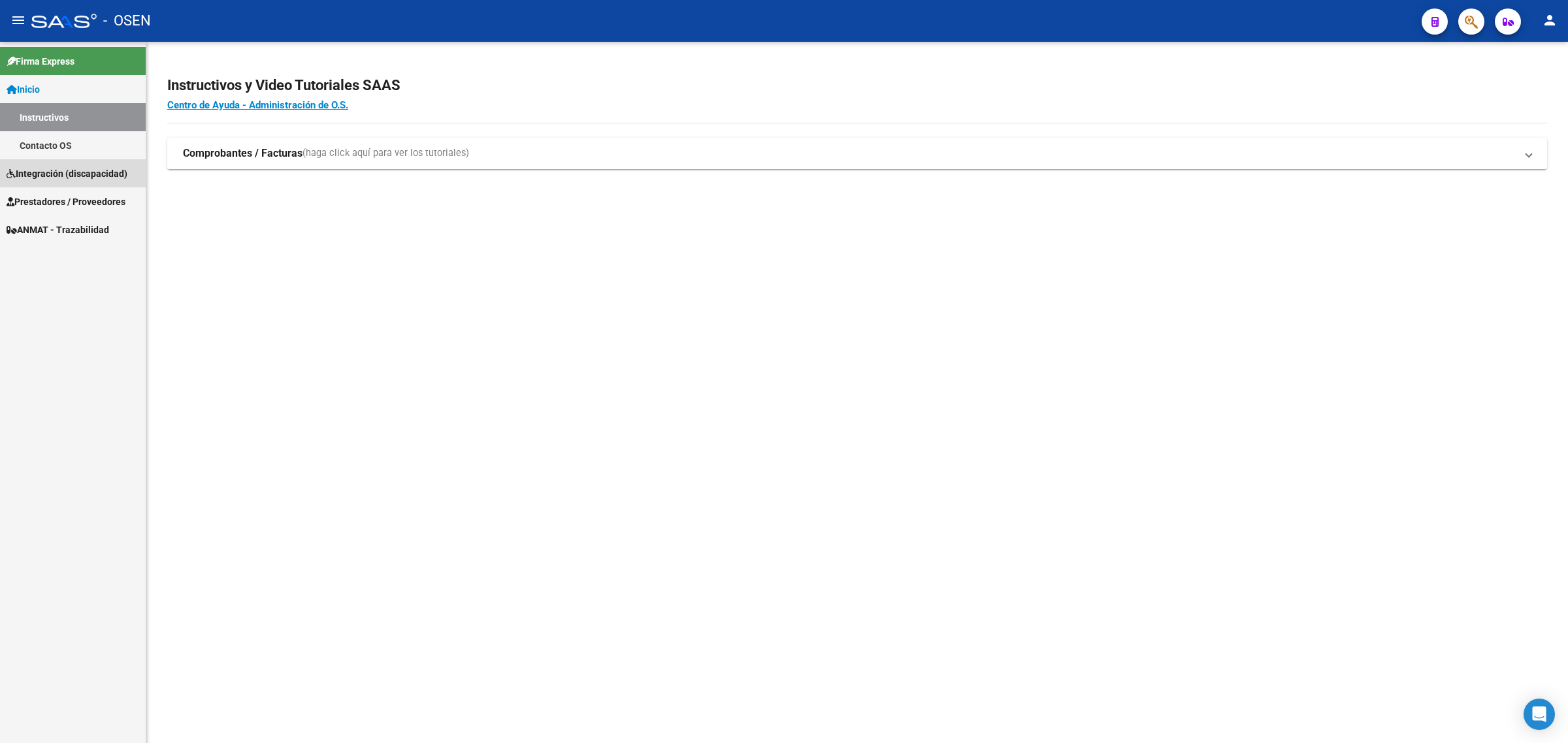
click at [74, 164] on link "Integración (discapacidad)" at bounding box center [73, 173] width 146 height 28
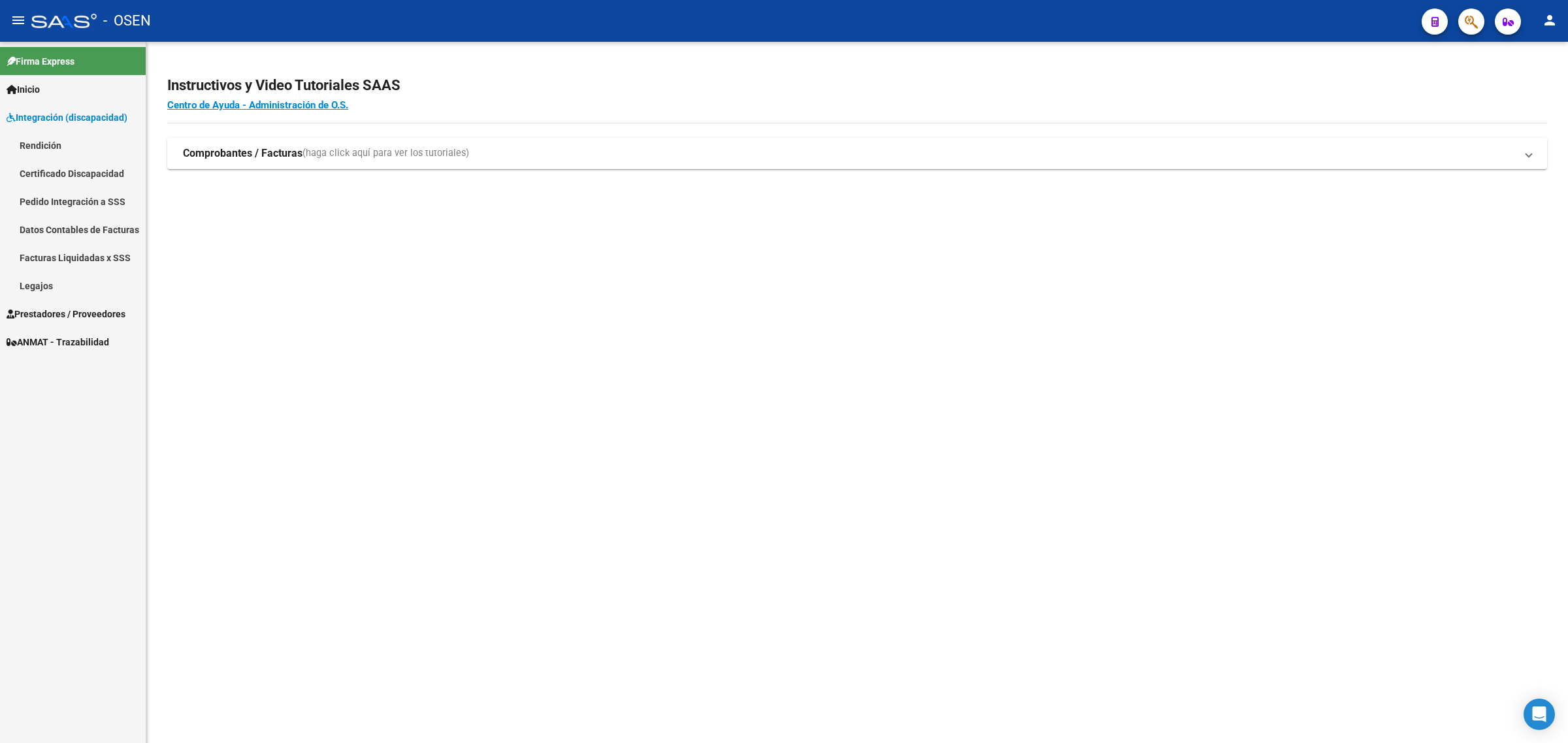
click at [73, 197] on link "Pedido Integración a SSS" at bounding box center [73, 201] width 146 height 28
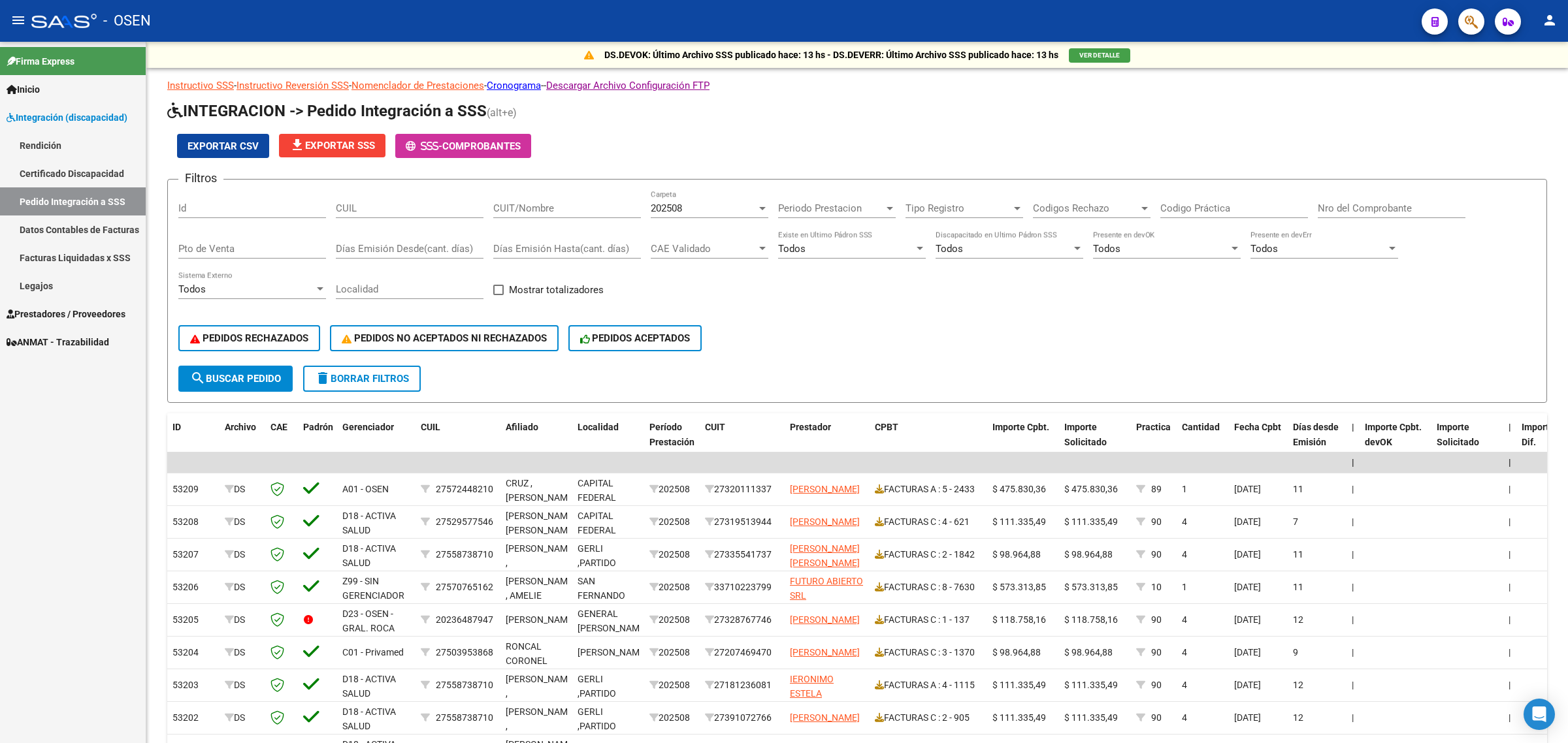
click at [44, 297] on link "Legajos" at bounding box center [73, 285] width 146 height 28
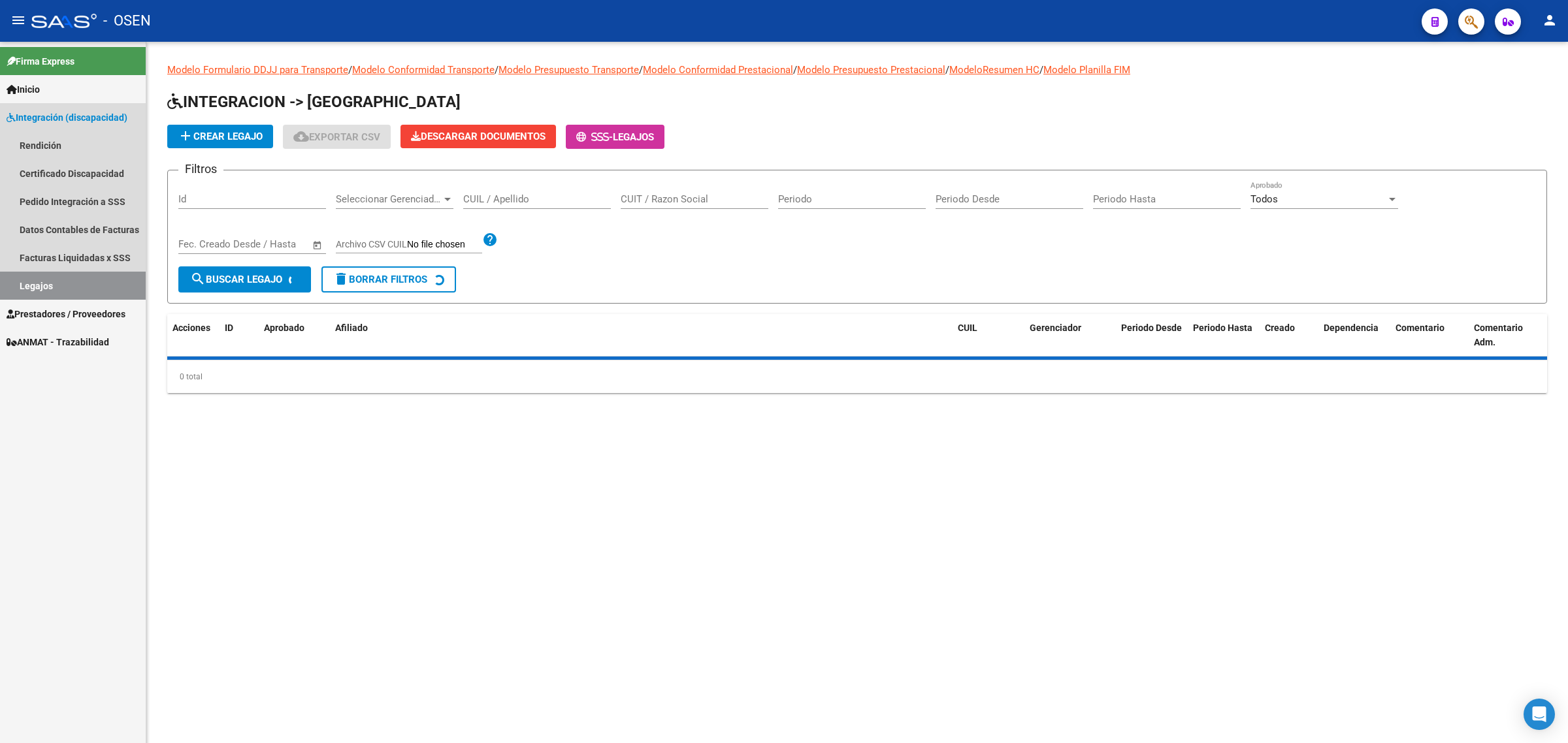
click at [44, 303] on link "Prestadores / Proveedores" at bounding box center [73, 313] width 146 height 28
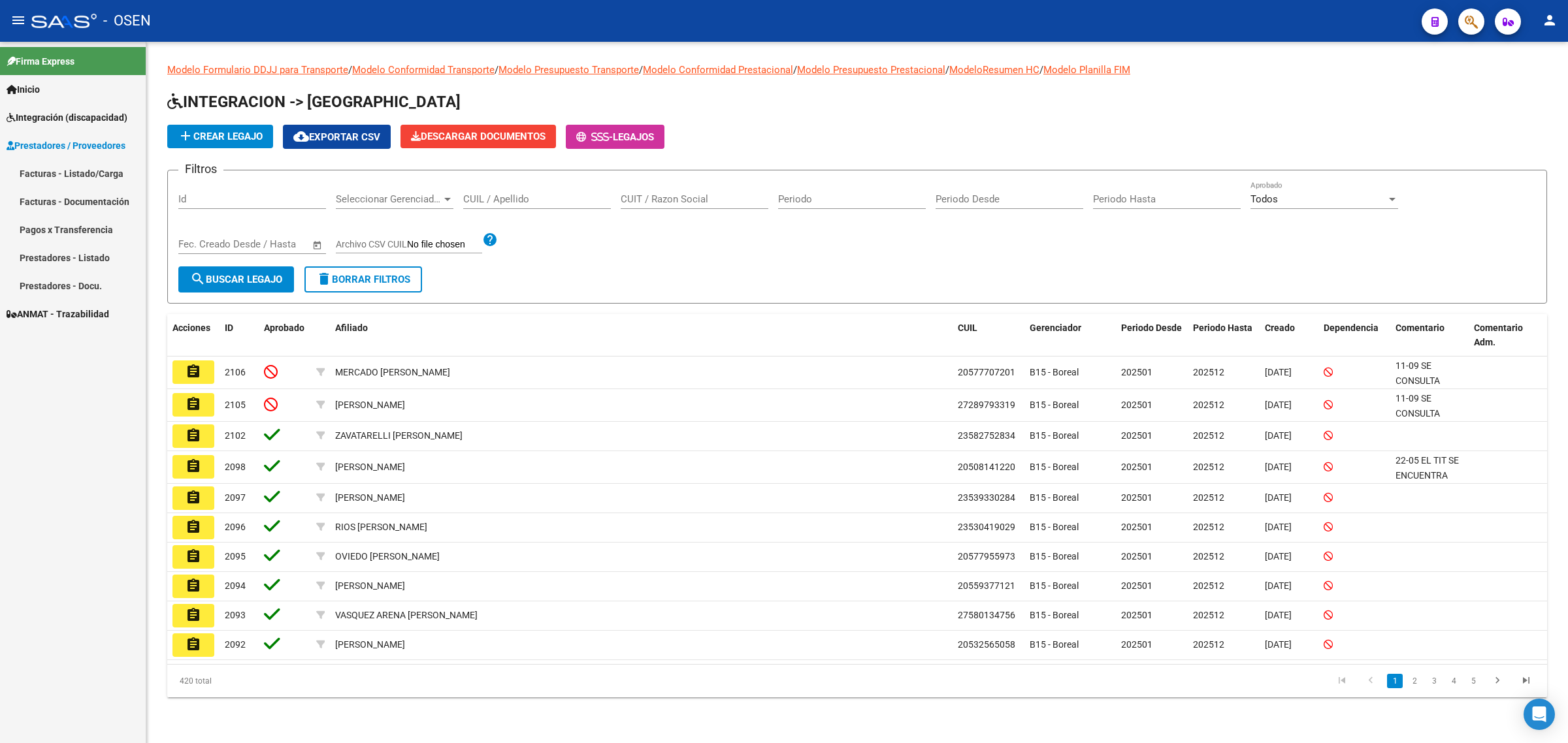
click at [74, 178] on link "Facturas - Listado/Carga" at bounding box center [73, 173] width 146 height 28
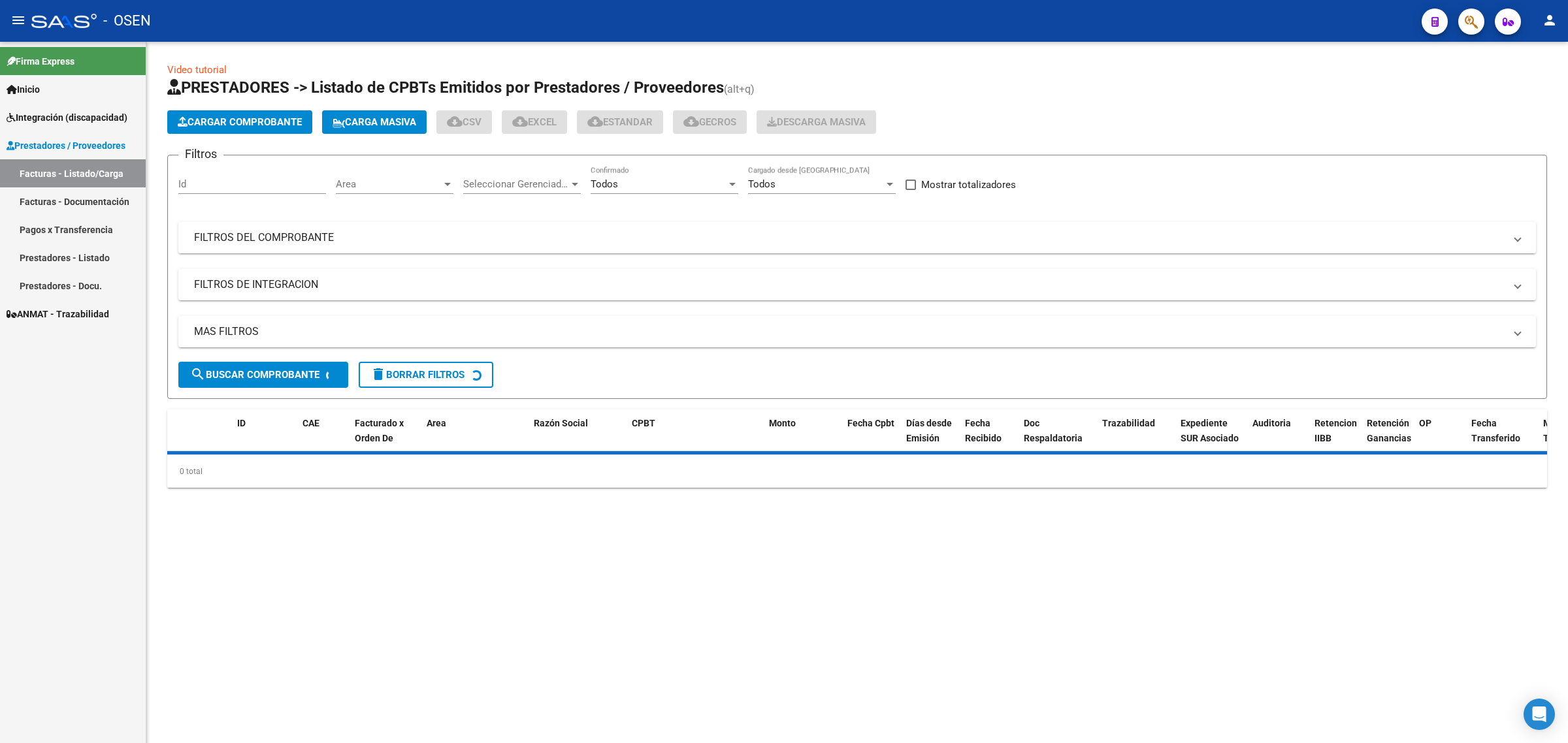
click at [238, 231] on mat-panel-title "FILTROS DEL COMPROBANTE" at bounding box center [849, 238] width 1310 height 15
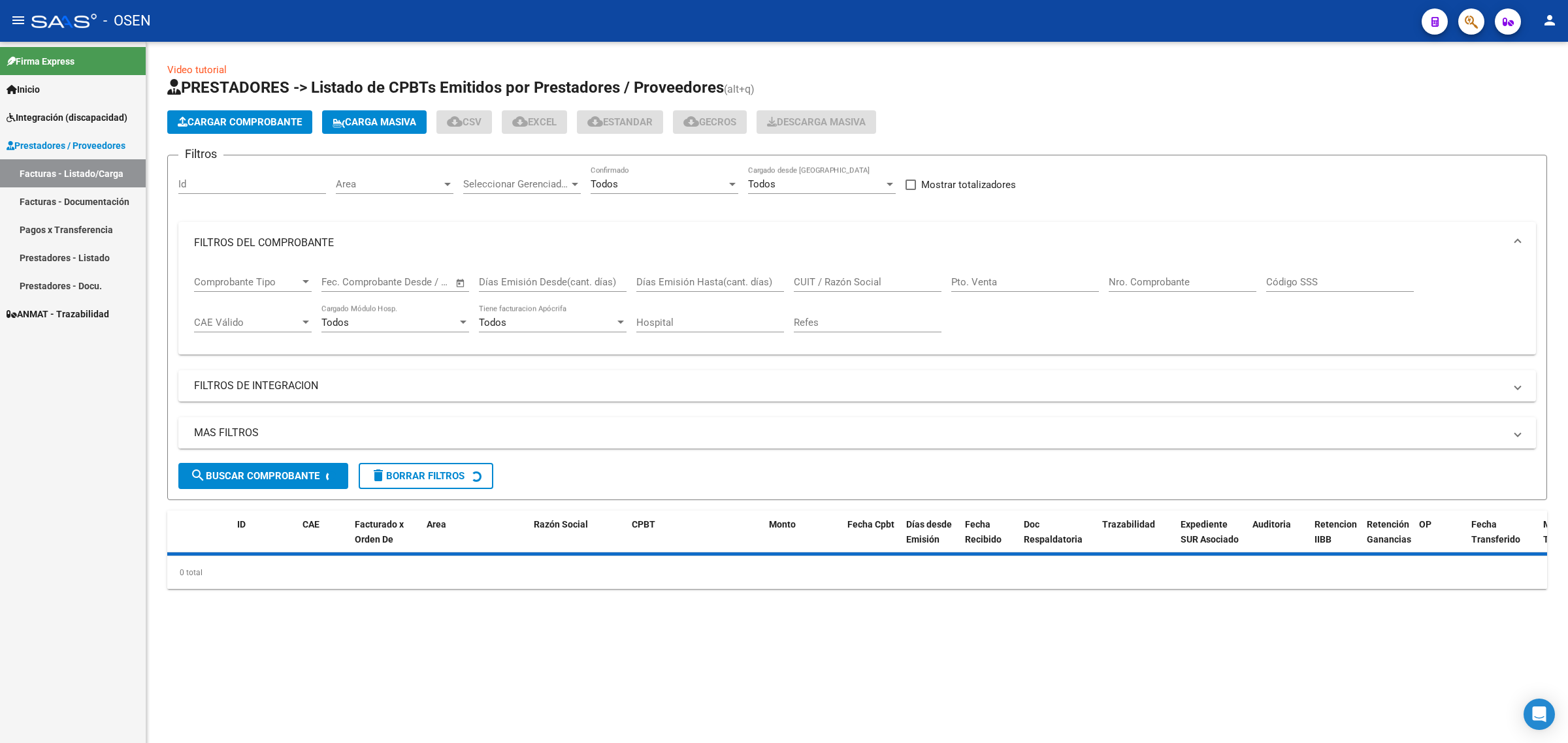
click at [253, 419] on mat-expansion-panel-header "MAS FILTROS" at bounding box center [857, 432] width 1357 height 31
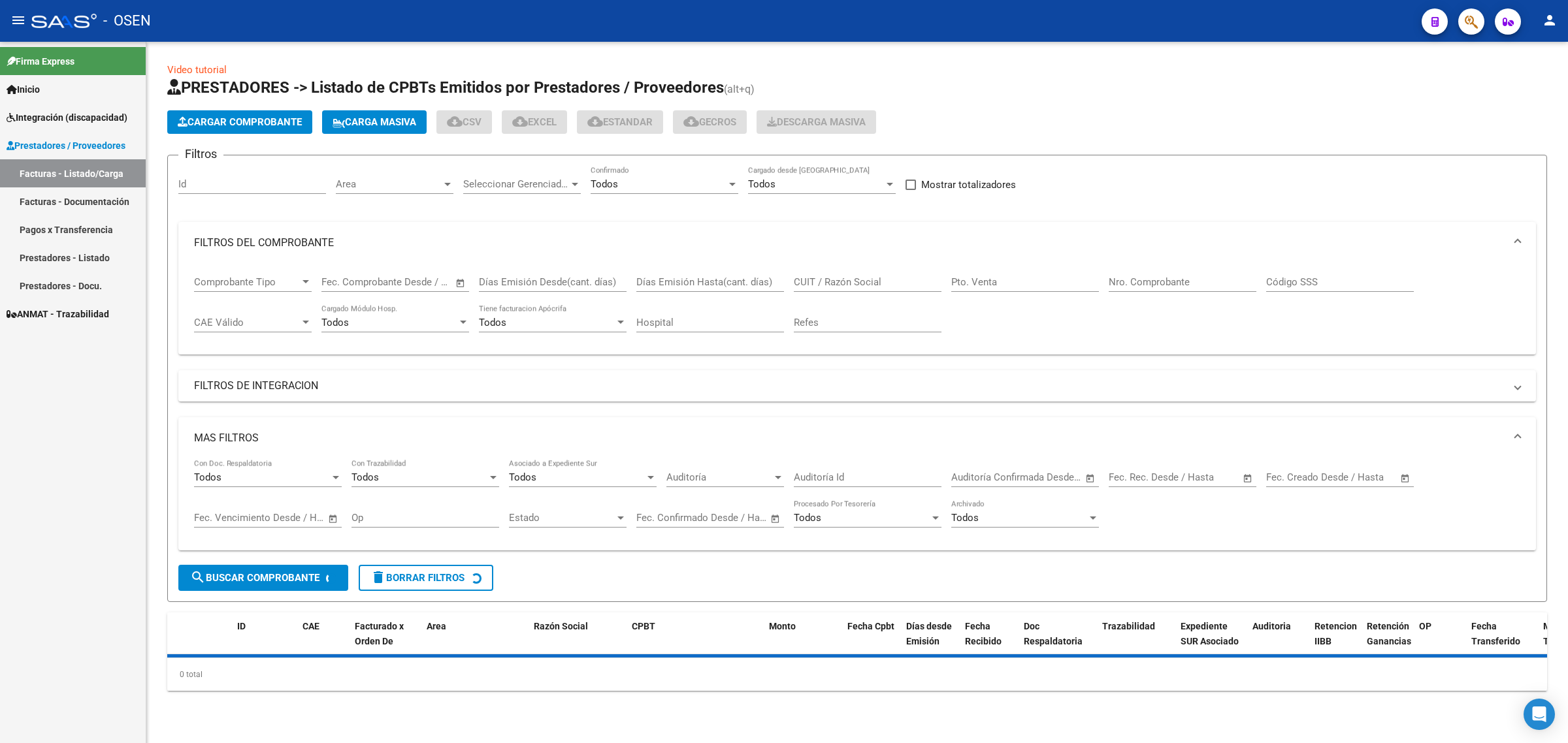
click at [550, 192] on div "Seleccionar Gerenciador Seleccionar Gerenciador" at bounding box center [522, 180] width 118 height 28
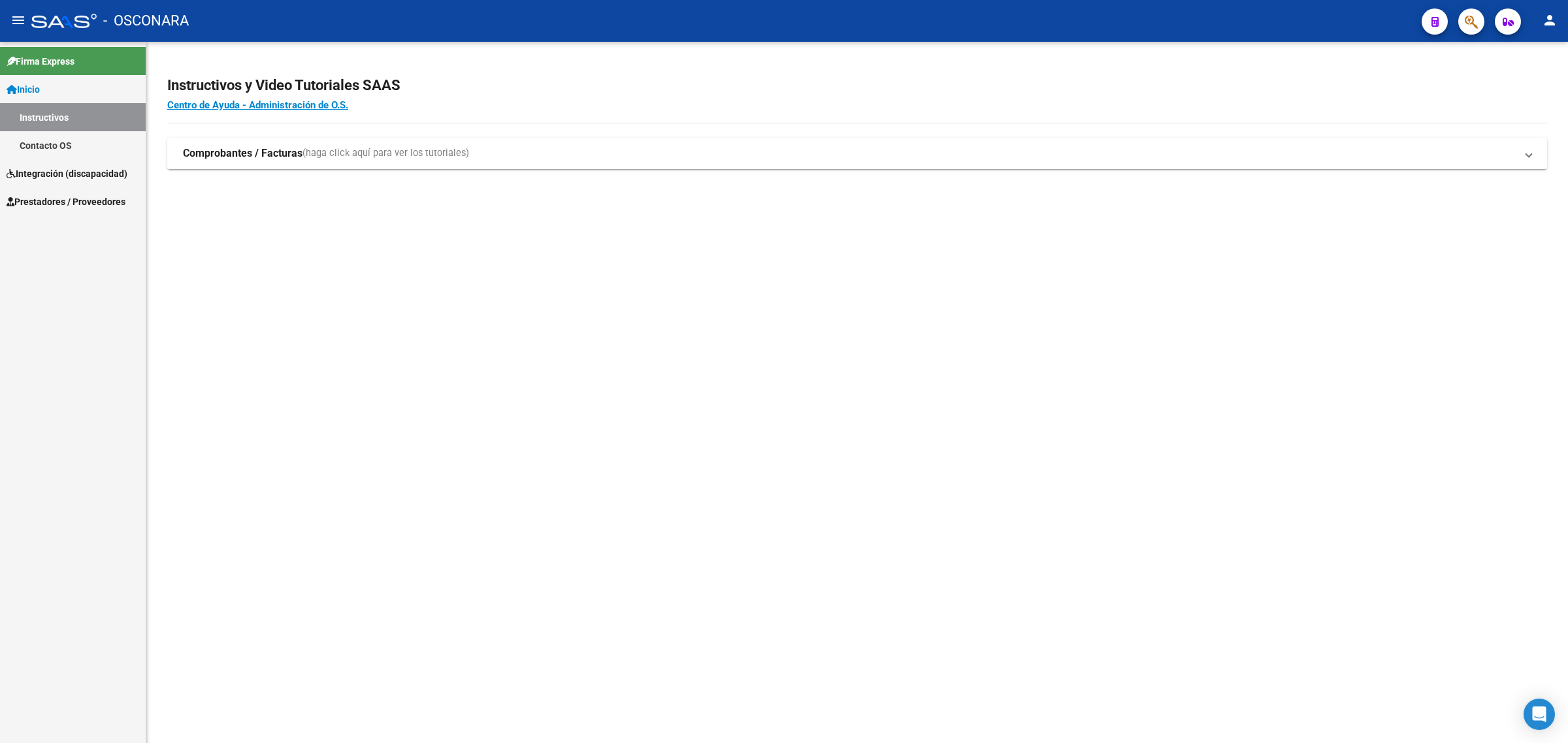
click at [57, 160] on link "Integración (discapacidad)" at bounding box center [73, 173] width 146 height 28
click at [68, 163] on link "Legajos" at bounding box center [73, 173] width 146 height 28
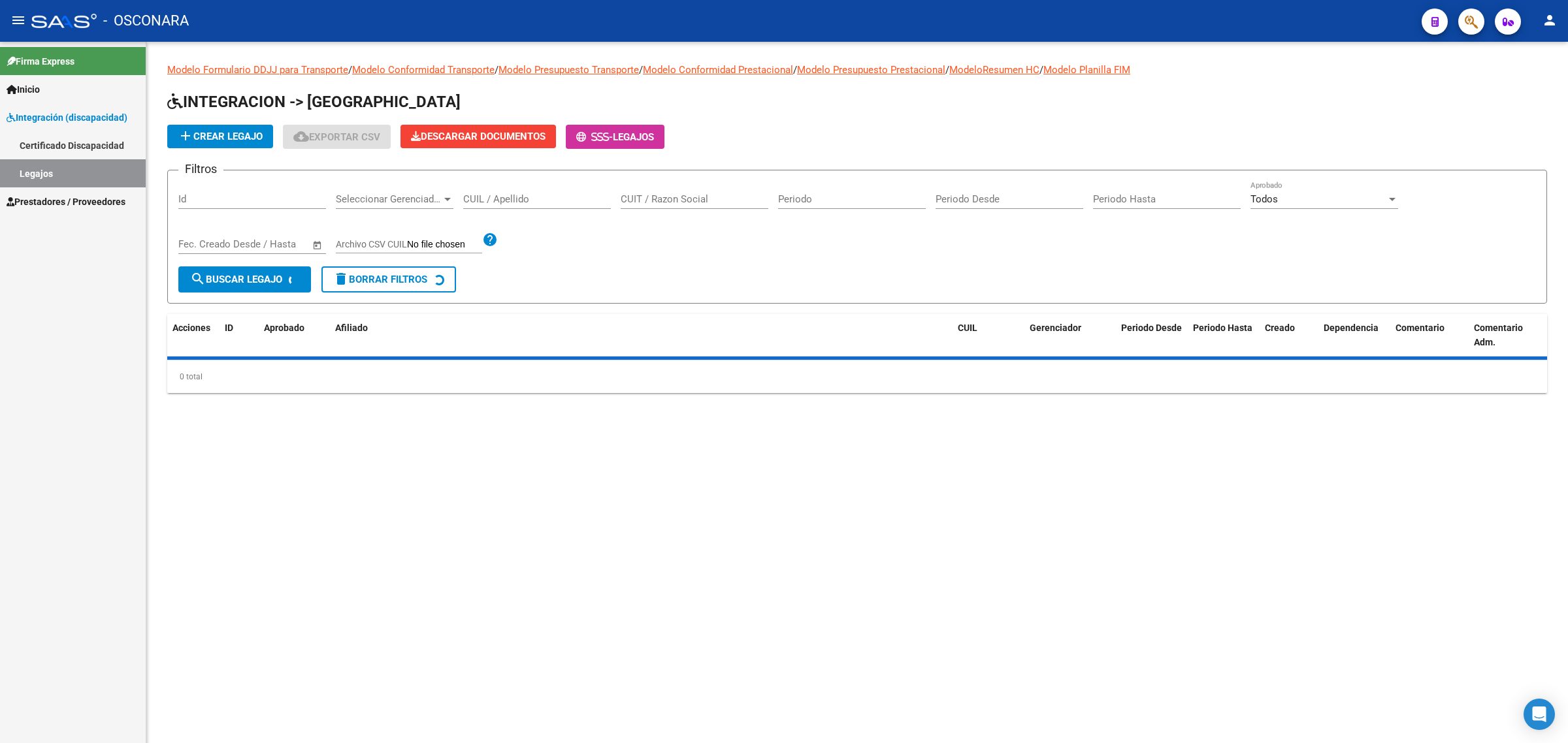
click at [79, 152] on link "Certificado Discapacidad" at bounding box center [73, 145] width 146 height 28
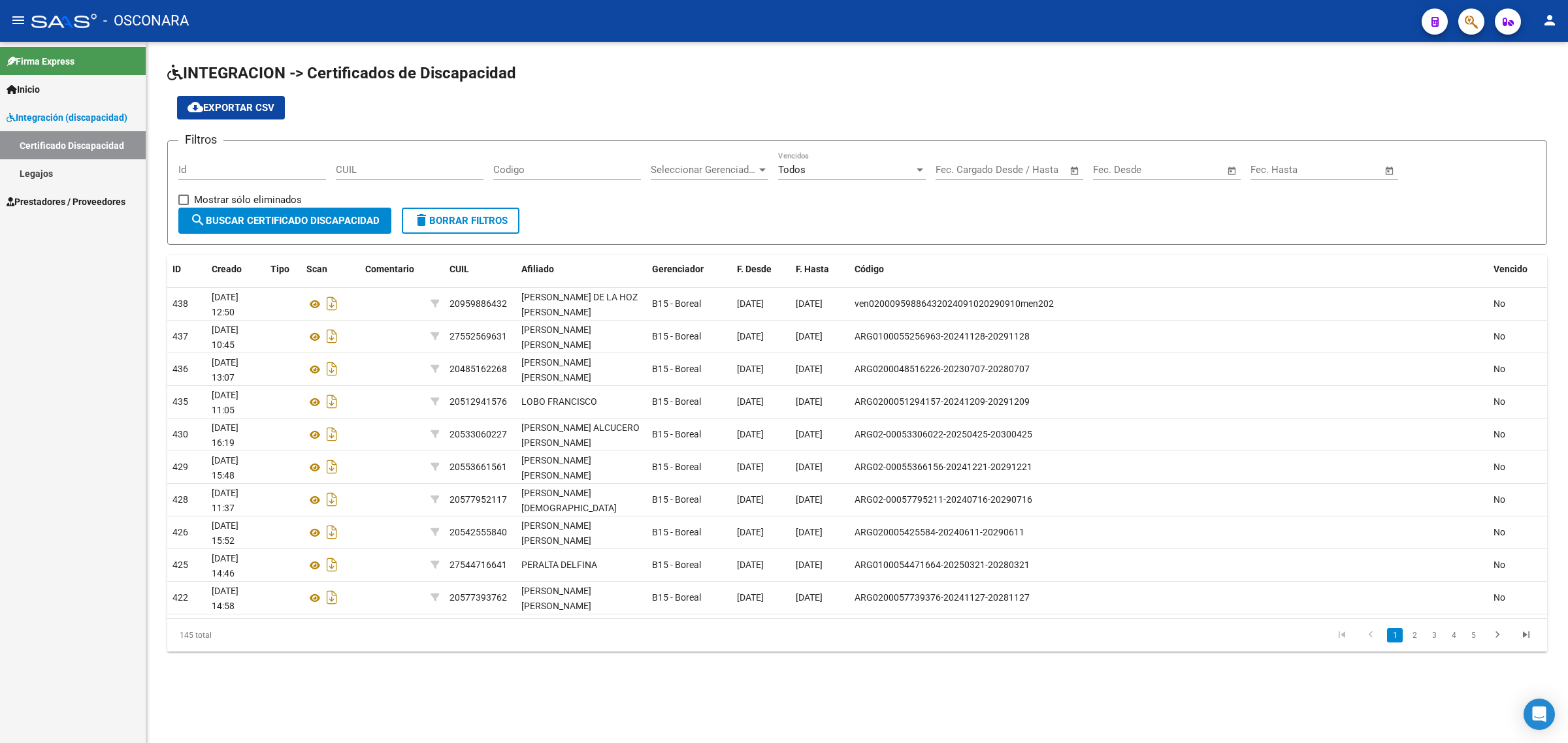
click at [39, 191] on link "Prestadores / Proveedores" at bounding box center [73, 201] width 146 height 28
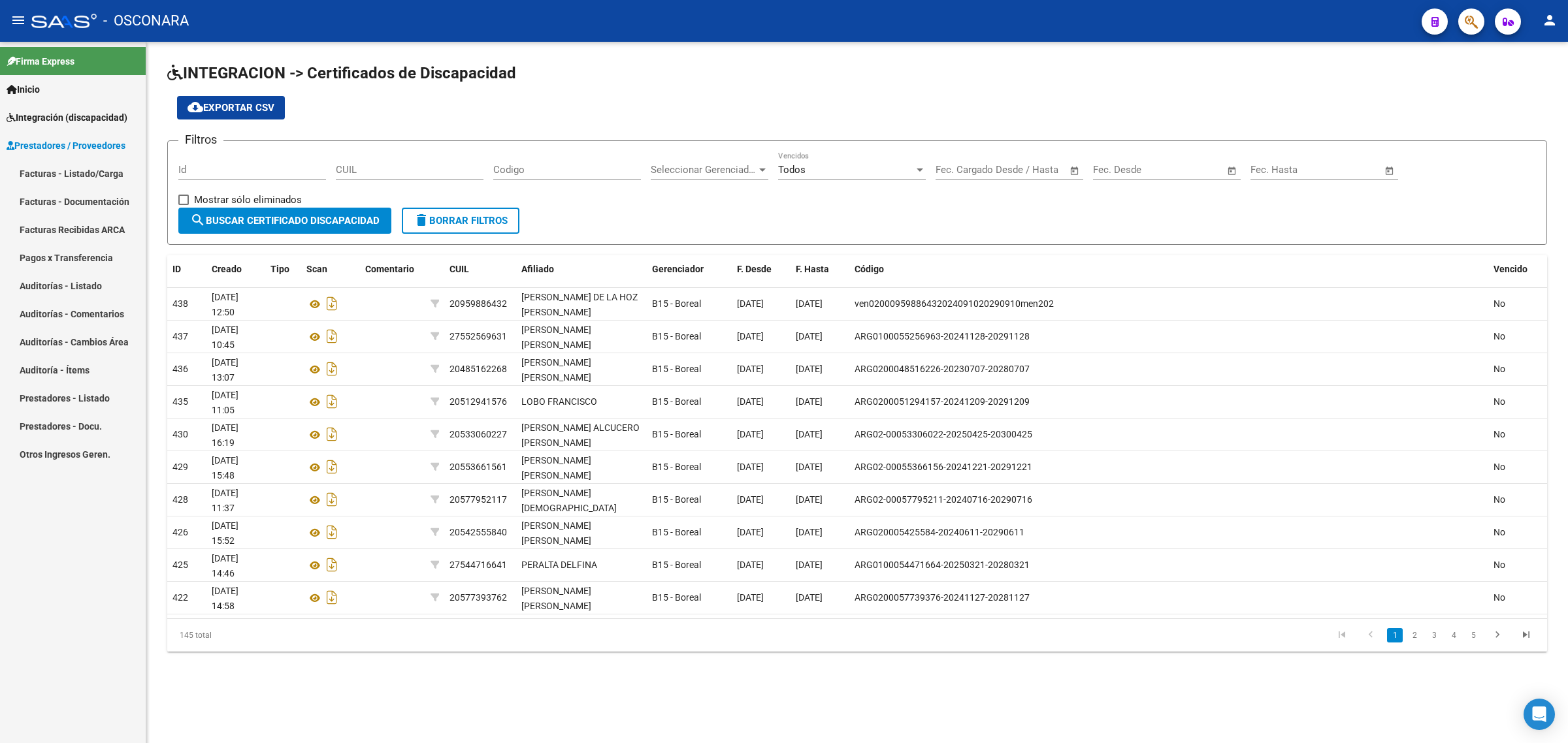
click at [70, 192] on link "Facturas - Documentación" at bounding box center [73, 201] width 146 height 28
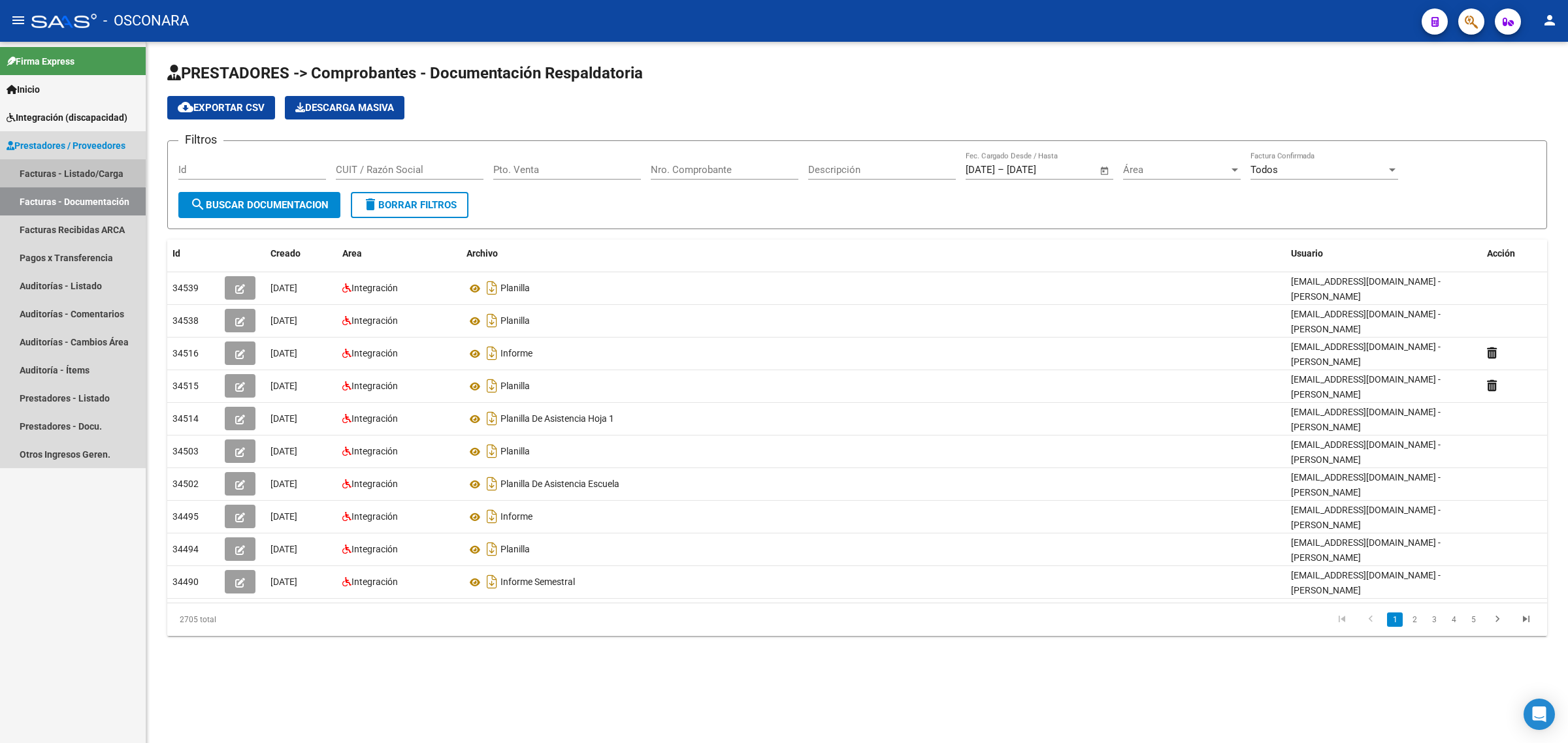
click at [70, 162] on link "Facturas - Listado/Carga" at bounding box center [73, 173] width 146 height 28
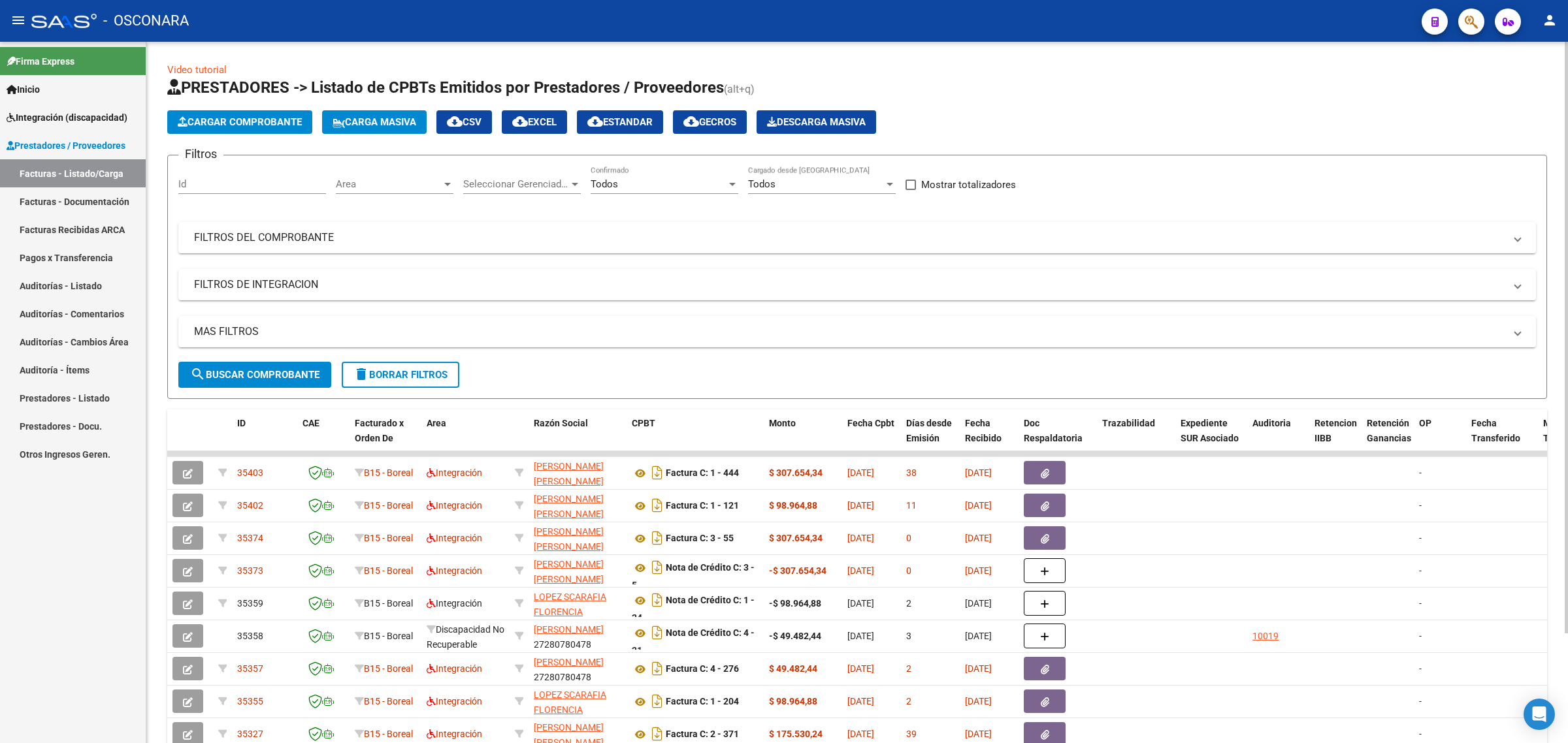
click at [489, 175] on div "Seleccionar Gerenciador Seleccionar Gerenciador" at bounding box center [522, 180] width 118 height 28
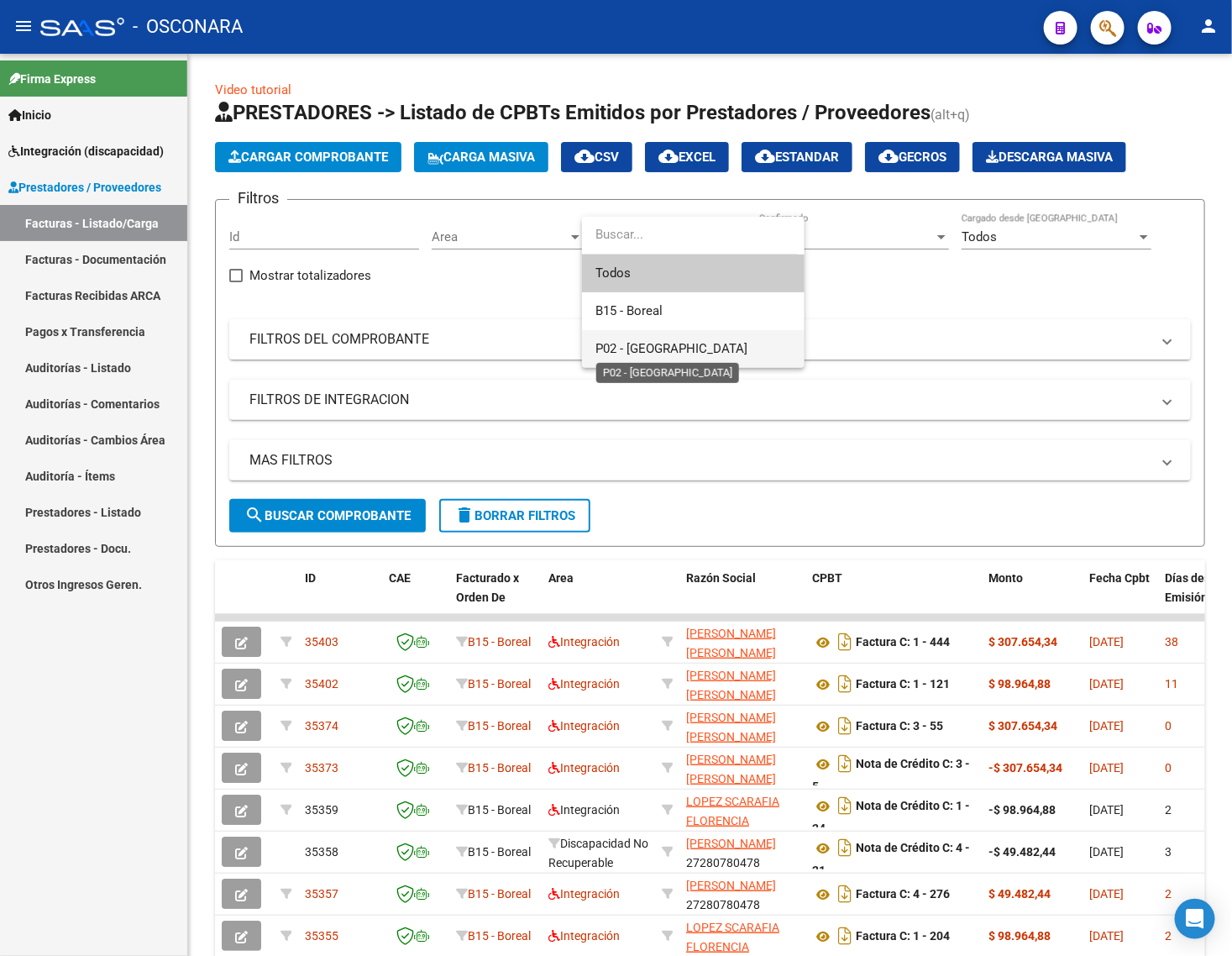
click at [667, 342] on span "P02 - Parque Salud" at bounding box center [671, 348] width 152 height 15
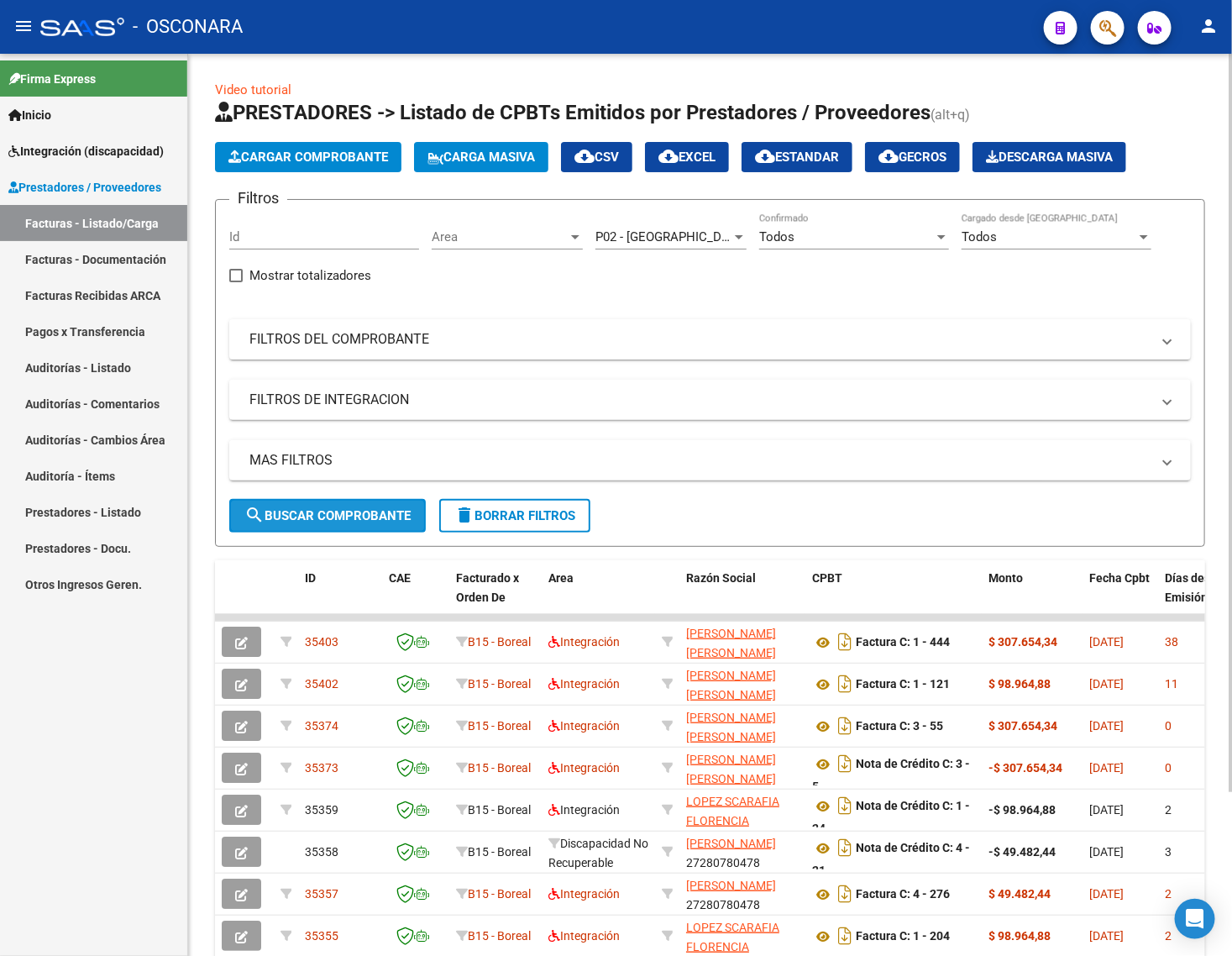
click at [366, 508] on span "search Buscar Comprobante" at bounding box center [328, 515] width 166 height 15
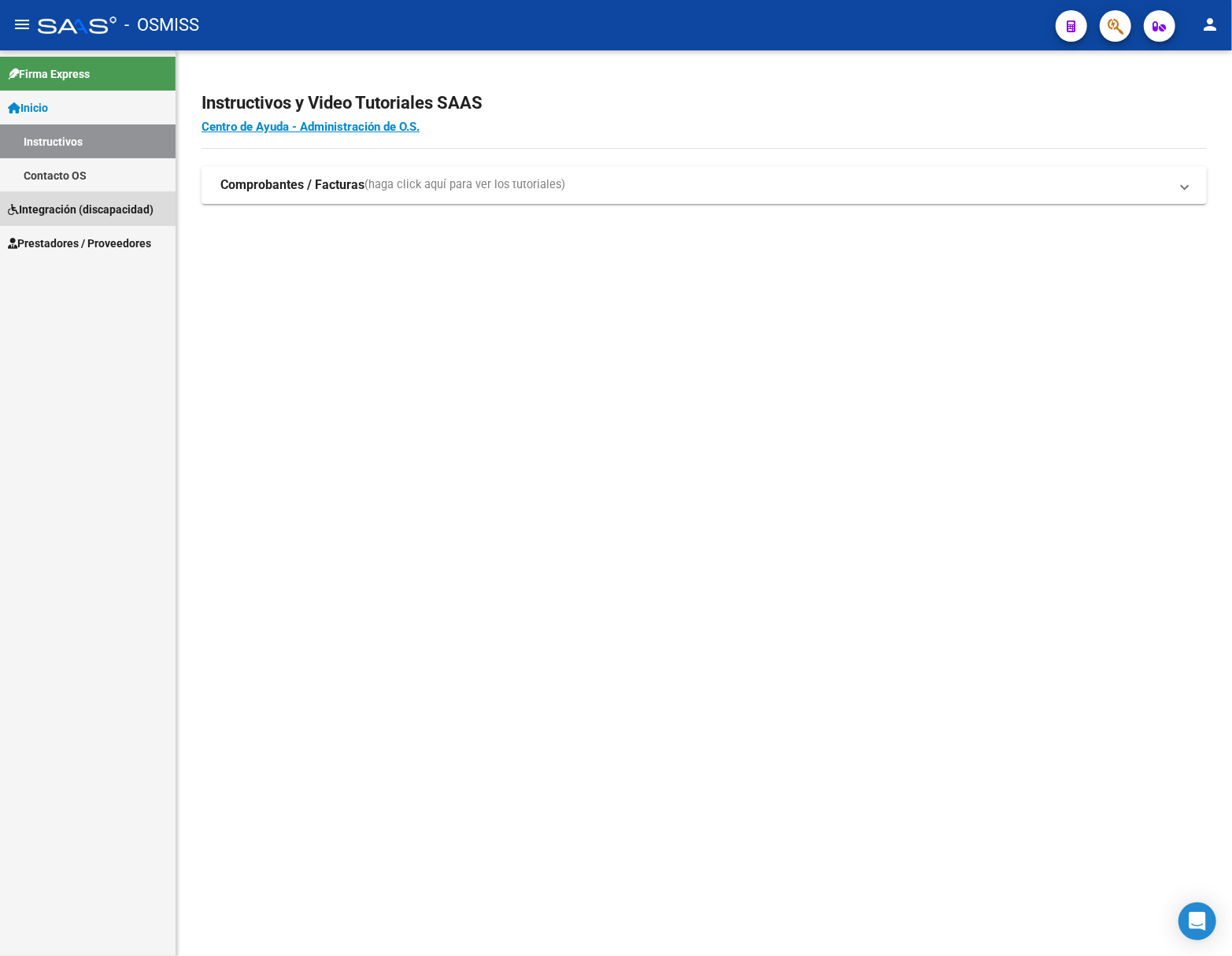
click at [69, 218] on link "Integración (discapacidad)" at bounding box center [88, 209] width 176 height 34
click at [64, 208] on span "Prestadores / Proveedores" at bounding box center [80, 209] width 144 height 17
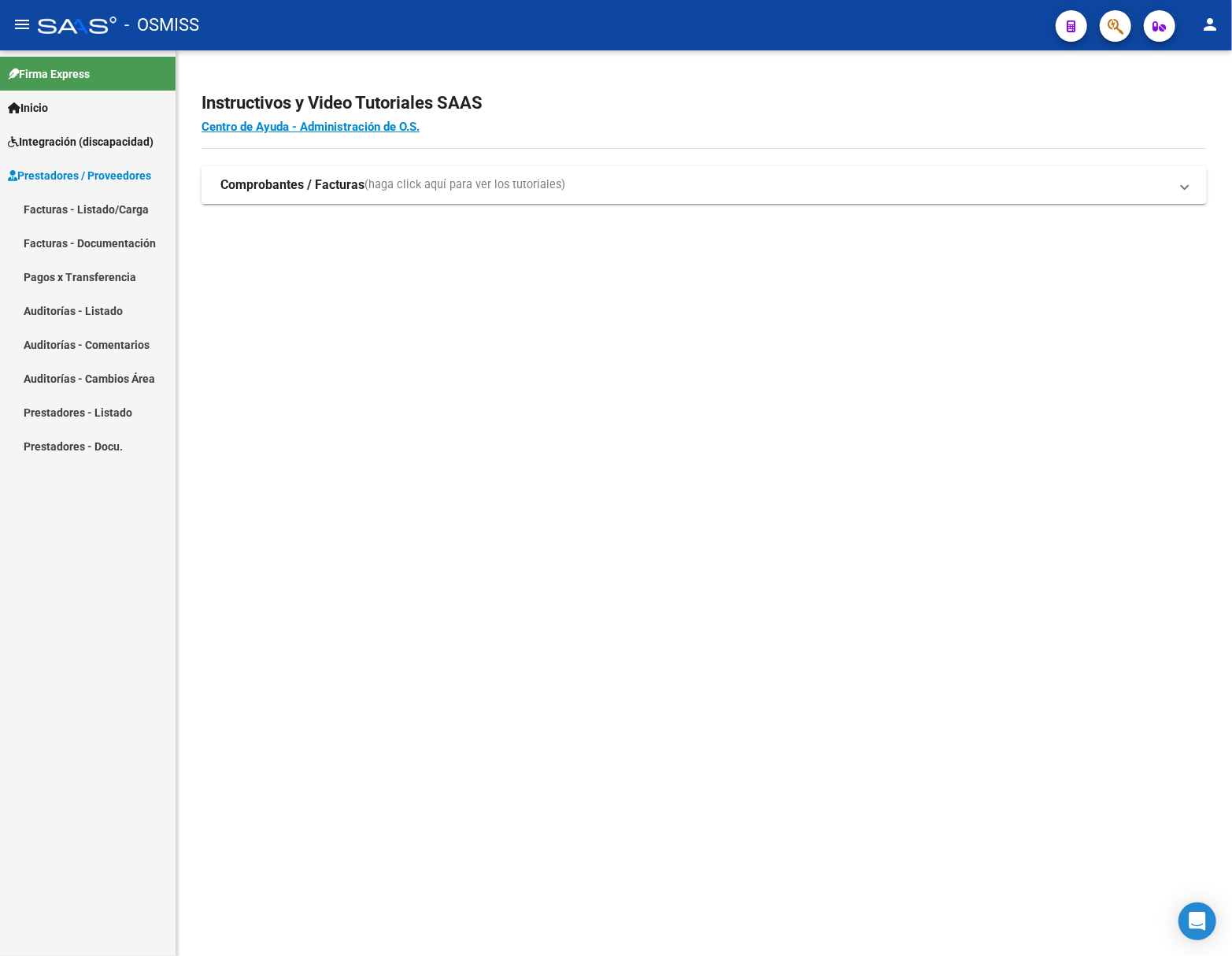
click at [58, 192] on link "Facturas - Listado/Carga" at bounding box center [88, 209] width 176 height 34
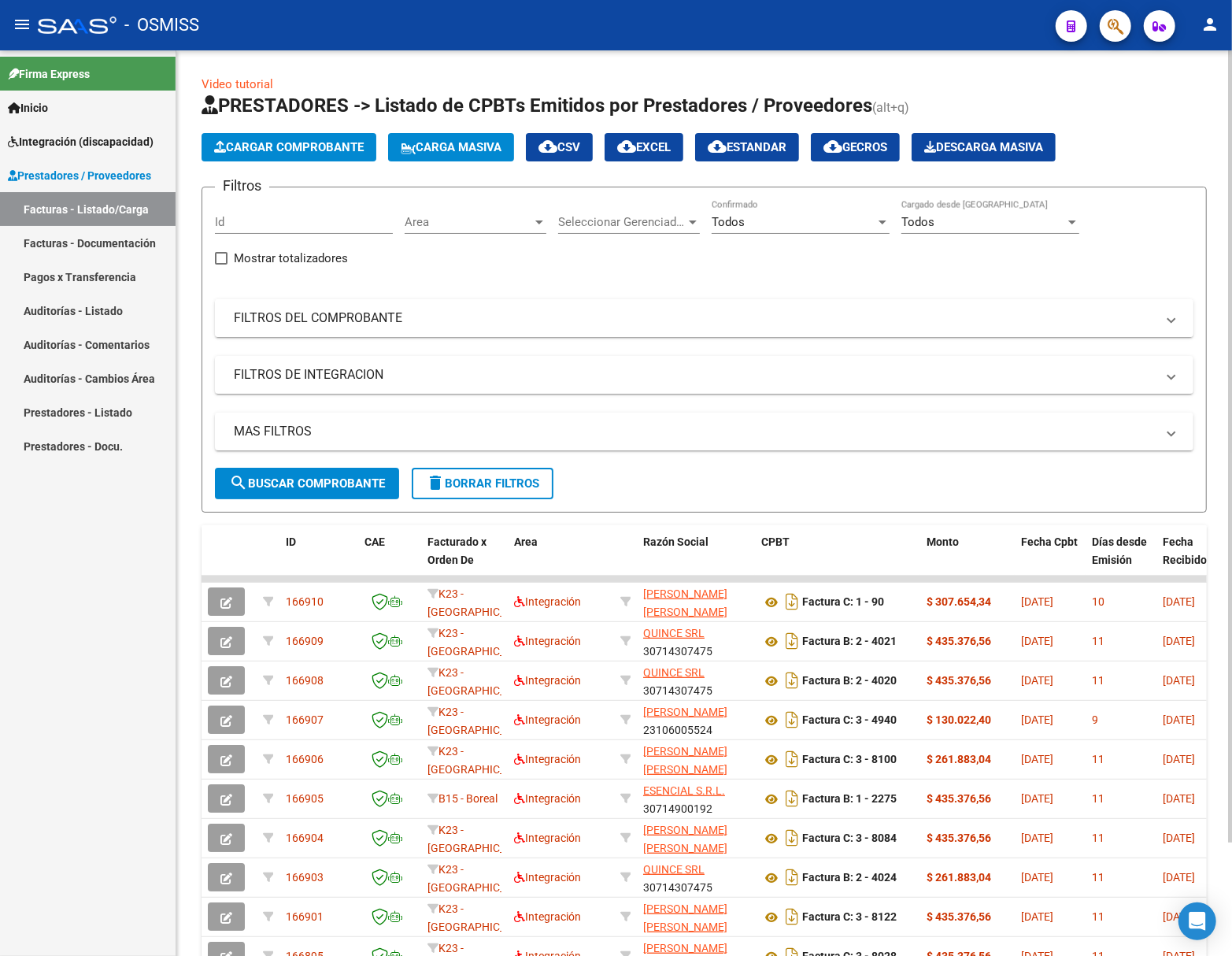
click at [279, 312] on mat-panel-title "FILTROS DEL COMPROBANTE" at bounding box center [695, 318] width 922 height 17
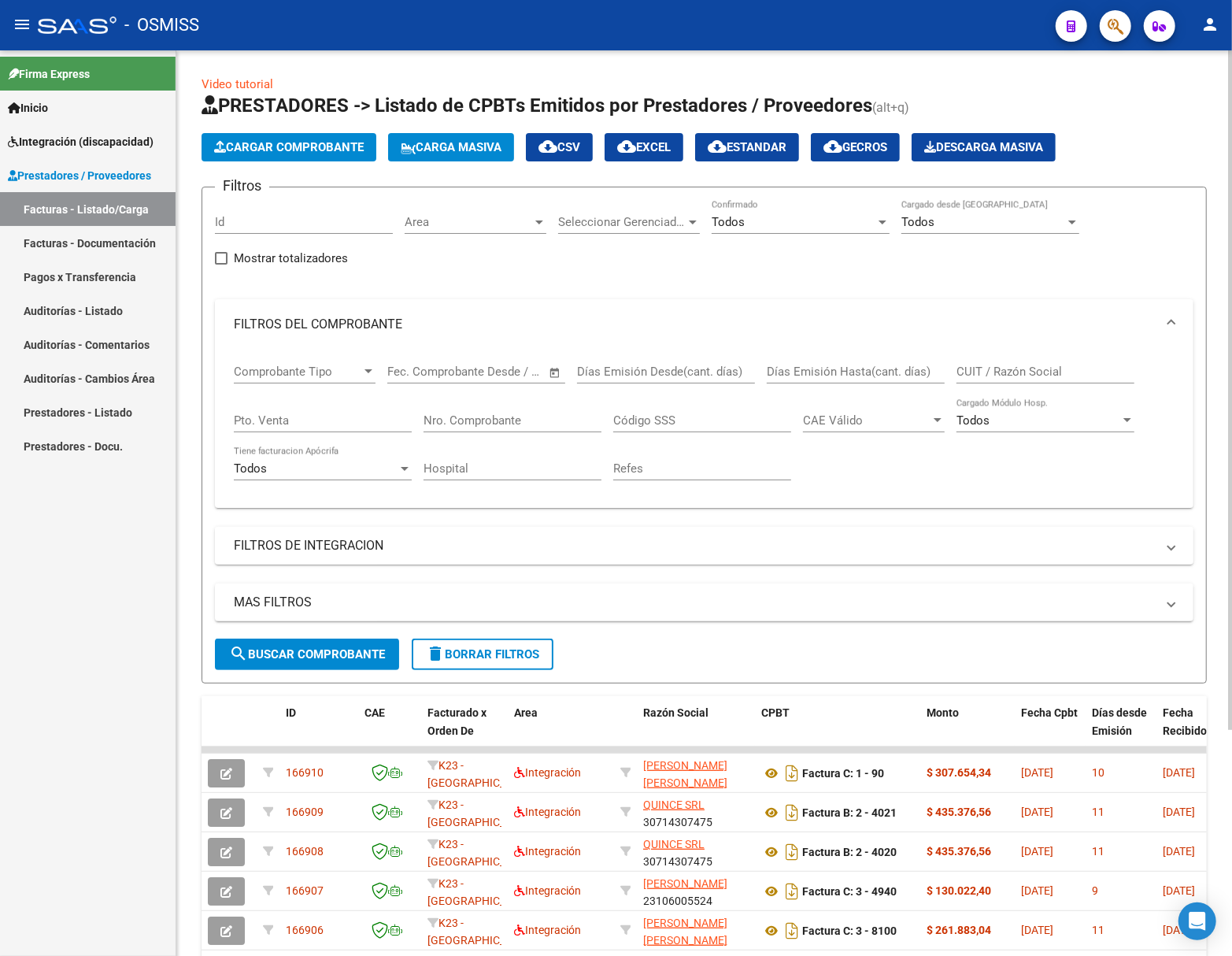
click at [291, 548] on mat-panel-title "FILTROS DE INTEGRACION" at bounding box center [695, 546] width 922 height 17
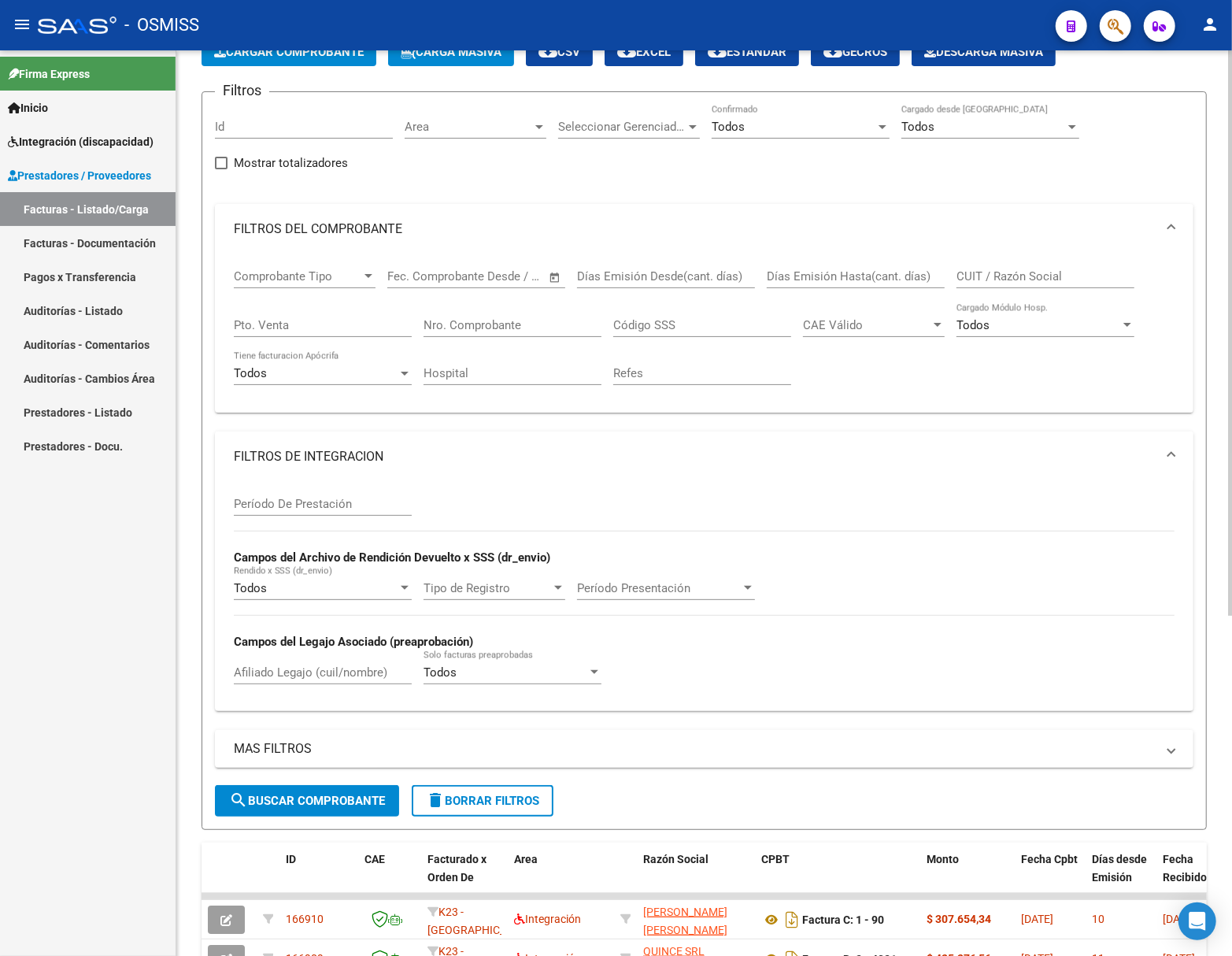
scroll to position [105, 0]
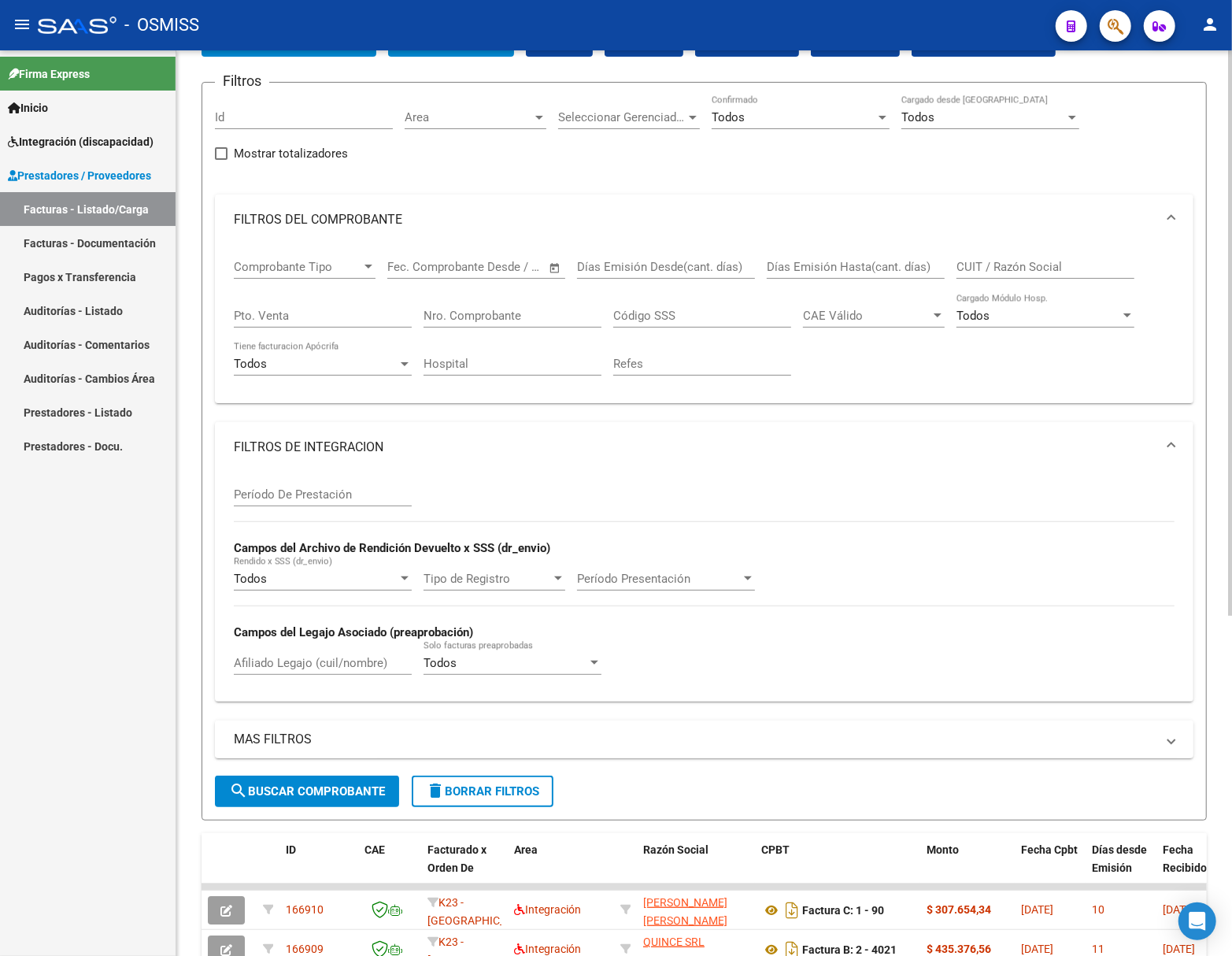
click at [291, 730] on mat-expansion-panel-header "MAS FILTROS" at bounding box center [704, 738] width 979 height 38
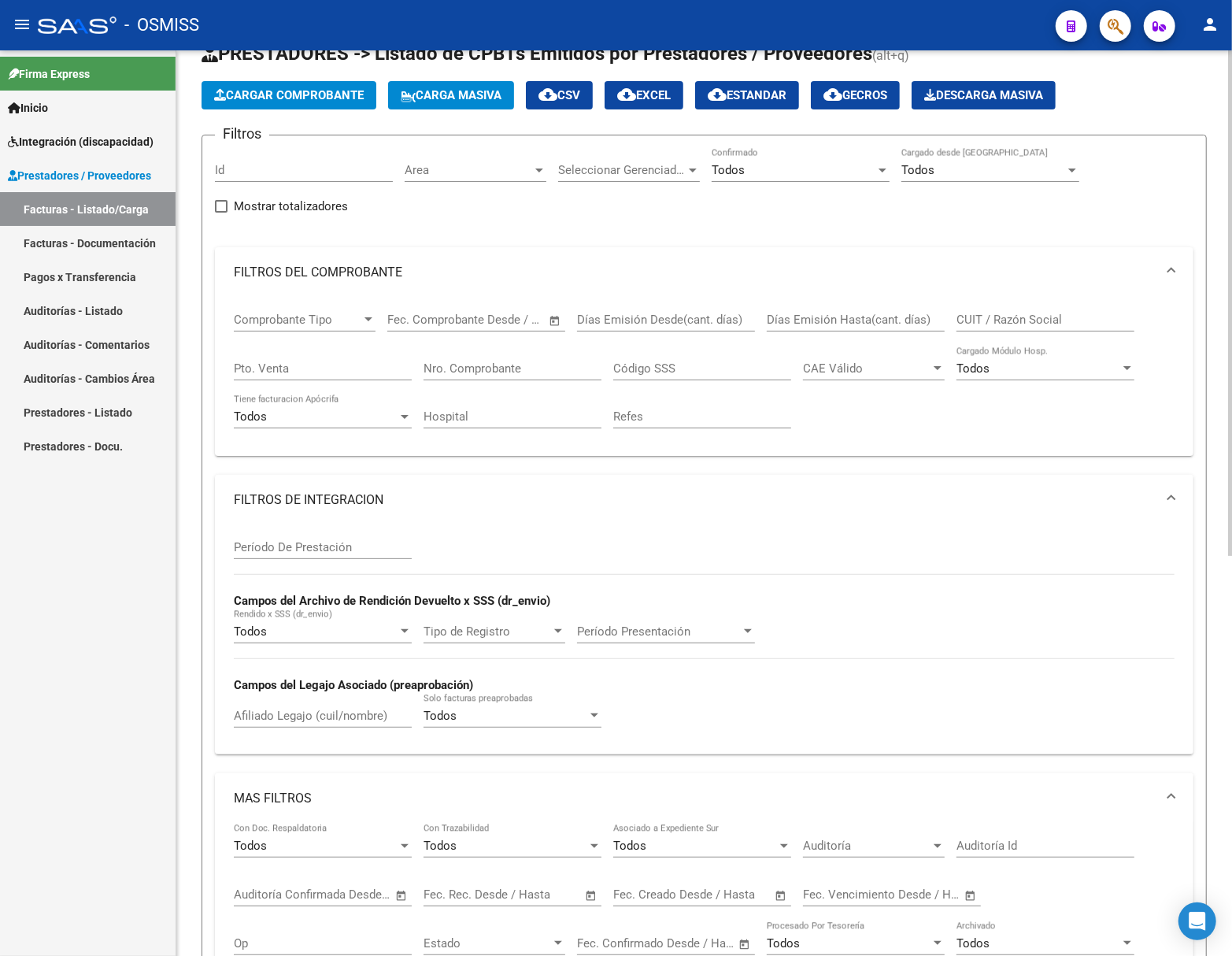
scroll to position [0, 0]
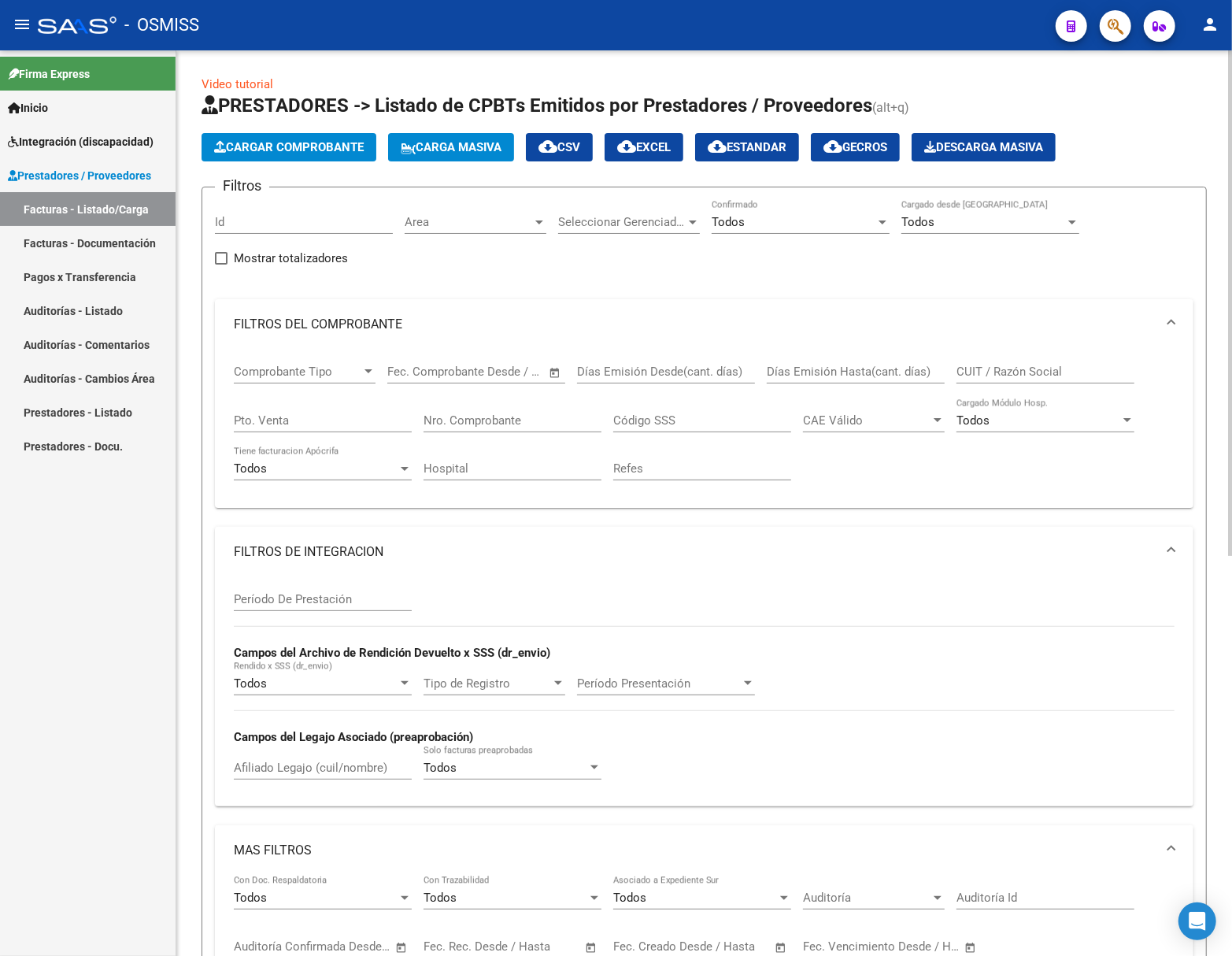
click at [677, 219] on span "Seleccionar Gerenciador" at bounding box center [622, 222] width 128 height 14
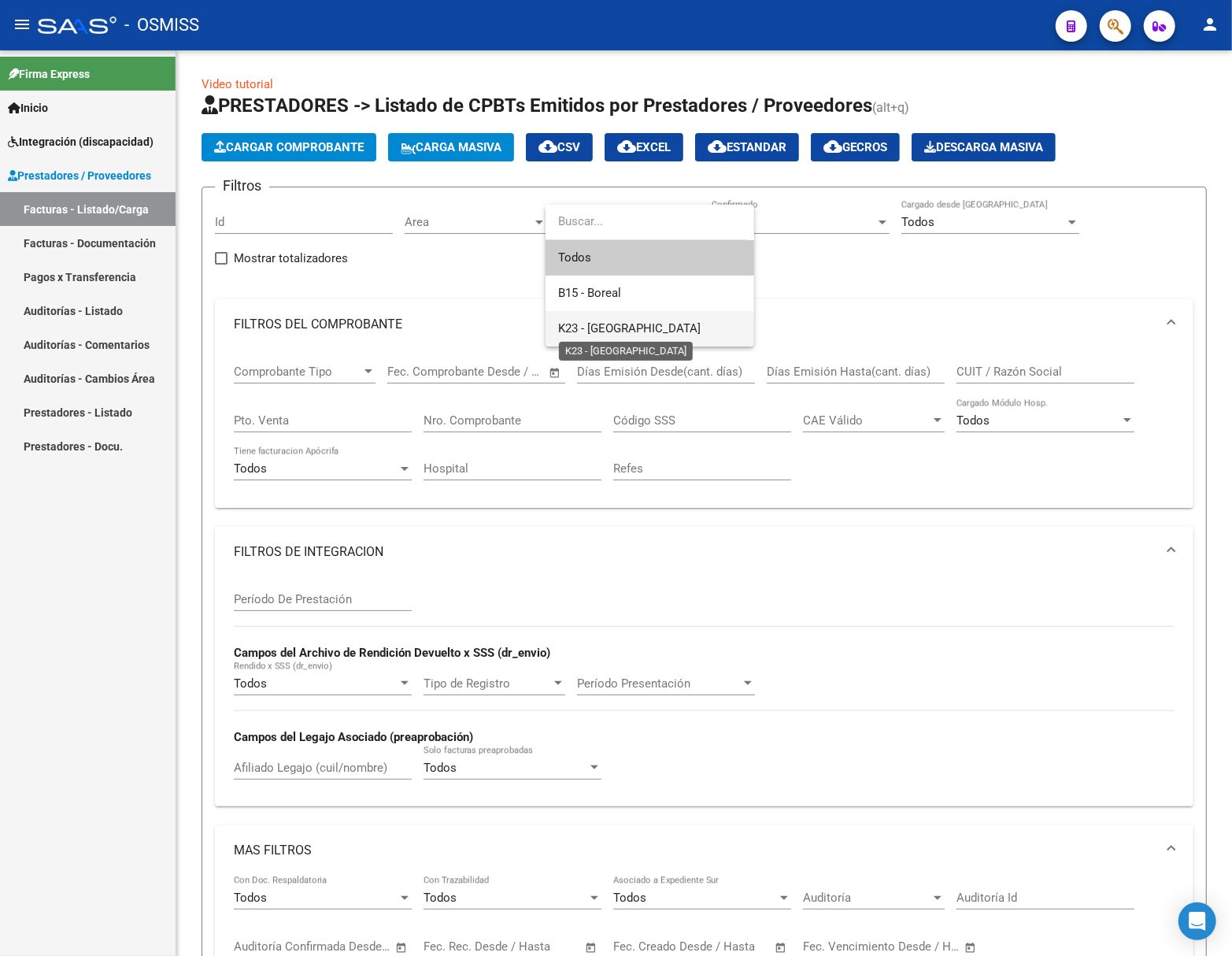
click at [649, 322] on span "K23 - Parque Salud" at bounding box center [629, 328] width 143 height 14
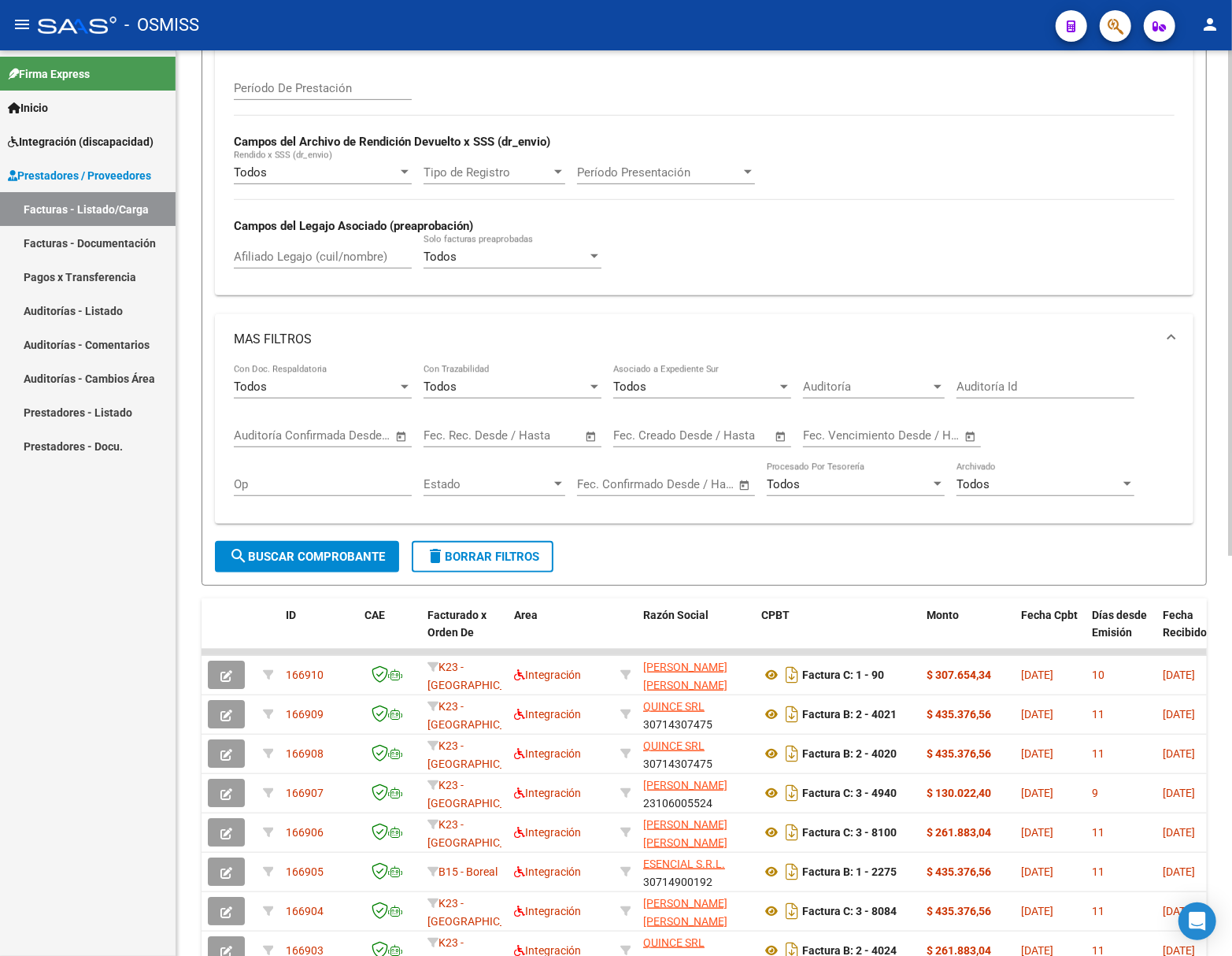
scroll to position [524, 0]
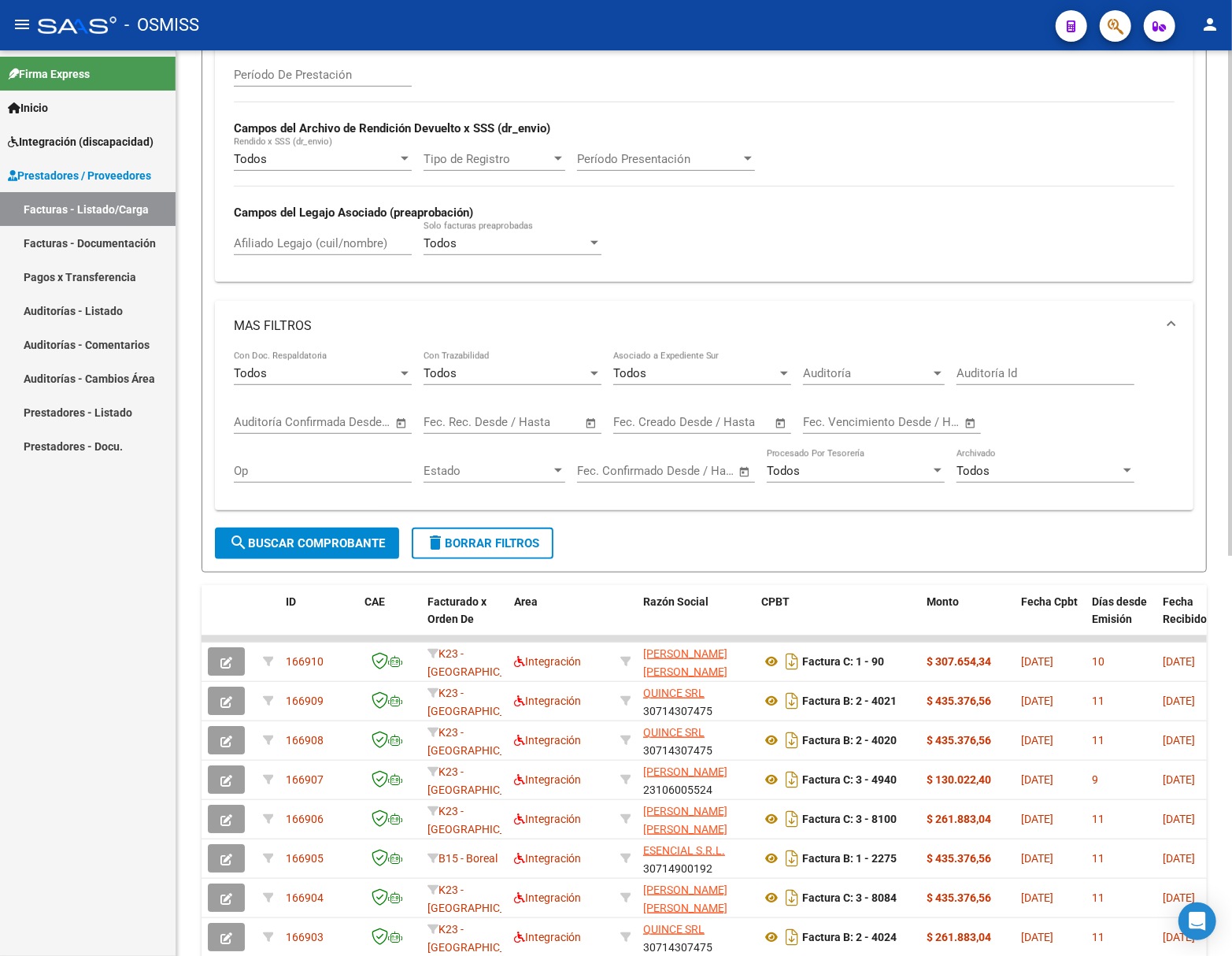
drag, startPoint x: 312, startPoint y: 537, endPoint x: 366, endPoint y: 527, distance: 54.9
click at [313, 537] on span "search Buscar Comprobante" at bounding box center [307, 543] width 156 height 14
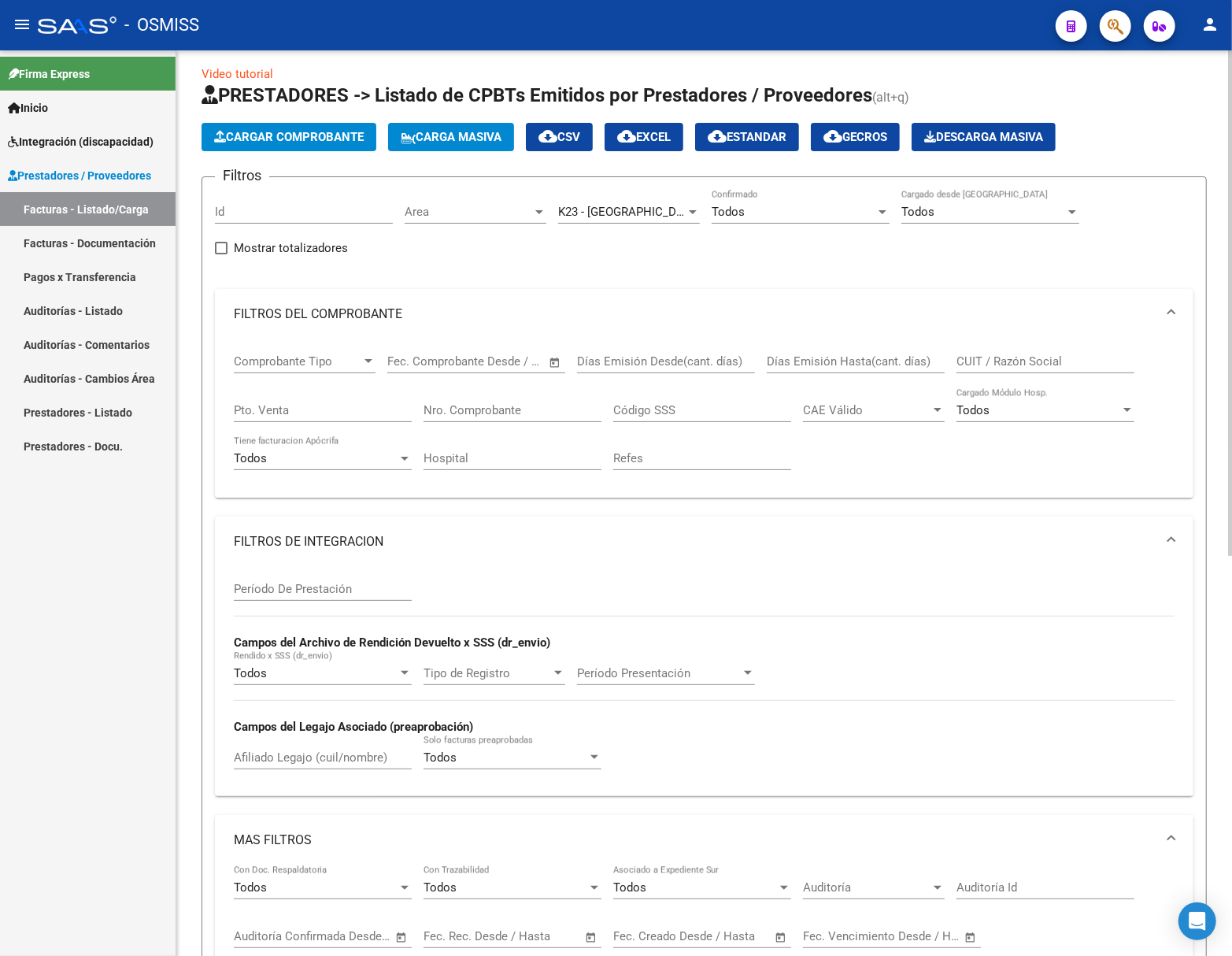
scroll to position [0, 0]
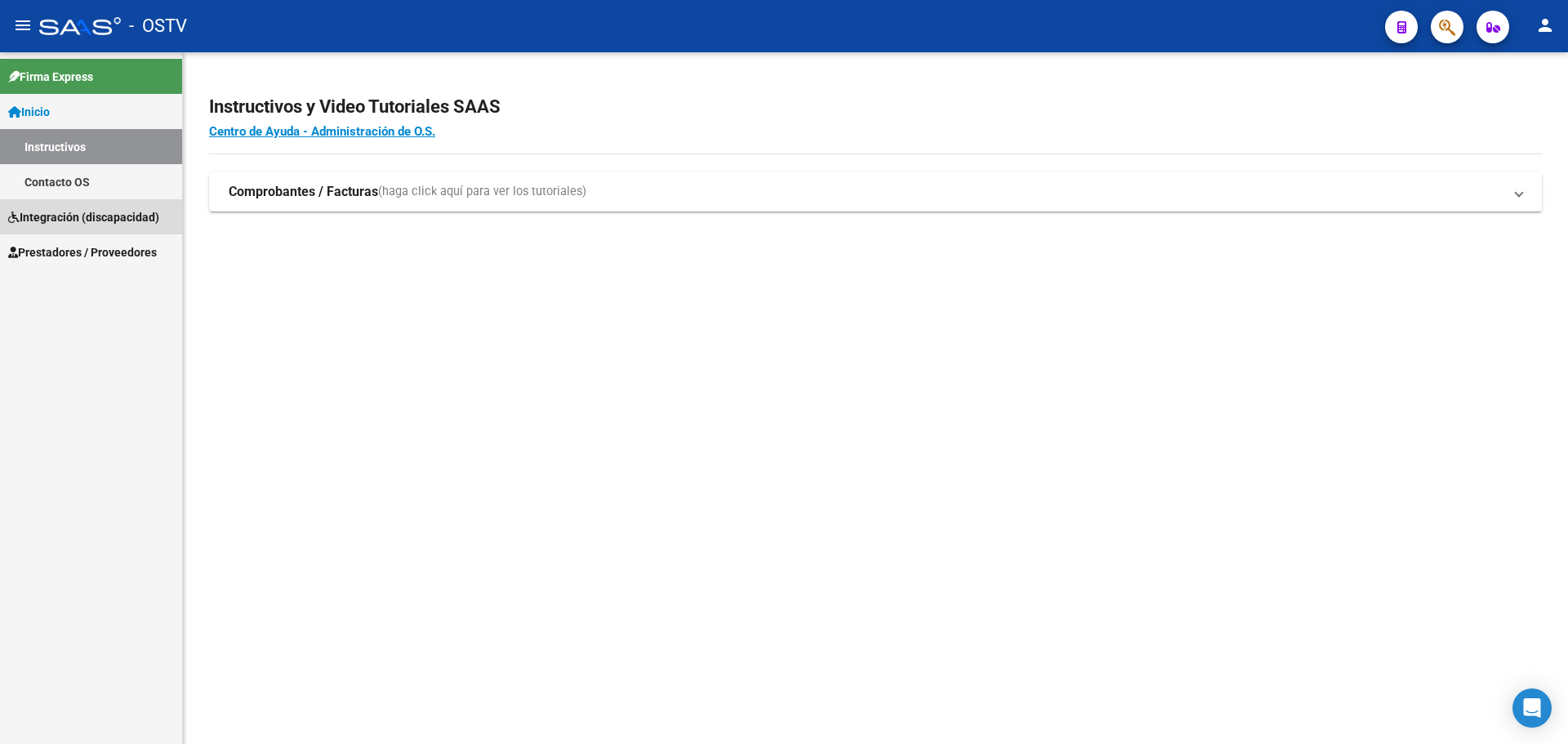
click at [109, 217] on span "Integración (discapacidad)" at bounding box center [83, 217] width 151 height 18
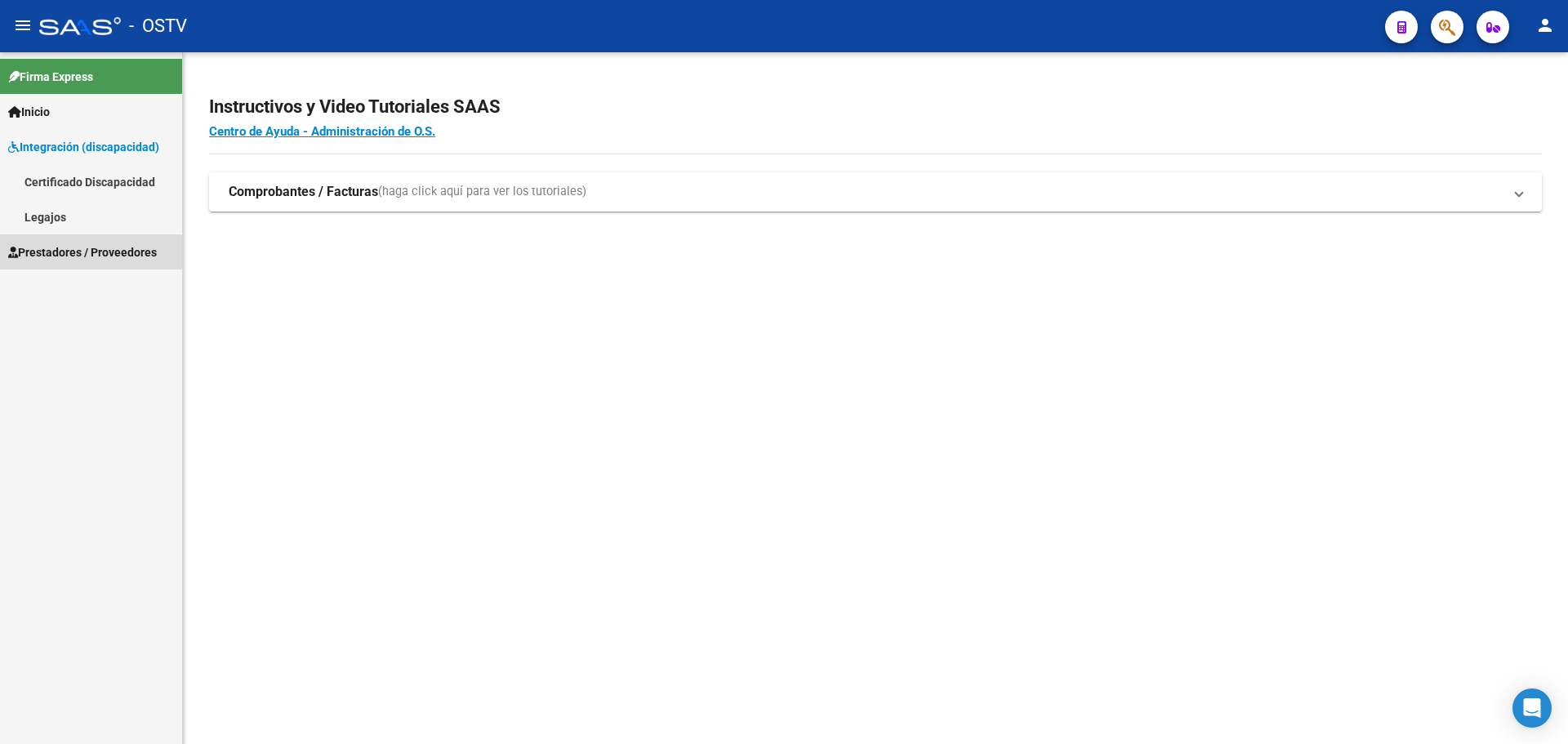
click at [64, 245] on span "Prestadores / Proveedores" at bounding box center [83, 252] width 149 height 18
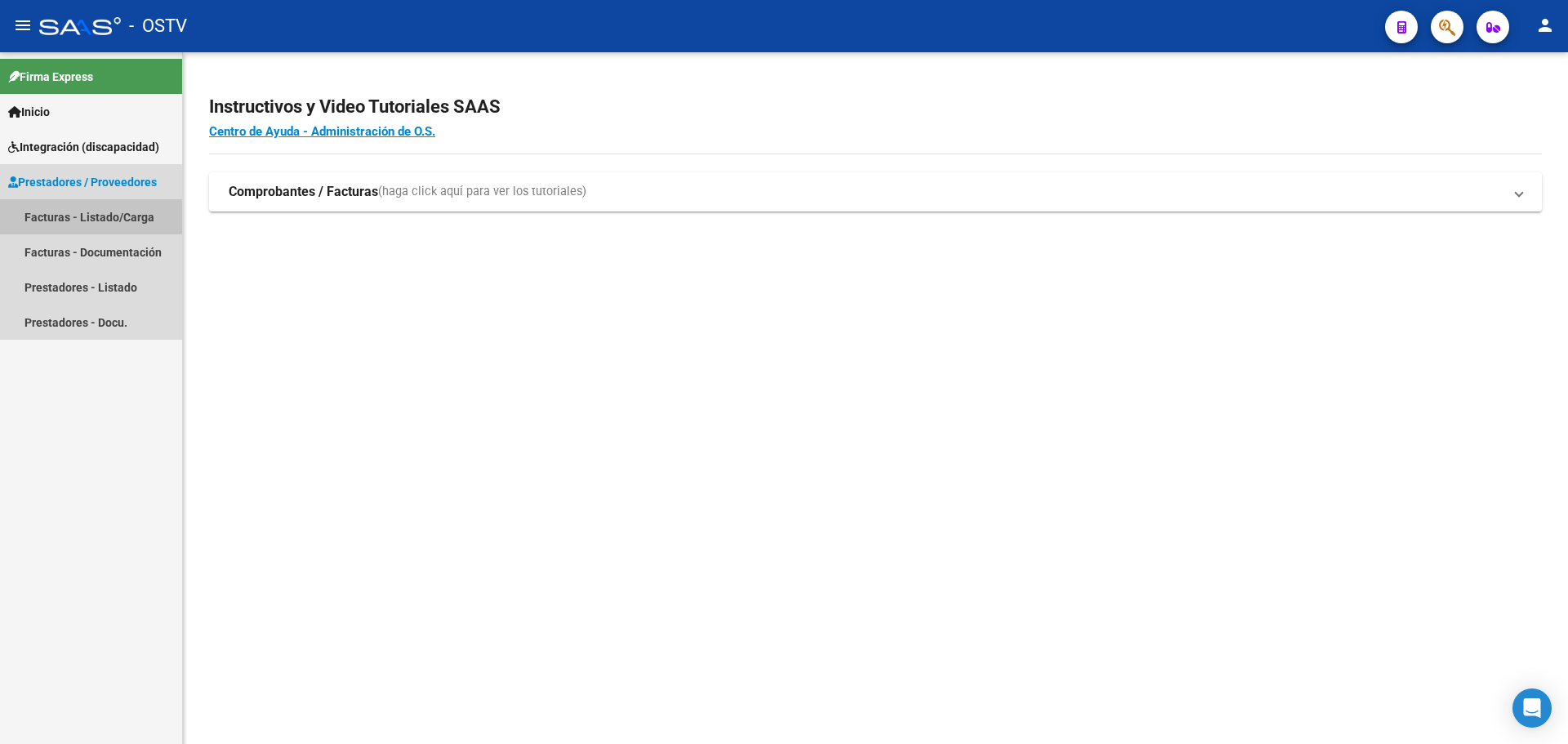
click at [93, 224] on link "Facturas - Listado/Carga" at bounding box center [91, 217] width 182 height 35
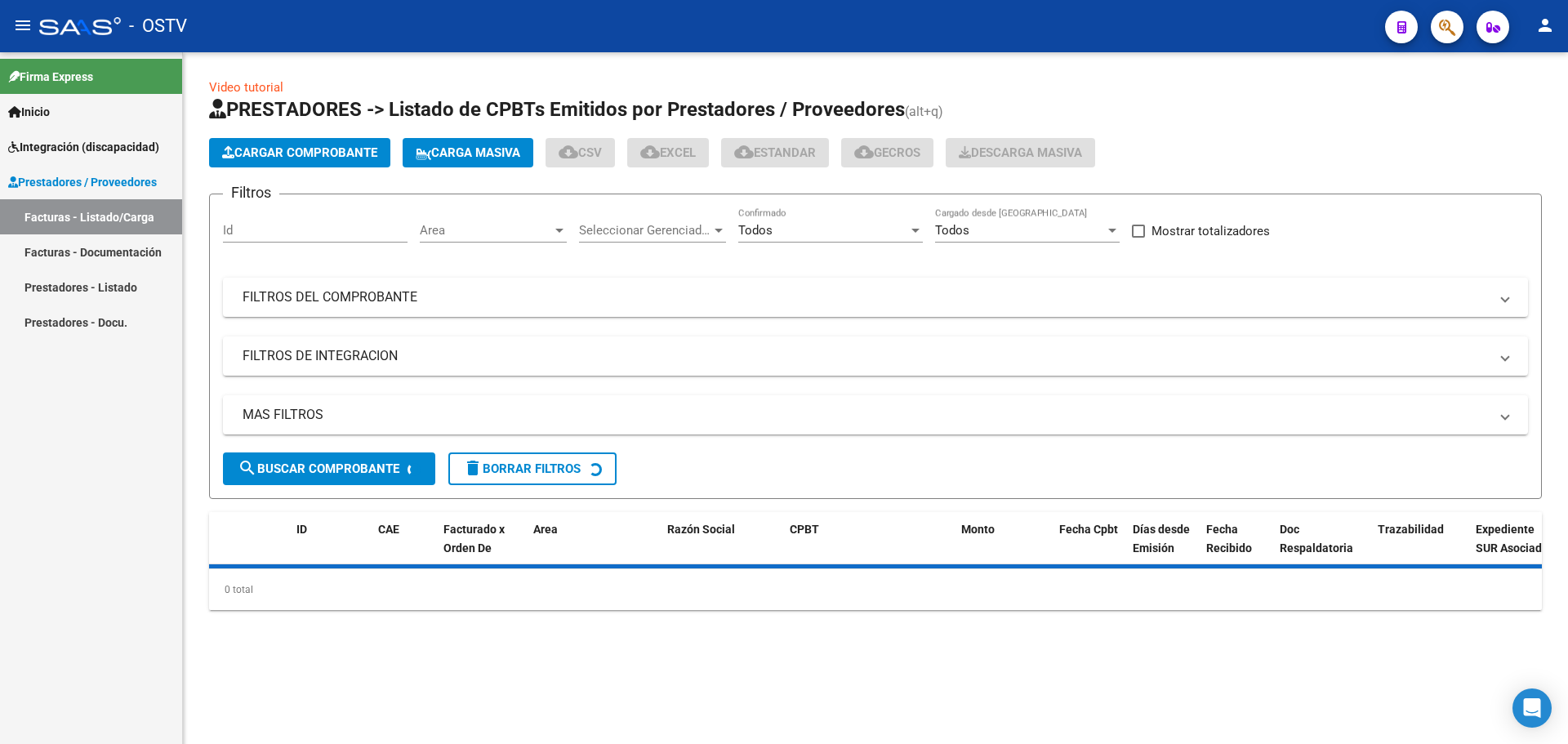
click at [616, 238] on div "Seleccionar Gerenciador Seleccionar Gerenciador" at bounding box center [652, 225] width 147 height 35
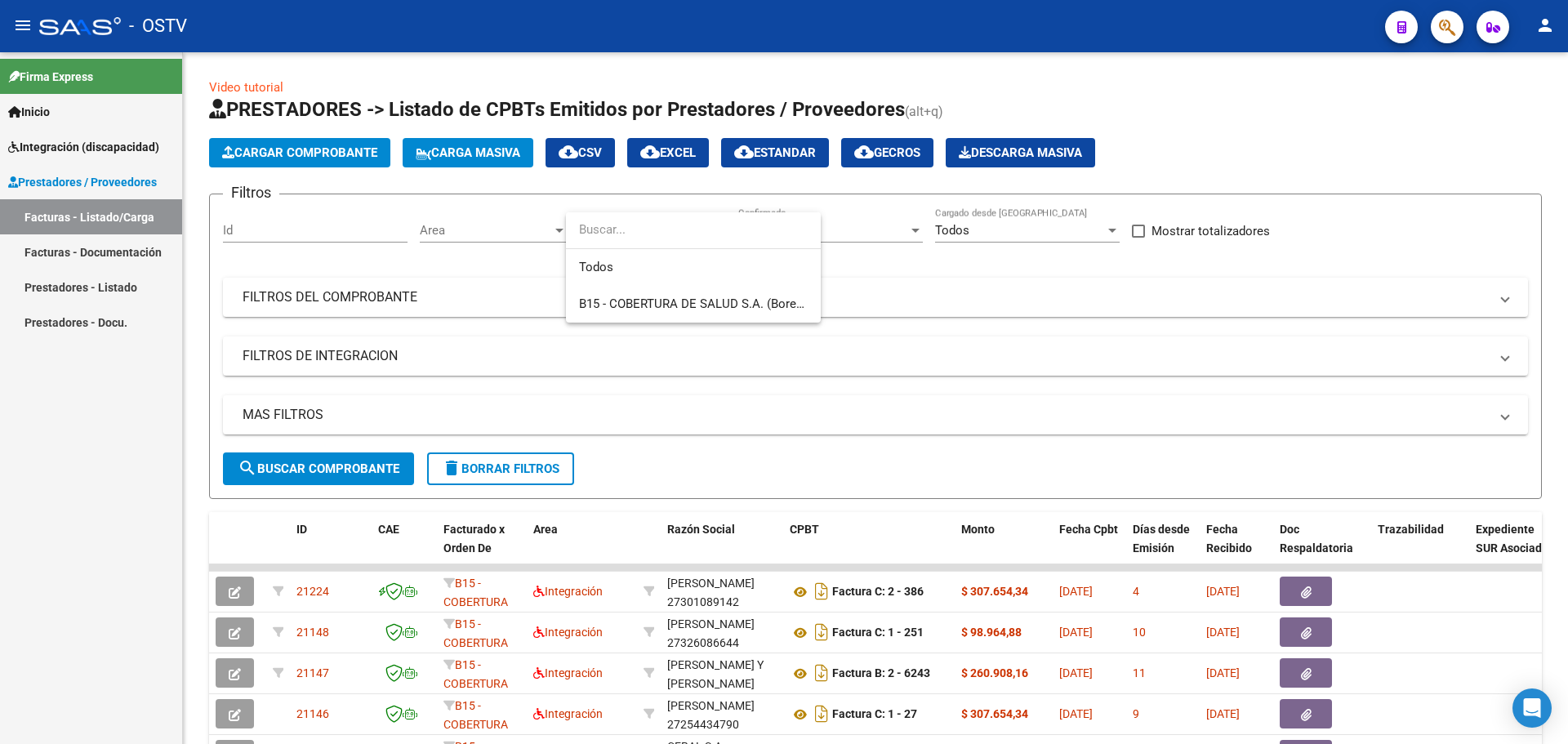
click at [632, 200] on div at bounding box center [784, 372] width 1568 height 744
